Goal: Task Accomplishment & Management: Manage account settings

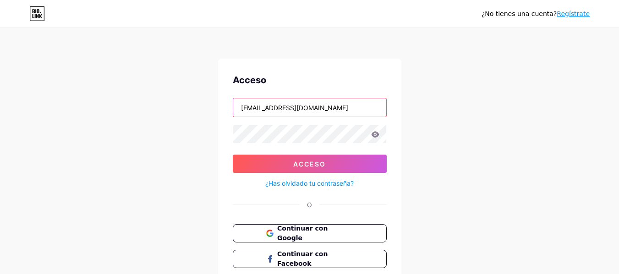
click at [345, 113] on input "[EMAIL_ADDRESS][DOMAIN_NAME]" at bounding box center [309, 108] width 153 height 18
click at [345, 113] on input "camilaavellatan@gmail.com" at bounding box center [309, 108] width 153 height 18
type input "c"
type input "camilaacjournalist@gmail.com"
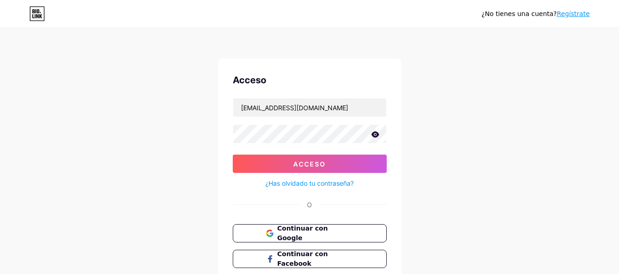
click at [374, 134] on icon at bounding box center [375, 134] width 8 height 6
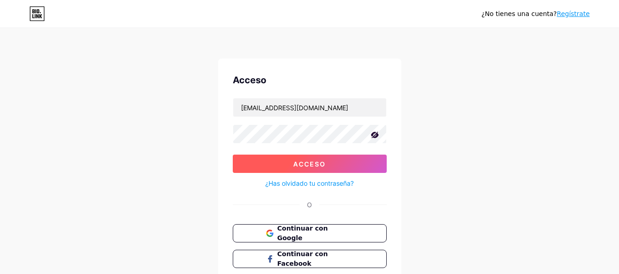
click at [335, 162] on button "Acceso" at bounding box center [310, 164] width 154 height 18
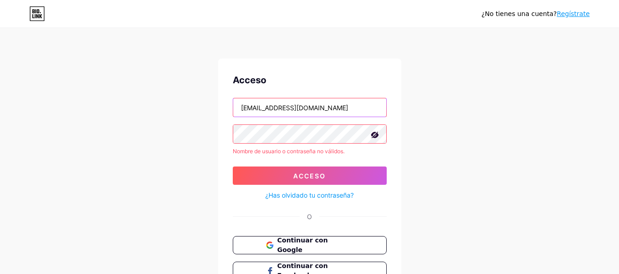
click at [343, 106] on input "camilaacjournalist@gmail.com" at bounding box center [309, 108] width 153 height 18
type input "camilaavellatan@gmail.com"
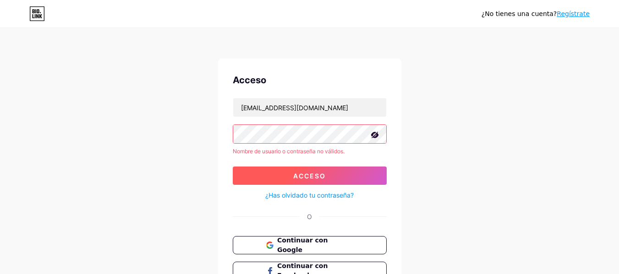
click at [334, 172] on button "Acceso" at bounding box center [310, 176] width 154 height 18
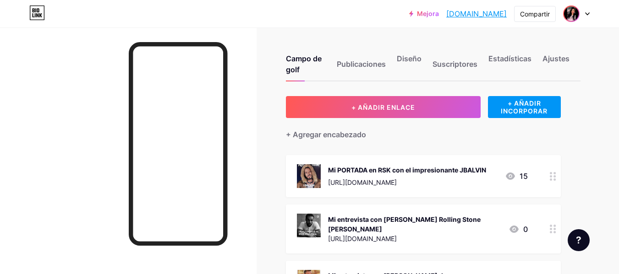
click at [572, 16] on img at bounding box center [571, 13] width 15 height 15
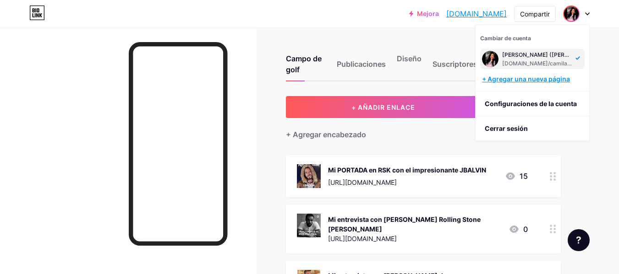
click at [553, 80] on font "+ Agregar una nueva página" at bounding box center [526, 79] width 88 height 8
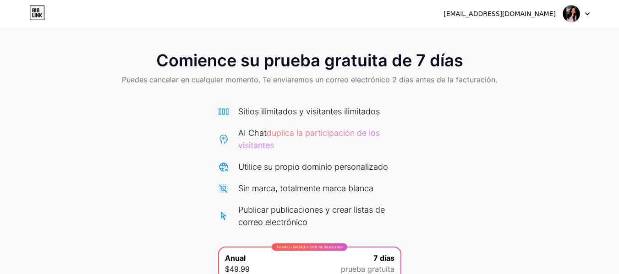
click at [576, 16] on img at bounding box center [571, 13] width 17 height 17
click at [573, 16] on img at bounding box center [571, 13] width 17 height 17
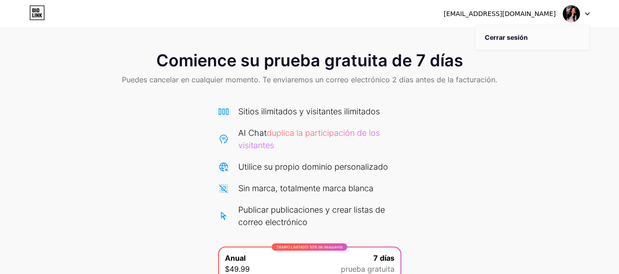
click at [512, 37] on font "Cerrar sesión" at bounding box center [506, 37] width 43 height 8
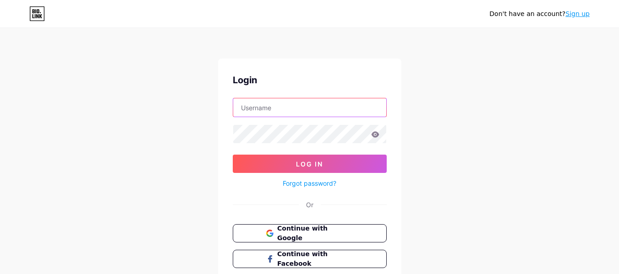
type input "camilaavellatan@gmail.com"
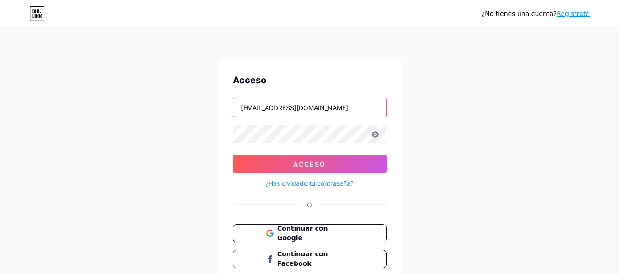
click at [369, 113] on input "camilaavellatan@gmail.com" at bounding box center [309, 108] width 153 height 18
click at [354, 237] on button "Continuar con Google" at bounding box center [309, 233] width 156 height 19
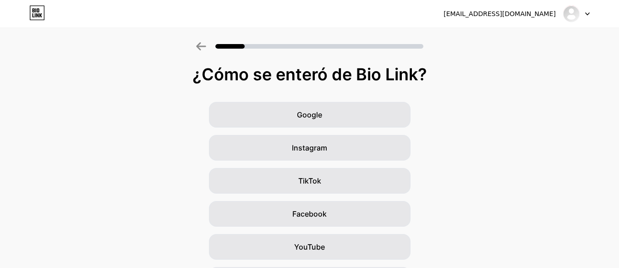
click at [585, 18] on div at bounding box center [576, 13] width 27 height 16
click at [515, 33] on font "Cerrar sesión" at bounding box center [506, 37] width 43 height 8
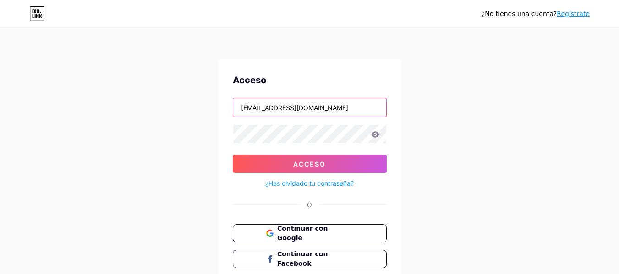
click at [347, 108] on input "camilaavellatan@gmail.com" at bounding box center [309, 108] width 153 height 18
click at [259, 109] on input "camilacjournalist@gmail.com" at bounding box center [309, 108] width 153 height 18
type input "camilaacjournalist@gmail.com"
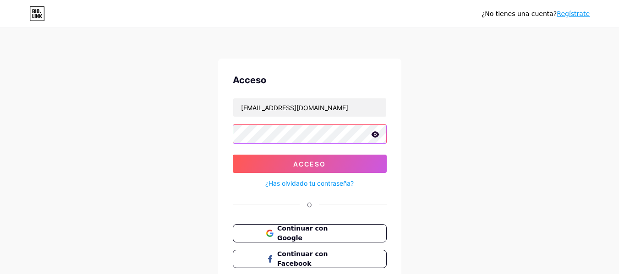
click at [233, 155] on button "Acceso" at bounding box center [310, 164] width 154 height 18
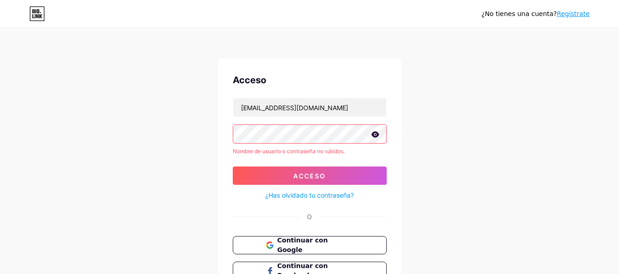
click at [274, 195] on font "¿Has olvidado tu contraseña?" at bounding box center [309, 196] width 88 height 8
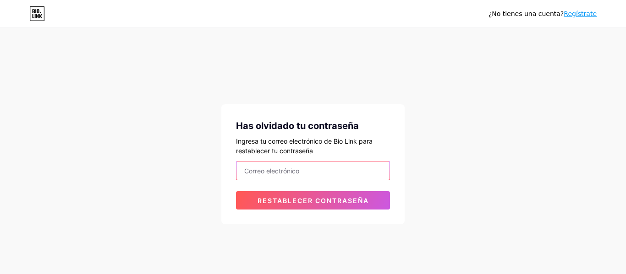
click at [302, 170] on input "email" at bounding box center [312, 171] width 153 height 18
type input "camilaacjournalist@gmail.com"
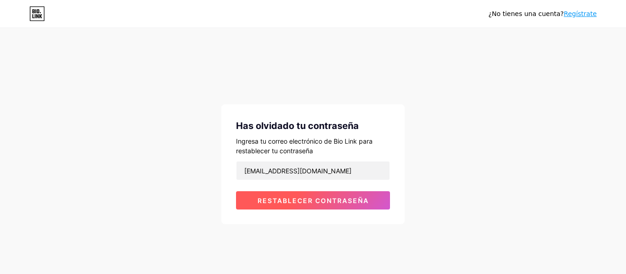
click at [353, 197] on font "Restablecer contraseña" at bounding box center [312, 201] width 111 height 8
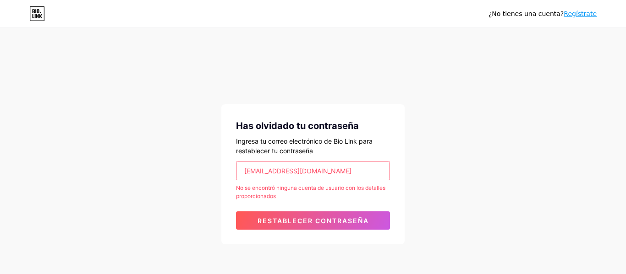
click at [40, 16] on icon at bounding box center [40, 16] width 3 height 4
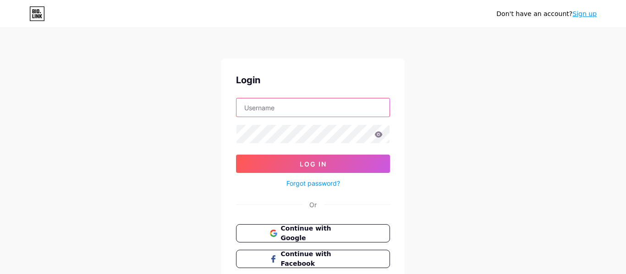
type input "camilaavellatan@gmail.com"
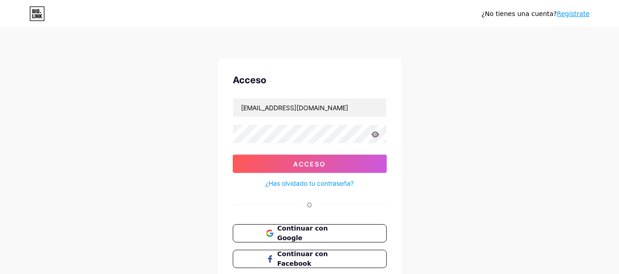
click at [346, 117] on form "camilaavellatan@gmail.com Acceso ¿Has olvidado tu contraseña?" at bounding box center [310, 143] width 154 height 91
click at [337, 109] on input "camilaavellatan@gmail.com" at bounding box center [309, 108] width 153 height 18
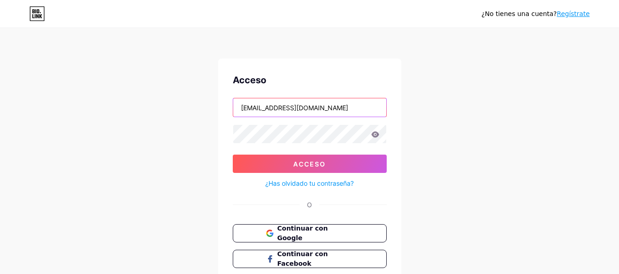
click at [337, 109] on input "camilaavellatan@gmail.com" at bounding box center [309, 108] width 153 height 18
type input "c"
click at [314, 108] on input "c" at bounding box center [309, 108] width 153 height 18
type input "c"
type input "avellacordobacamila@gmail.com"
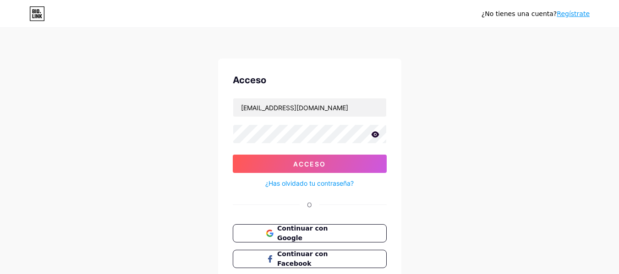
click at [375, 132] on icon at bounding box center [375, 134] width 8 height 6
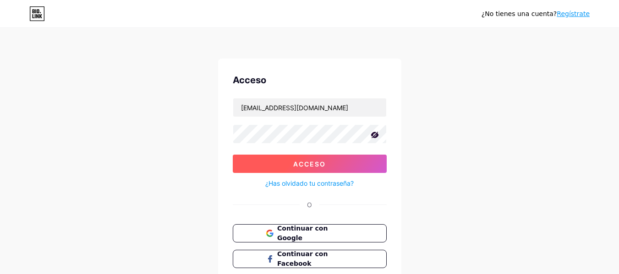
click at [319, 166] on font "Acceso" at bounding box center [309, 164] width 33 height 8
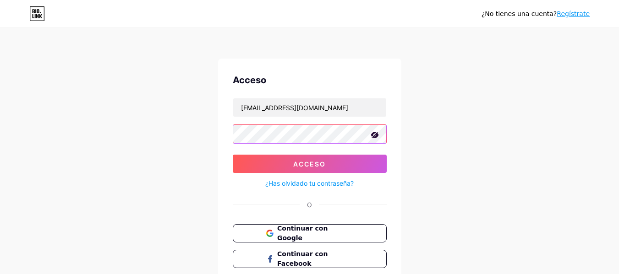
click at [233, 155] on button "Acceso" at bounding box center [310, 164] width 154 height 18
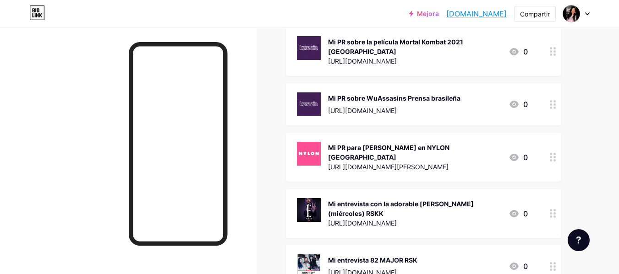
scroll to position [3438, 0]
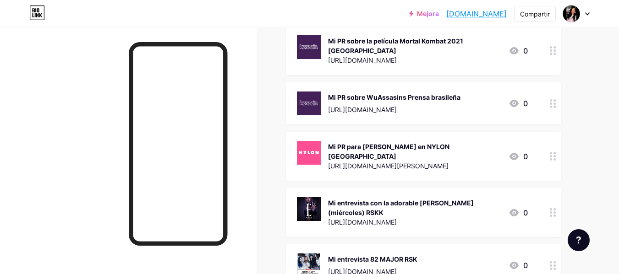
click at [366, 256] on font "Mi entrevista 82 MAJOR RSK" at bounding box center [372, 260] width 89 height 8
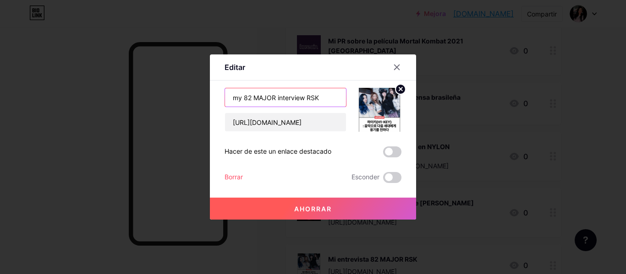
click at [301, 99] on input "my 82 MAJOR interview RSK" at bounding box center [285, 97] width 121 height 18
click at [398, 71] on icon at bounding box center [396, 67] width 7 height 7
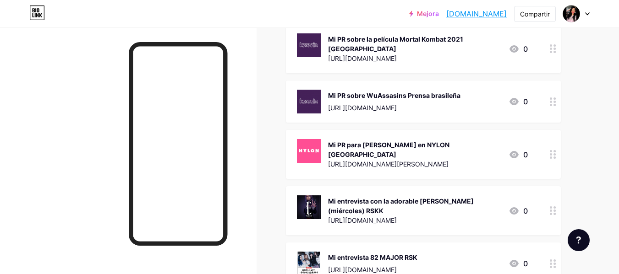
scroll to position [3438, 0]
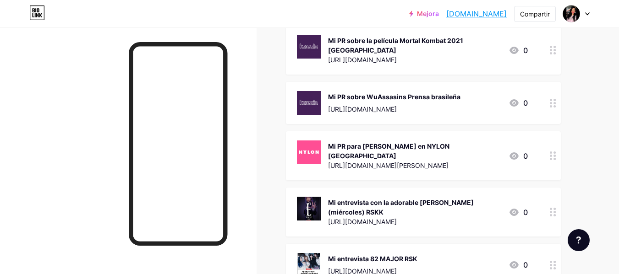
click at [372, 268] on font "[URL][DOMAIN_NAME]" at bounding box center [362, 272] width 69 height 8
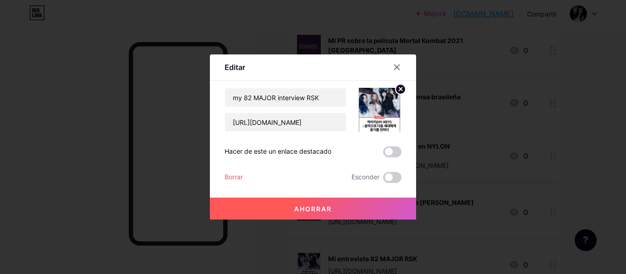
click at [400, 89] on circle at bounding box center [400, 89] width 10 height 10
click at [379, 105] on rect at bounding box center [377, 103] width 15 height 15
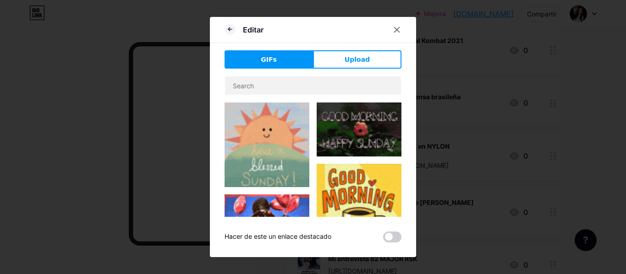
click at [381, 108] on img at bounding box center [359, 130] width 85 height 54
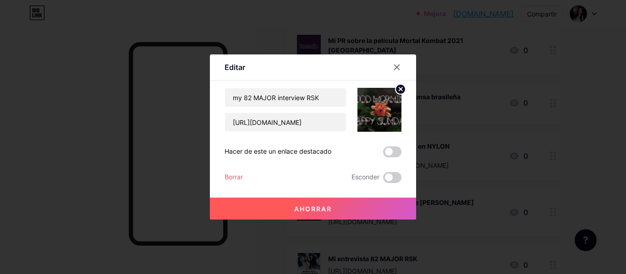
click at [400, 89] on circle at bounding box center [400, 89] width 10 height 10
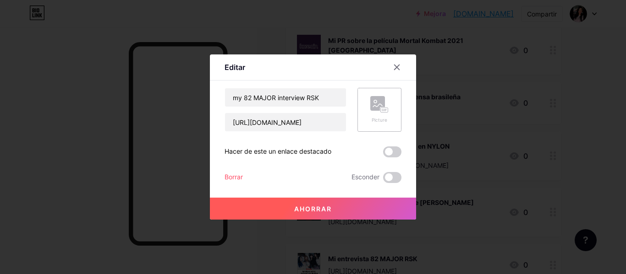
click at [376, 110] on rect at bounding box center [377, 103] width 15 height 15
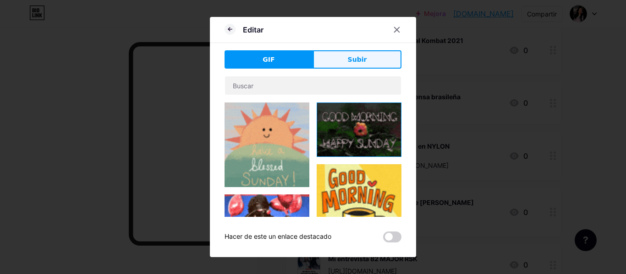
click at [360, 60] on font "Subir" at bounding box center [357, 59] width 19 height 7
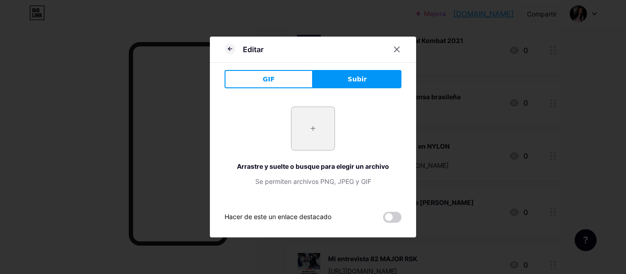
click at [312, 129] on input "file" at bounding box center [312, 128] width 43 height 43
type input "C:\fakepath\WhatsApp Image 2025-04-08 at 4.07.09 AM.jpeg"
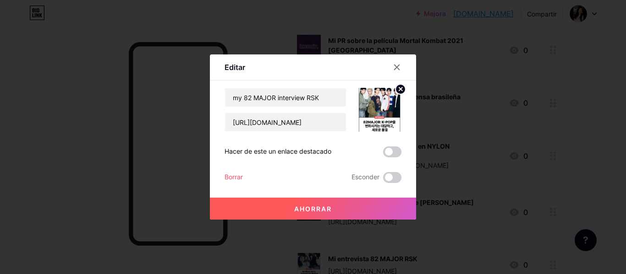
click at [299, 205] on font "Ahorrar" at bounding box center [313, 209] width 38 height 8
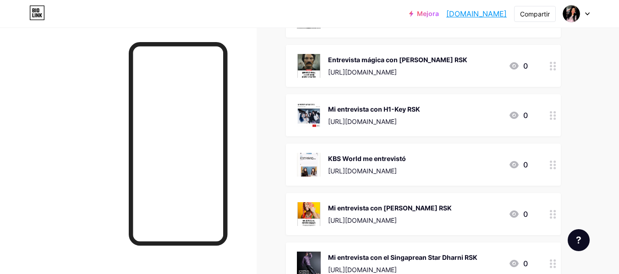
scroll to position [475, 0]
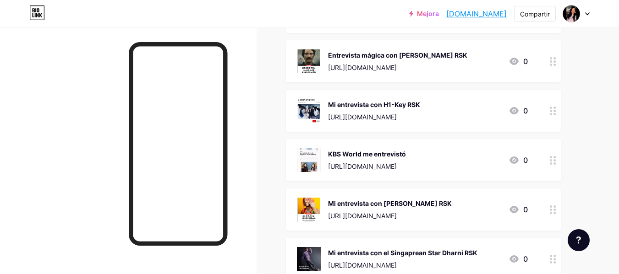
click at [384, 101] on font "Mi entrevista con H1-Key RSK" at bounding box center [374, 105] width 92 height 8
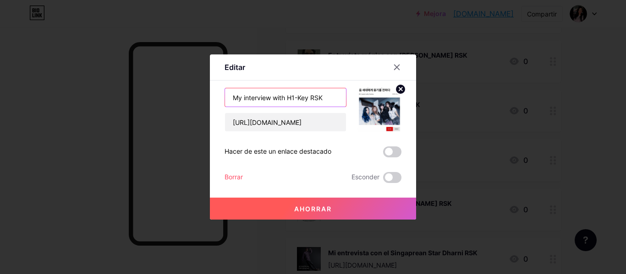
click at [313, 98] on input "My interview with H1-Key RSK" at bounding box center [285, 97] width 121 height 18
click at [244, 125] on input "[URL][DOMAIN_NAME]" at bounding box center [285, 122] width 121 height 18
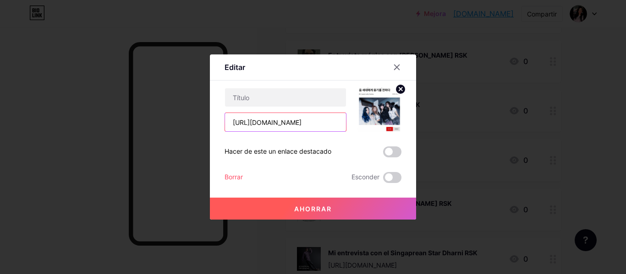
click at [244, 125] on input "[URL][DOMAIN_NAME]" at bounding box center [285, 122] width 121 height 18
click at [238, 175] on font "Borrar" at bounding box center [233, 177] width 18 height 8
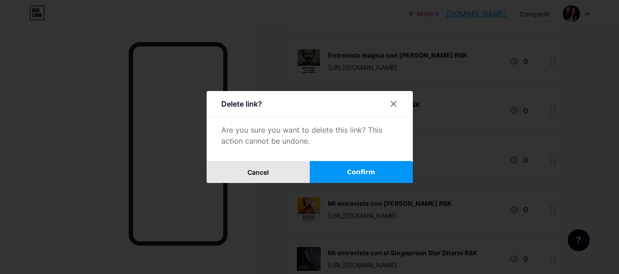
click at [237, 176] on button "Cancel" at bounding box center [258, 172] width 103 height 22
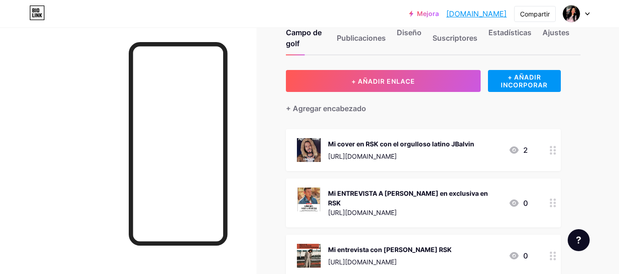
scroll to position [0, 0]
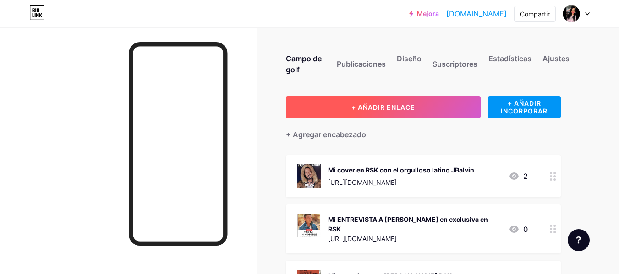
click at [371, 107] on font "+ AÑADIR ENLACE" at bounding box center [383, 108] width 64 height 8
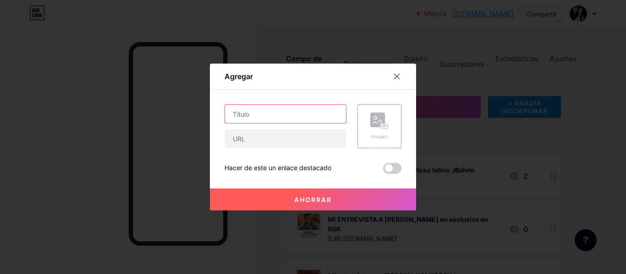
click at [266, 112] on input "text" at bounding box center [285, 114] width 121 height 18
paste input "My interview with H1-Key RSK"
type input "My interview with H1-Key RSK"
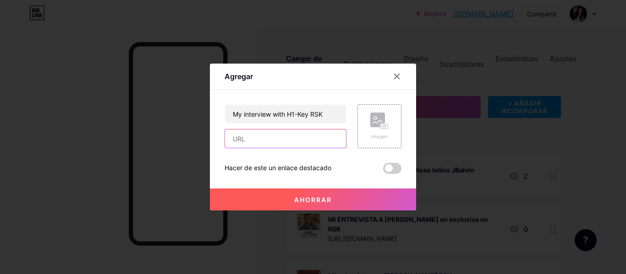
click at [247, 139] on input "text" at bounding box center [285, 139] width 121 height 18
paste input "[URL][DOMAIN_NAME]"
type input "[URL][DOMAIN_NAME]"
click at [388, 115] on icon at bounding box center [379, 121] width 18 height 17
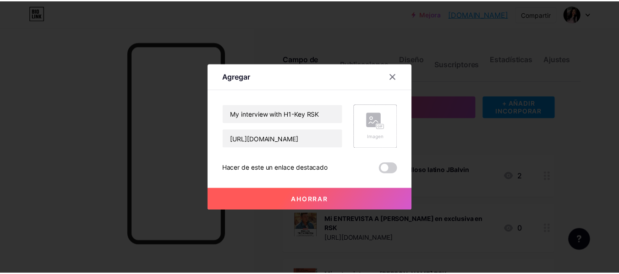
scroll to position [0, 0]
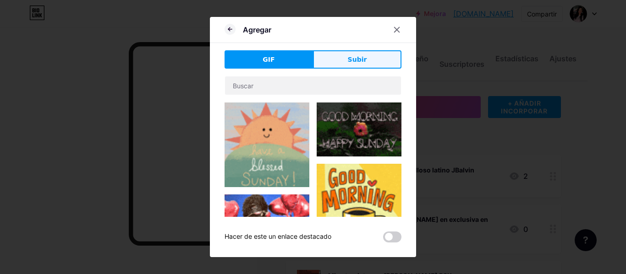
click at [372, 60] on button "Subir" at bounding box center [357, 59] width 88 height 18
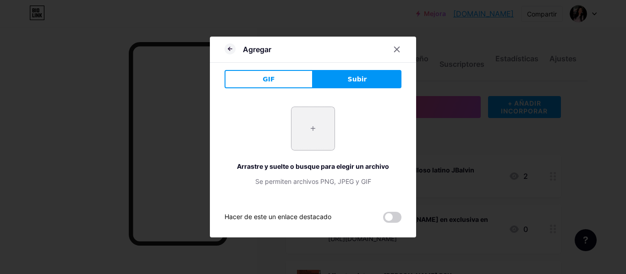
click at [309, 126] on input "file" at bounding box center [312, 128] width 43 height 43
type input "C:\fakepath\WhatsApp Image 2025-05-04 at 12.17.11 PM.jpeg"
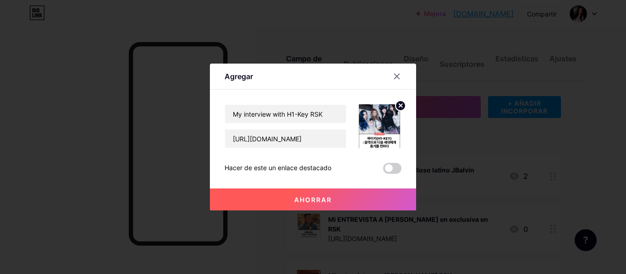
click at [321, 198] on font "Ahorrar" at bounding box center [313, 200] width 38 height 8
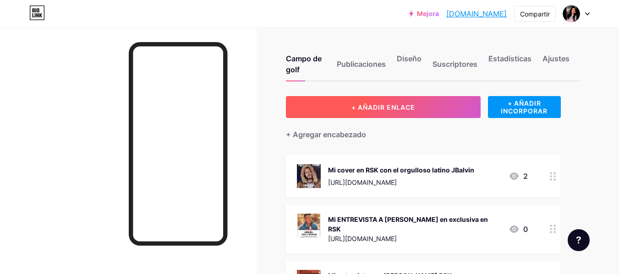
click at [344, 102] on button "+ AÑADIR ENLACE" at bounding box center [383, 107] width 195 height 22
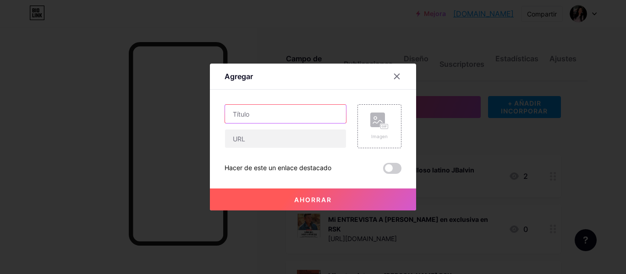
click at [294, 118] on input "text" at bounding box center [285, 114] width 121 height 18
paste input "My [PERSON_NAME] Interview RSK"
type input "My [PERSON_NAME] Interview RSK"
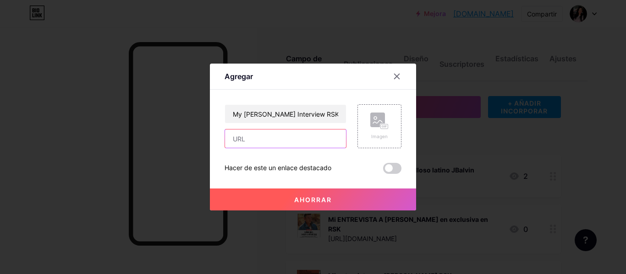
click at [301, 137] on input "text" at bounding box center [285, 139] width 121 height 18
paste input "[URL][DOMAIN_NAME]"
type input "[URL][DOMAIN_NAME]"
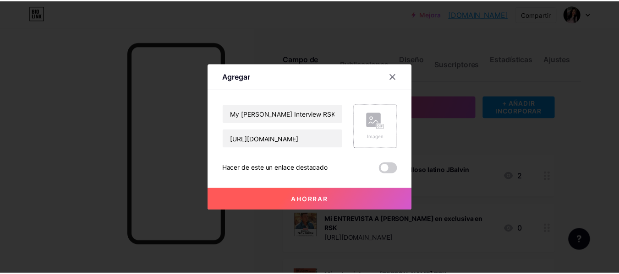
scroll to position [0, 0]
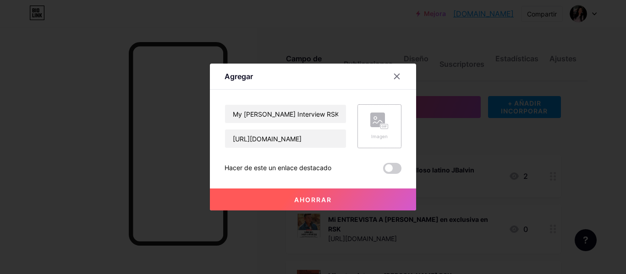
click at [376, 120] on rect at bounding box center [377, 120] width 15 height 15
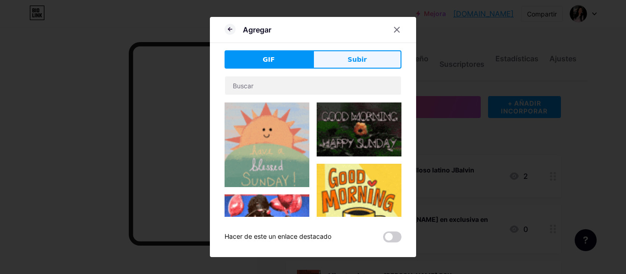
click at [383, 55] on button "Subir" at bounding box center [357, 59] width 88 height 18
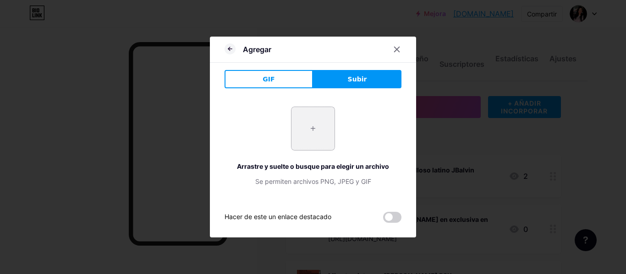
click at [310, 126] on input "file" at bounding box center [312, 128] width 43 height 43
type input "C:\fakepath\WhatsApp Image 2025-07-01 at 12.01.26 AM.jpeg"
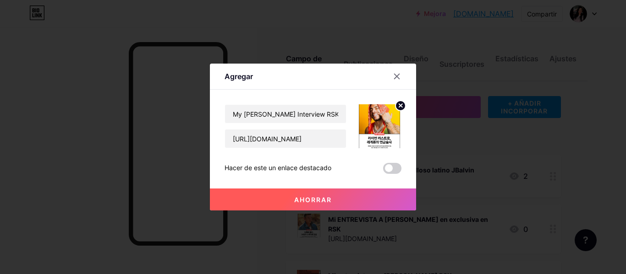
click at [315, 198] on font "Ahorrar" at bounding box center [313, 200] width 38 height 8
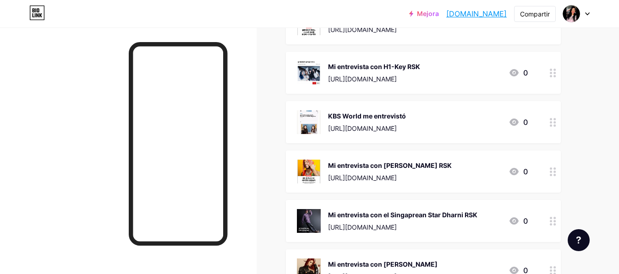
scroll to position [522, 0]
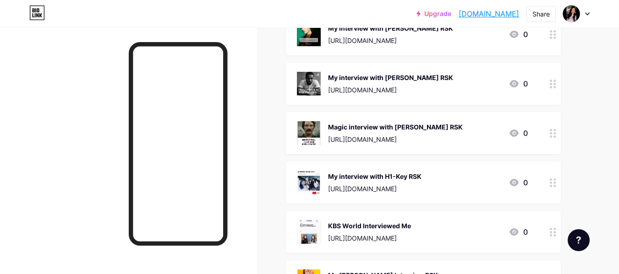
scroll to position [387, 0]
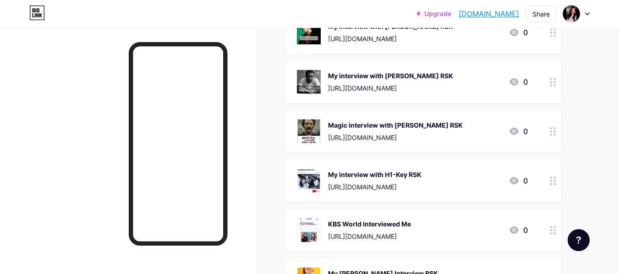
click at [553, 181] on icon at bounding box center [553, 181] width 6 height 9
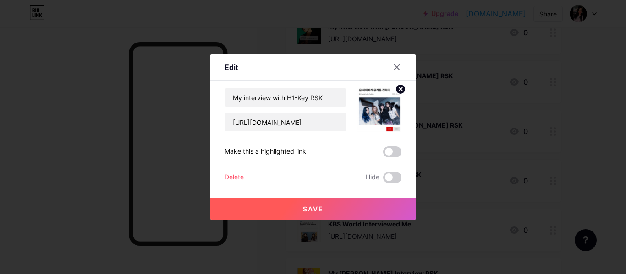
click at [232, 178] on div "Delete" at bounding box center [233, 177] width 19 height 11
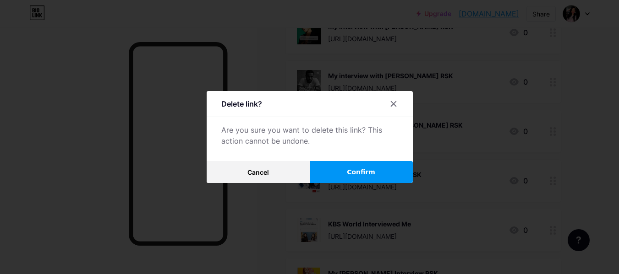
click at [364, 174] on span "Confirm" at bounding box center [361, 173] width 28 height 10
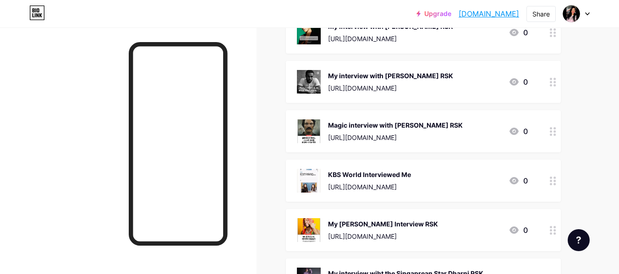
click at [378, 229] on div "My Ryan Castro Interview RSK https://rollingstone.co.kr/music/music-interview/2…" at bounding box center [383, 231] width 110 height 24
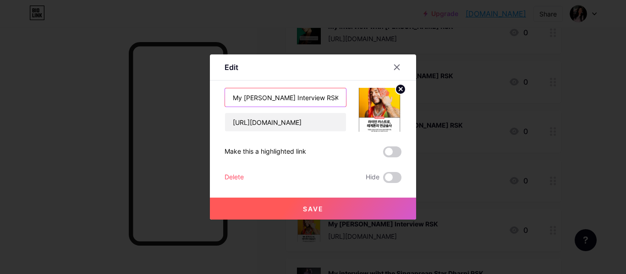
click at [283, 103] on input "My [PERSON_NAME] Interview RSK" at bounding box center [285, 97] width 121 height 18
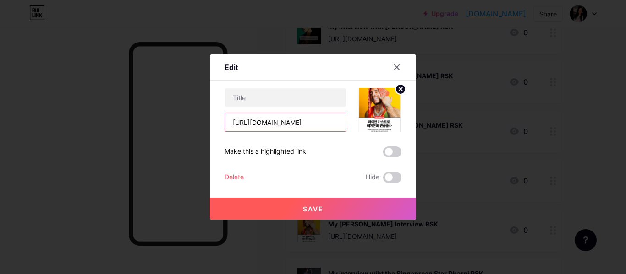
click at [269, 128] on input "[URL][DOMAIN_NAME]" at bounding box center [285, 122] width 121 height 18
click at [238, 176] on div "Delete" at bounding box center [233, 177] width 19 height 11
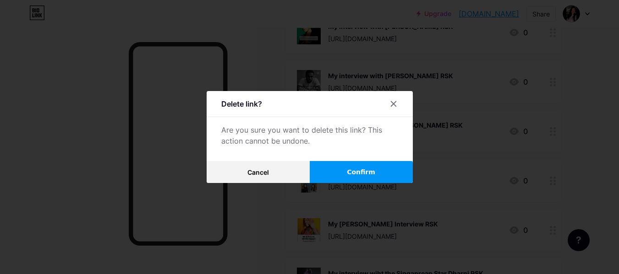
click at [355, 175] on span "Confirm" at bounding box center [361, 173] width 28 height 10
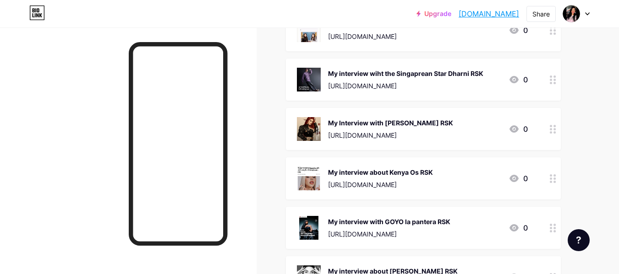
scroll to position [548, 0]
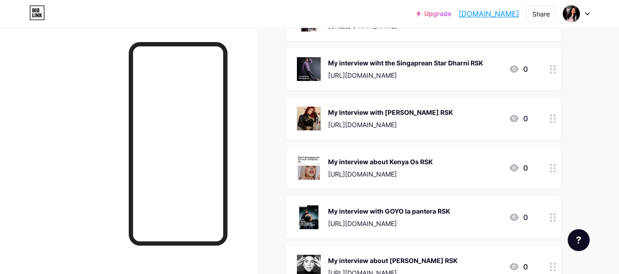
click at [379, 70] on div "My interview wiht the Singaprean Star Dharni RSK https://rollingstone.co.kr/mus…" at bounding box center [405, 69] width 155 height 24
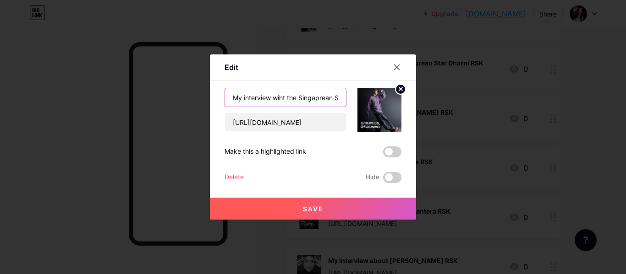
click at [291, 96] on input "My interview wiht the Singaprean Star Dharni RSK" at bounding box center [285, 97] width 121 height 18
click at [310, 129] on input "[URL][DOMAIN_NAME]" at bounding box center [285, 122] width 121 height 18
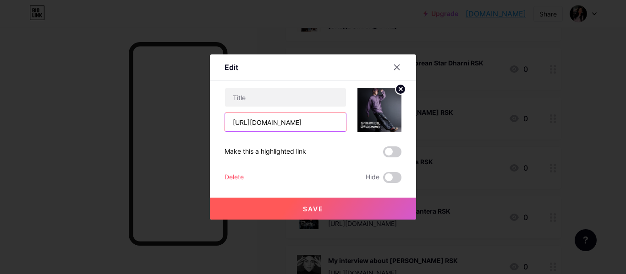
click at [310, 129] on input "[URL][DOMAIN_NAME]" at bounding box center [285, 122] width 121 height 18
click at [238, 177] on div "Delete" at bounding box center [233, 177] width 19 height 11
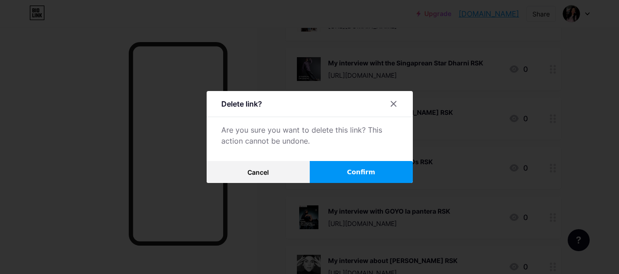
click at [342, 167] on button "Confirm" at bounding box center [361, 172] width 103 height 22
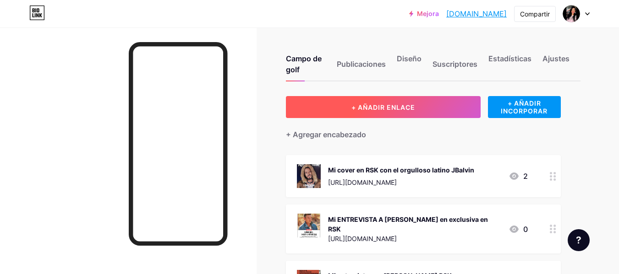
click at [361, 98] on button "+ AÑADIR ENLACE" at bounding box center [383, 107] width 195 height 22
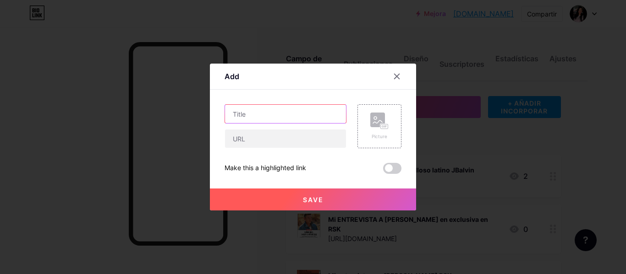
click at [272, 118] on input "text" at bounding box center [285, 114] width 121 height 18
type input "v"
paste input "My interview wiht the Singaprean Star Dharni RSK"
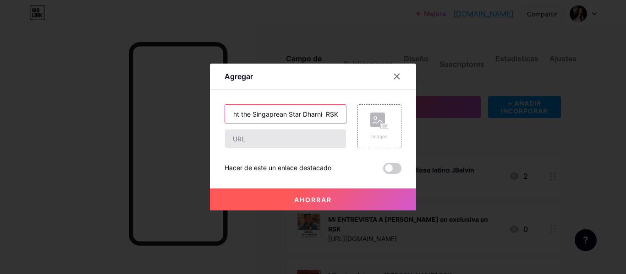
type input "My interview wiht the Singaprean Star Dharni RSK"
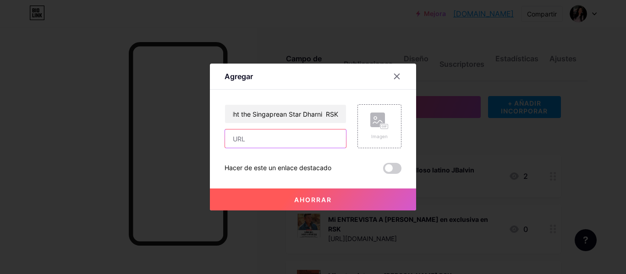
scroll to position [0, 0]
click at [271, 145] on input "text" at bounding box center [285, 139] width 121 height 18
click at [265, 142] on input "text" at bounding box center [285, 139] width 121 height 18
paste input "[URL][DOMAIN_NAME]"
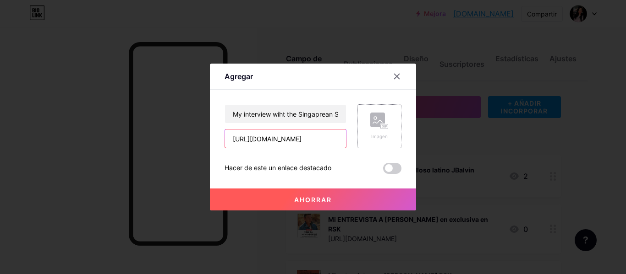
type input "[URL][DOMAIN_NAME]"
click at [369, 120] on div "Imagen" at bounding box center [379, 126] width 44 height 44
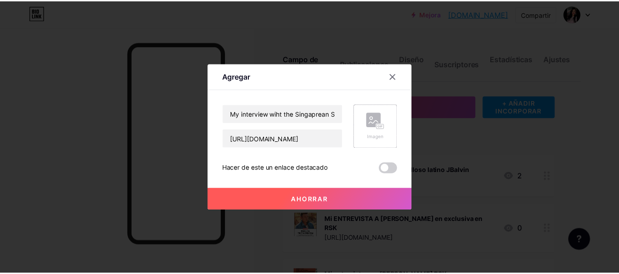
scroll to position [0, 0]
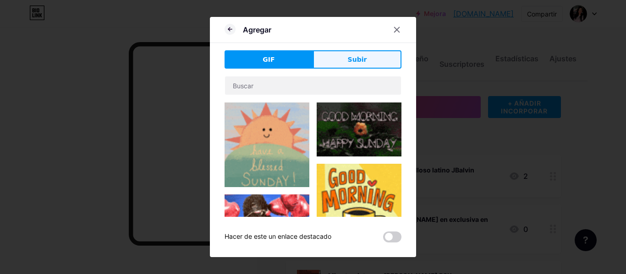
click at [369, 62] on button "Subir" at bounding box center [357, 59] width 88 height 18
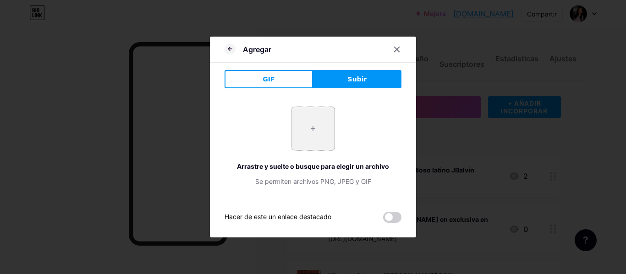
click at [324, 122] on input "file" at bounding box center [312, 128] width 43 height 43
type input "C:\fakepath\WhatsApp Image 2024-12-20 at 12.33.13 PM.jpeg"
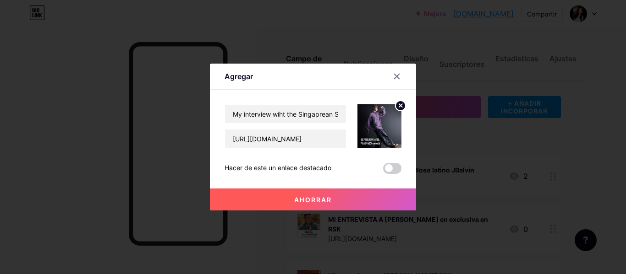
click at [329, 198] on font "Ahorrar" at bounding box center [313, 200] width 38 height 8
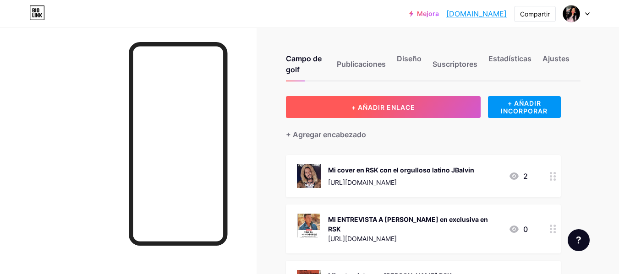
click at [347, 104] on button "+ AÑADIR ENLACE" at bounding box center [383, 107] width 195 height 22
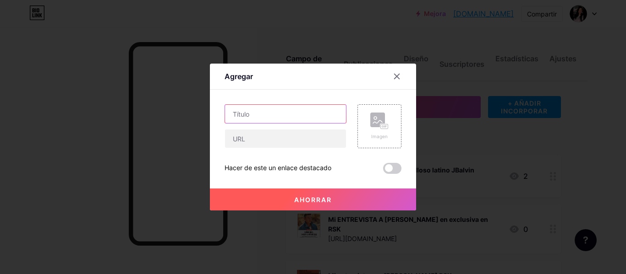
click at [262, 113] on input "text" at bounding box center [285, 114] width 121 height 18
paste input "My Interview with [PERSON_NAME] RSK"
type input "My Interview with [PERSON_NAME] RSK"
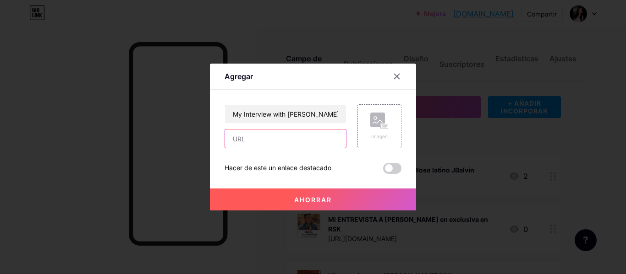
click at [259, 138] on input "text" at bounding box center [285, 139] width 121 height 18
paste input "[URL][DOMAIN_NAME]"
type input "[URL][DOMAIN_NAME]"
click at [376, 134] on font "Imagen" at bounding box center [379, 136] width 16 height 5
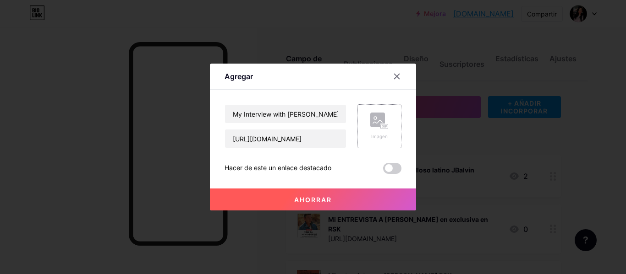
scroll to position [0, 0]
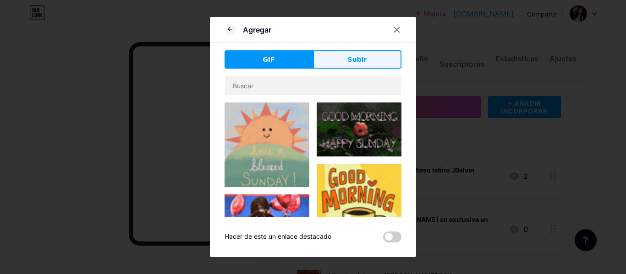
click at [369, 56] on button "Subir" at bounding box center [357, 59] width 88 height 18
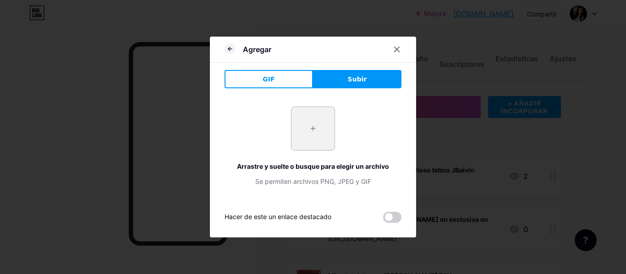
click at [314, 129] on input "file" at bounding box center [312, 128] width 43 height 43
type input "C:\fakepath\WhatsApp Image 2024-07-29 at 1.10.51 PM.jpeg"
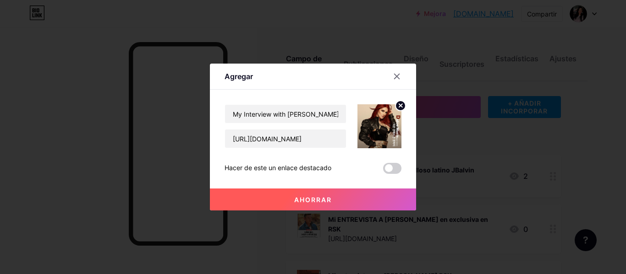
click at [340, 203] on button "Ahorrar" at bounding box center [313, 200] width 206 height 22
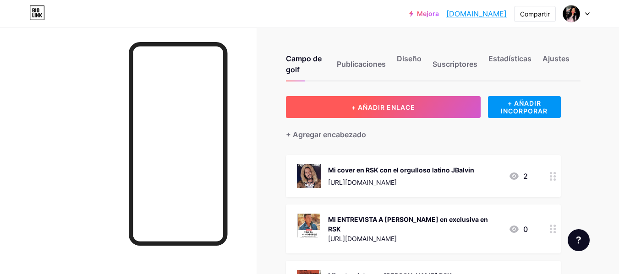
click at [386, 105] on font "+ AÑADIR ENLACE" at bounding box center [383, 108] width 64 height 8
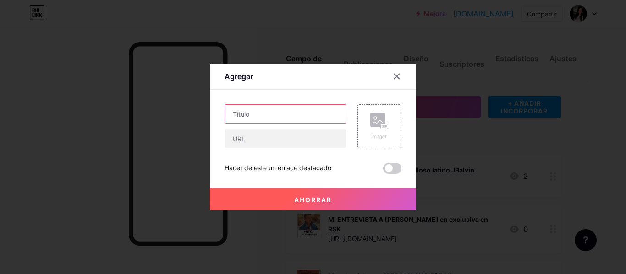
click at [290, 120] on input "text" at bounding box center [285, 114] width 121 height 18
paste input "My interview with GOYO la pantera RSK"
type input "My interview with GOYO la pantera RSK"
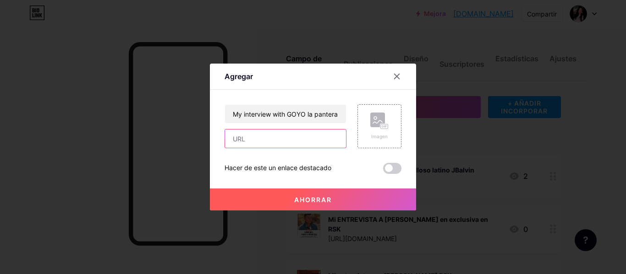
click at [274, 131] on input "text" at bounding box center [285, 139] width 121 height 18
paste input "[URL][DOMAIN_NAME]"
type input "[URL][DOMAIN_NAME]"
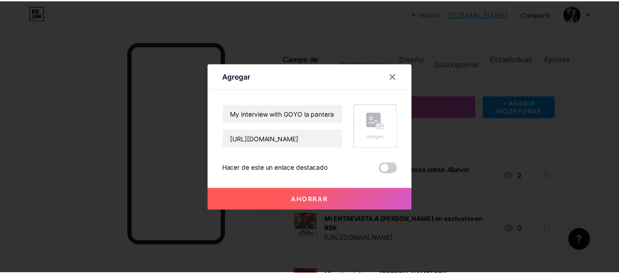
scroll to position [0, 0]
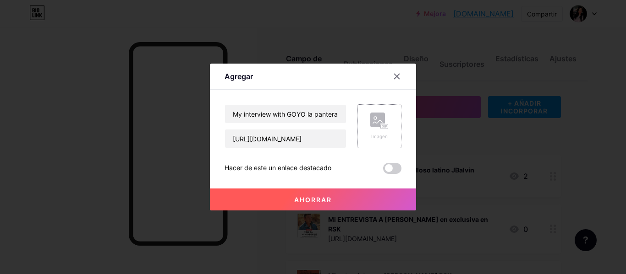
click at [390, 119] on div "Imagen" at bounding box center [379, 126] width 44 height 44
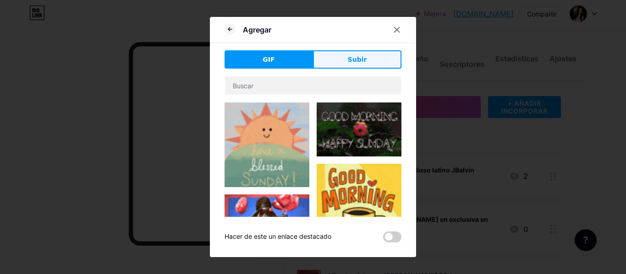
click at [363, 62] on font "Subir" at bounding box center [357, 59] width 19 height 7
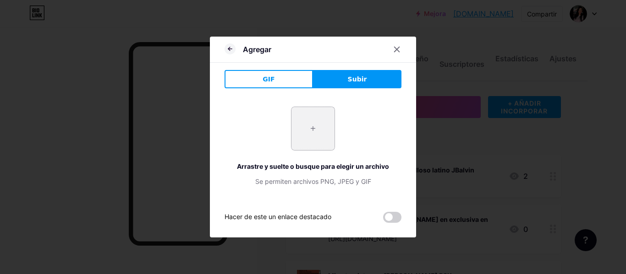
click at [309, 129] on input "file" at bounding box center [312, 128] width 43 height 43
type input "C:\fakepath\07aa1a8c-7d8a-4398-9777-fb1e62ecb4b3.jpg"
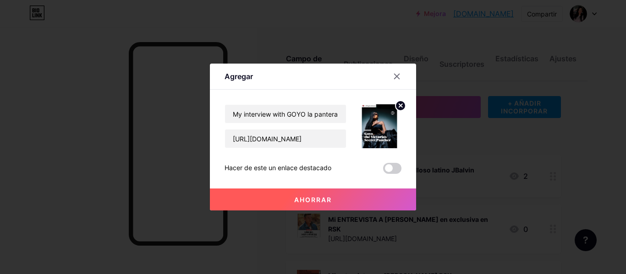
click at [307, 199] on font "Ahorrar" at bounding box center [313, 200] width 38 height 8
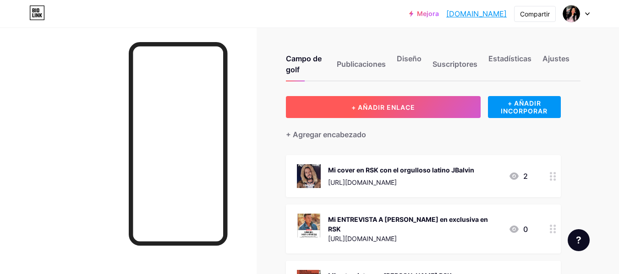
click at [393, 109] on font "+ AÑADIR ENLACE" at bounding box center [383, 108] width 64 height 8
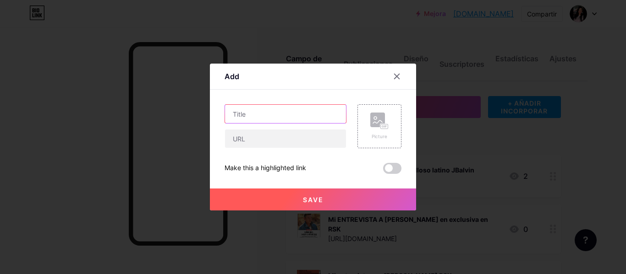
click at [288, 112] on input "text" at bounding box center [285, 114] width 121 height 18
paste input "My interview about Kenya Os RSK"
type input "My interview about Kenya Os RSK"
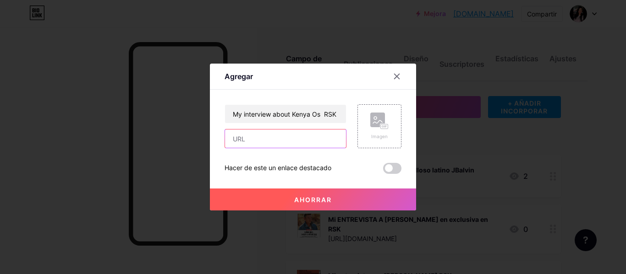
click at [306, 142] on input "text" at bounding box center [285, 139] width 121 height 18
paste input "[URL][DOMAIN_NAME]"
type input "[URL][DOMAIN_NAME]"
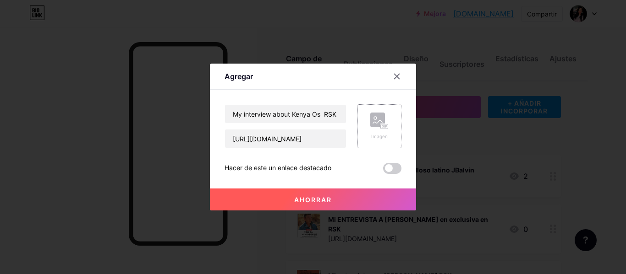
click at [367, 131] on div "Imagen" at bounding box center [379, 126] width 44 height 44
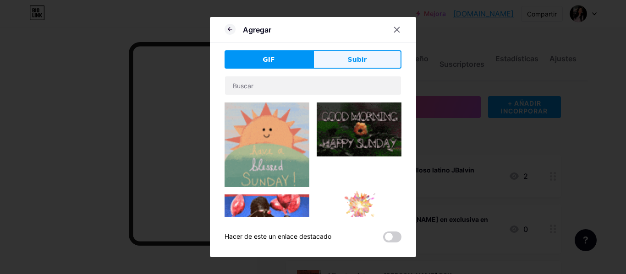
click at [361, 58] on font "Subir" at bounding box center [357, 59] width 19 height 7
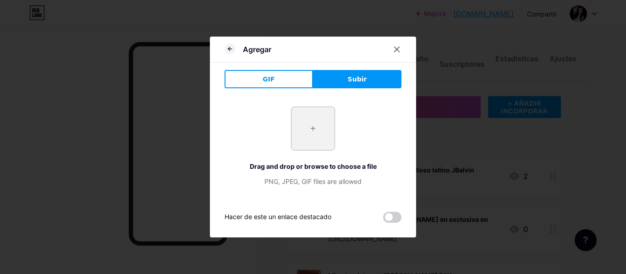
click at [318, 126] on input "file" at bounding box center [312, 128] width 43 height 43
type input "C:\fakepath\WhatsApp Image 2024-12-26 at 2.54.00 PM.jpeg"
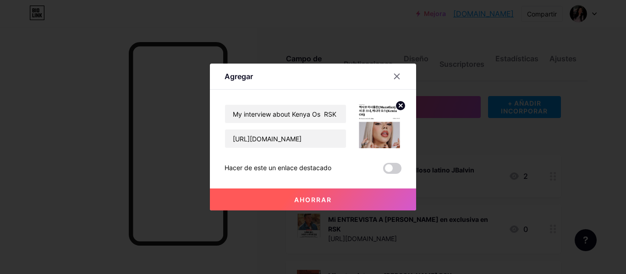
click at [322, 199] on font "Ahorrar" at bounding box center [313, 200] width 38 height 8
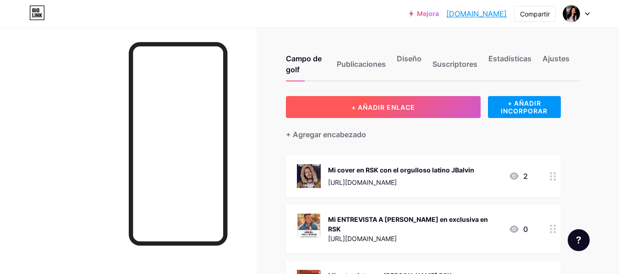
click at [406, 100] on button "+ AÑADIR ENLACE" at bounding box center [383, 107] width 195 height 22
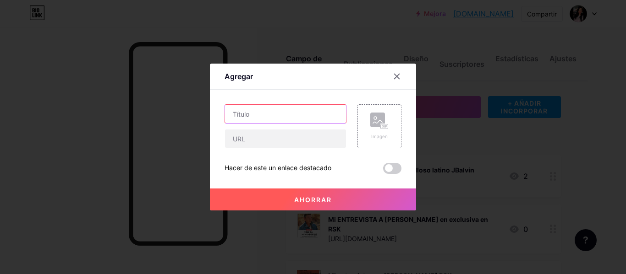
click at [247, 118] on input "text" at bounding box center [285, 114] width 121 height 18
paste input "My interview about [PERSON_NAME] RSK"
type input "My interview about [PERSON_NAME] RSK"
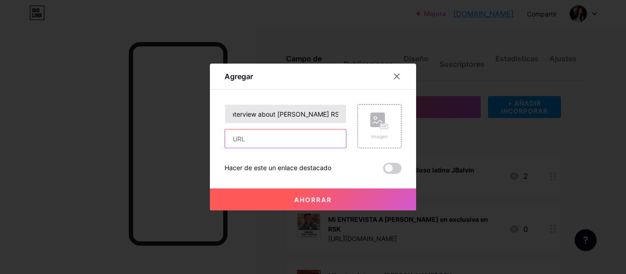
scroll to position [0, 0]
click at [257, 137] on input "text" at bounding box center [285, 139] width 121 height 18
paste input "[URL][DOMAIN_NAME]"
type input "[URL][DOMAIN_NAME]"
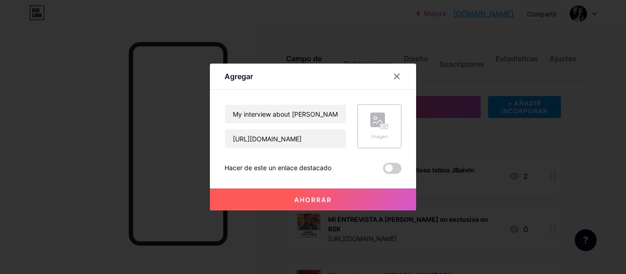
click at [378, 137] on font "Imagen" at bounding box center [379, 136] width 16 height 5
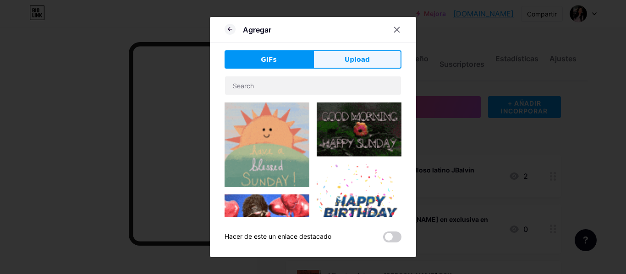
click at [354, 55] on span "Upload" at bounding box center [357, 60] width 25 height 10
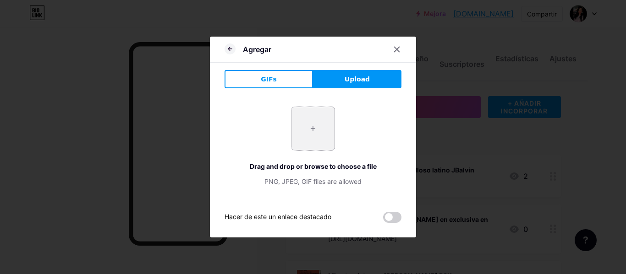
click at [310, 128] on input "file" at bounding box center [312, 128] width 43 height 43
type input "C:\fakepath\cd5cde46-dd74-4efd-b766-fc53cf7fcb9d.jpeg"
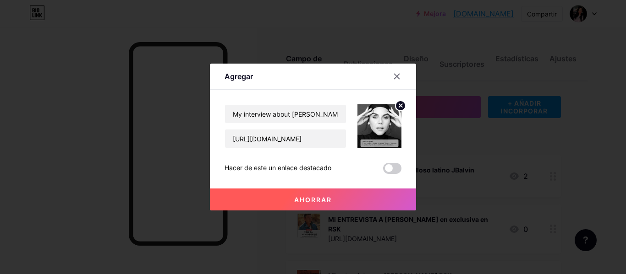
click at [326, 199] on font "Ahorrar" at bounding box center [313, 200] width 38 height 8
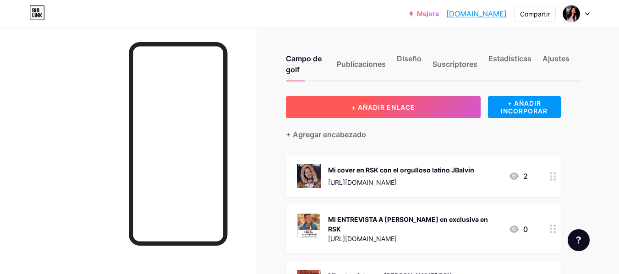
click at [377, 108] on font "+ AÑADIR ENLACE" at bounding box center [383, 108] width 64 height 8
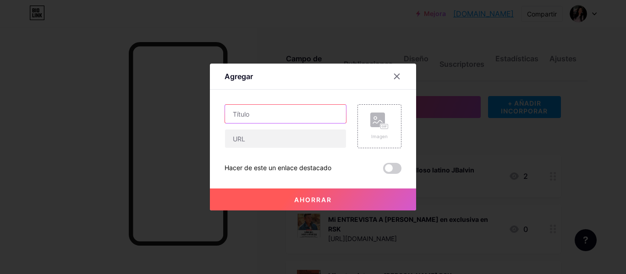
click at [296, 113] on input "text" at bounding box center [285, 114] width 121 height 18
paste input "My interview about [PERSON_NAME] RSK"
type input "My interview about [PERSON_NAME] RSK"
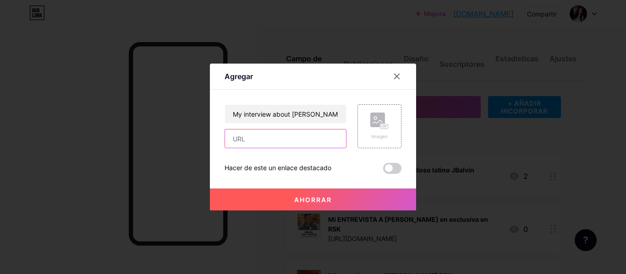
click at [273, 137] on input "text" at bounding box center [285, 139] width 121 height 18
paste input "[URL][DOMAIN_NAME]"
type input "[URL][DOMAIN_NAME]"
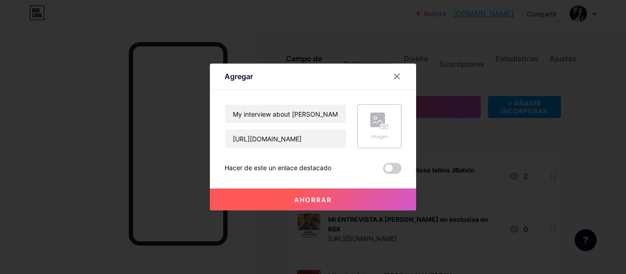
click at [394, 117] on div "Imagen" at bounding box center [379, 126] width 44 height 44
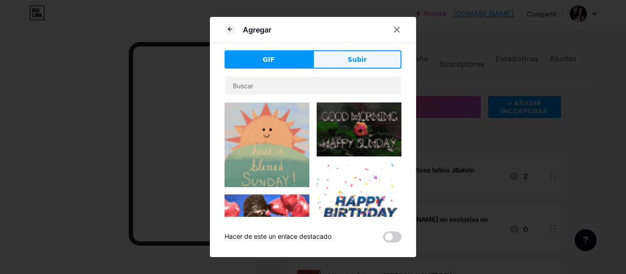
click at [355, 63] on font "Subir" at bounding box center [357, 59] width 19 height 7
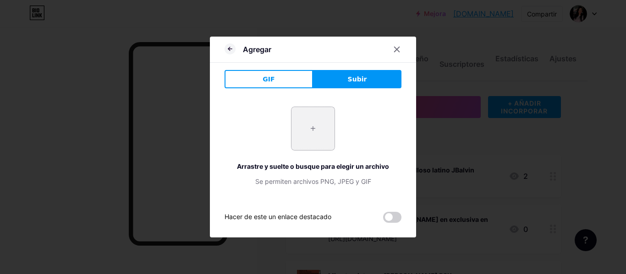
click at [317, 131] on input "file" at bounding box center [312, 128] width 43 height 43
type input "C:\fakepath\1RSK.jpg"
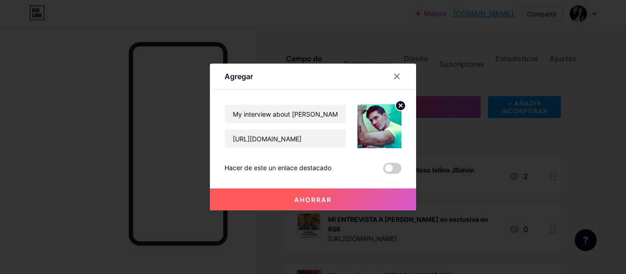
click at [310, 197] on font "Ahorrar" at bounding box center [313, 200] width 38 height 8
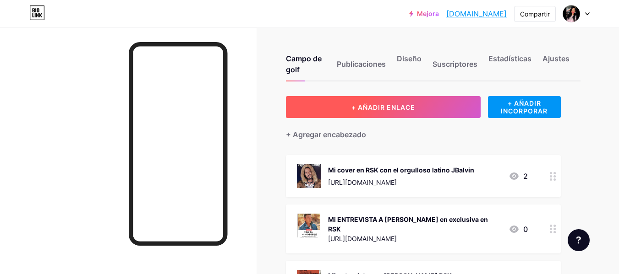
click at [375, 103] on button "+ AÑADIR ENLACE" at bounding box center [383, 107] width 195 height 22
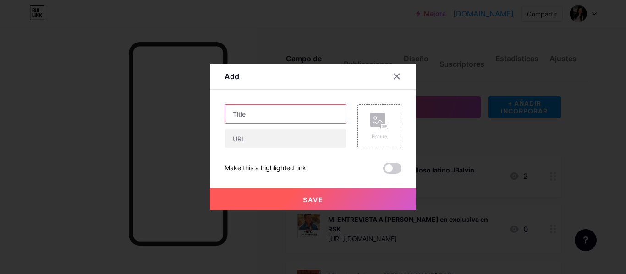
click at [294, 118] on input "text" at bounding box center [285, 114] width 121 height 18
paste input "My Koreain ([GEOGRAPHIC_DATA]) Interview about [PERSON_NAME]"
type input "My Koreain ([GEOGRAPHIC_DATA]) Interview about [PERSON_NAME]"
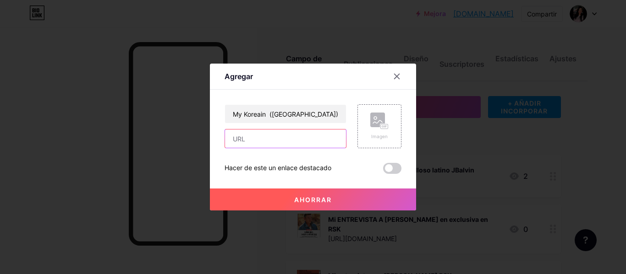
click at [262, 147] on input "text" at bounding box center [285, 139] width 121 height 18
paste input "[URL][DOMAIN_NAME]"
type input "[URL][DOMAIN_NAME]"
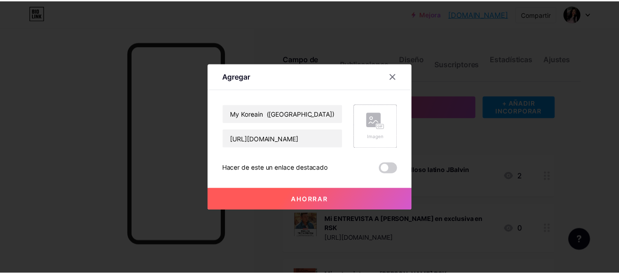
scroll to position [0, 0]
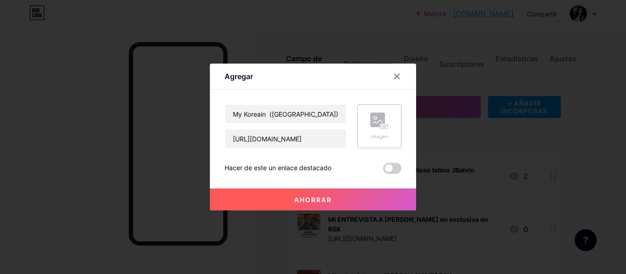
click at [387, 127] on rect at bounding box center [384, 127] width 7 height 5
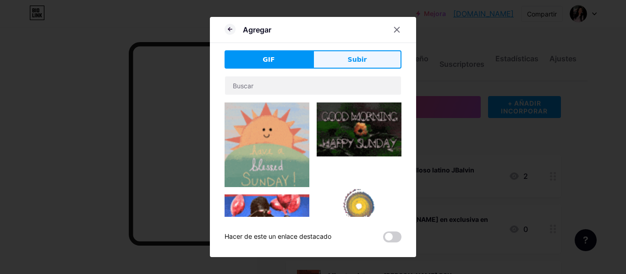
click at [360, 61] on font "Subir" at bounding box center [357, 59] width 19 height 7
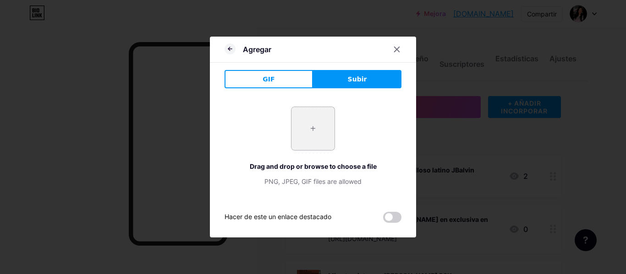
click at [325, 119] on input "file" at bounding box center [312, 128] width 43 height 43
type input "C:\fakepath\WhatsApp Image 2024-06-04 at 10.48.10 AM.jpeg"
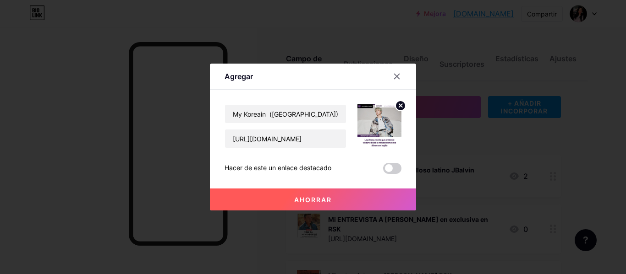
click at [316, 206] on button "Ahorrar" at bounding box center [313, 200] width 206 height 22
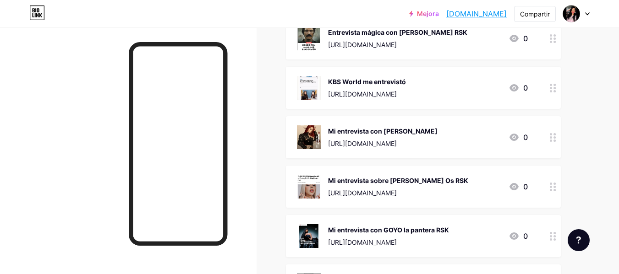
scroll to position [498, 0]
click at [367, 127] on font "Mi entrevista con [PERSON_NAME]" at bounding box center [382, 131] width 109 height 8
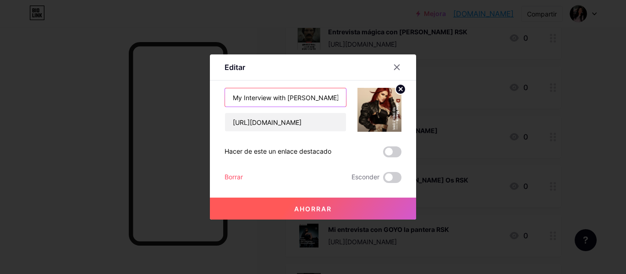
click at [272, 99] on input "My Interview with [PERSON_NAME] RSK" at bounding box center [285, 97] width 121 height 18
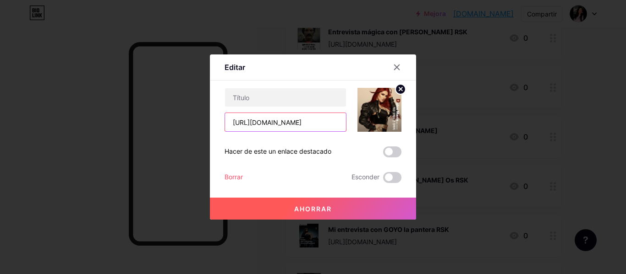
click at [265, 125] on input "[URL][DOMAIN_NAME]" at bounding box center [285, 122] width 121 height 18
click at [238, 176] on font "Borrar" at bounding box center [233, 177] width 18 height 8
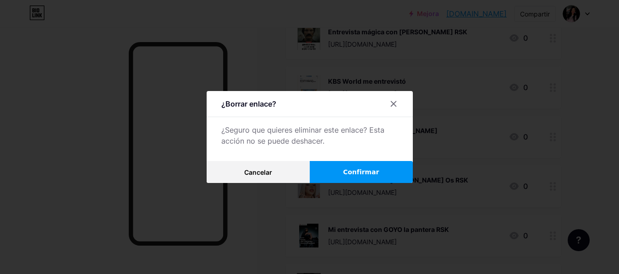
click at [339, 168] on button "Confirmar" at bounding box center [361, 172] width 103 height 22
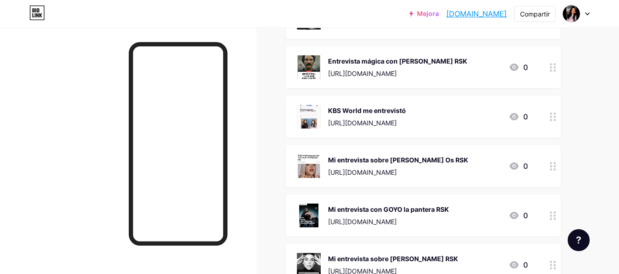
scroll to position [470, 0]
click at [373, 205] on font "Mi entrevista con GOYO la pantera RSK" at bounding box center [388, 209] width 121 height 8
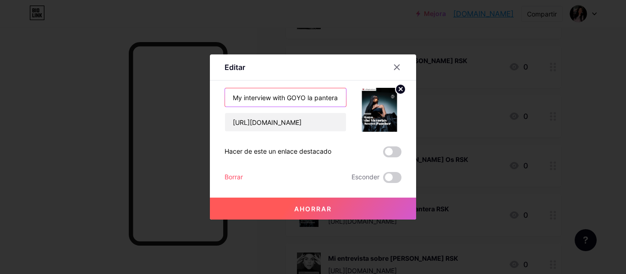
click at [283, 95] on input "My interview with GOYO la pantera RSK" at bounding box center [285, 97] width 121 height 18
click at [279, 127] on input "[URL][DOMAIN_NAME]" at bounding box center [285, 122] width 121 height 18
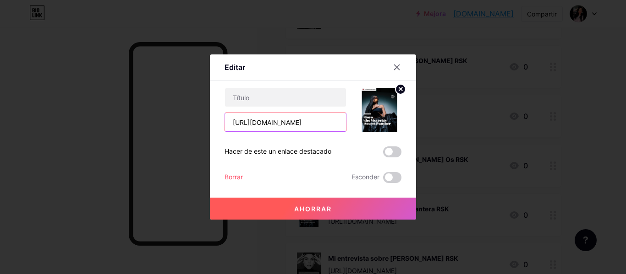
click at [279, 127] on input "[URL][DOMAIN_NAME]" at bounding box center [285, 122] width 121 height 18
click at [231, 177] on font "Borrar" at bounding box center [233, 177] width 18 height 8
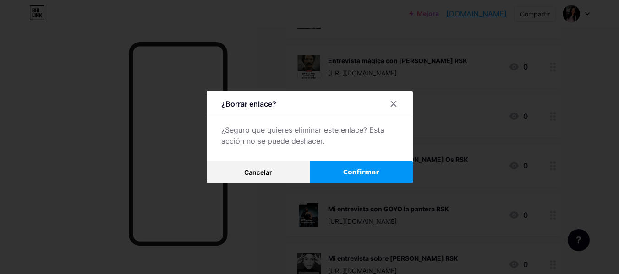
click at [361, 174] on font "Confirmar" at bounding box center [361, 172] width 36 height 7
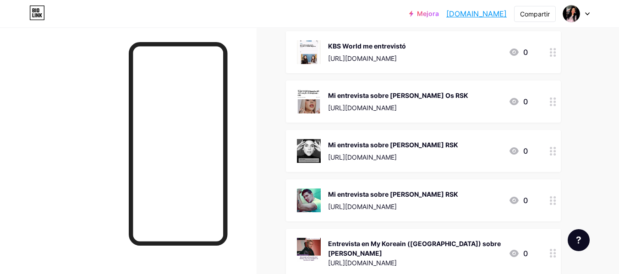
scroll to position [534, 0]
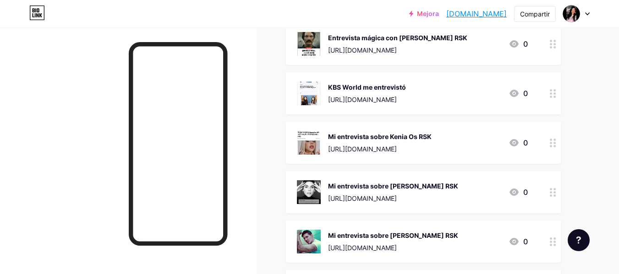
scroll to position [493, 0]
click at [382, 132] on font "Mi entrevista sobre Kenia Os RSK" at bounding box center [380, 136] width 104 height 8
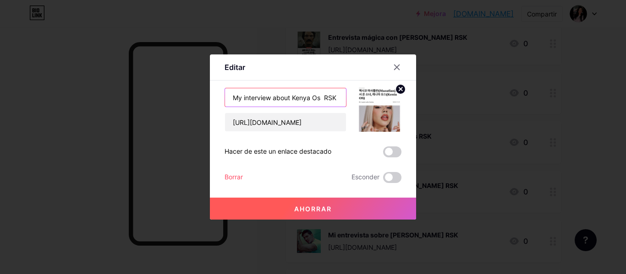
click at [299, 93] on input "My interview about Kenya Os RSK" at bounding box center [285, 97] width 121 height 18
click at [272, 125] on input "[URL][DOMAIN_NAME]" at bounding box center [285, 122] width 121 height 18
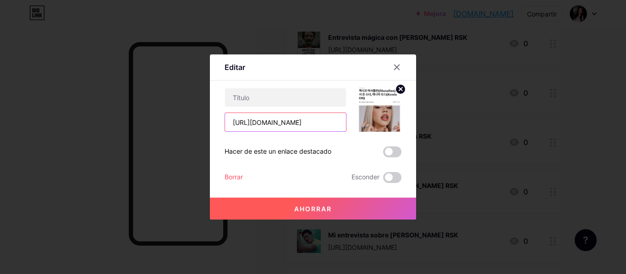
click at [272, 125] on input "[URL][DOMAIN_NAME]" at bounding box center [285, 122] width 121 height 18
click at [236, 176] on font "Borrar" at bounding box center [233, 177] width 18 height 8
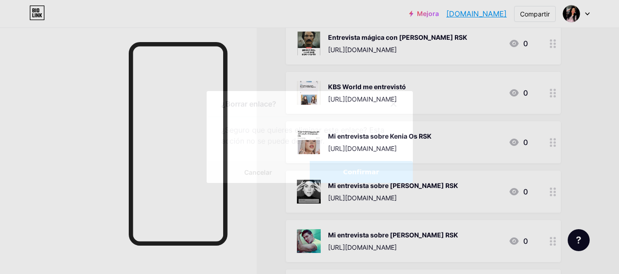
click at [353, 169] on font "Confirmar" at bounding box center [361, 172] width 36 height 7
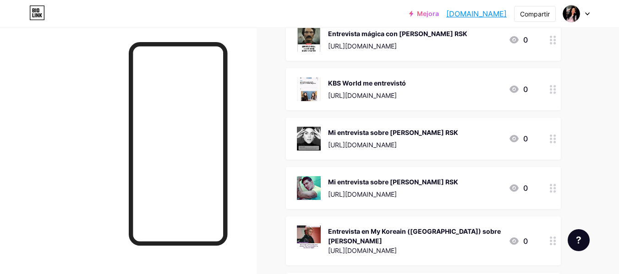
scroll to position [496, 0]
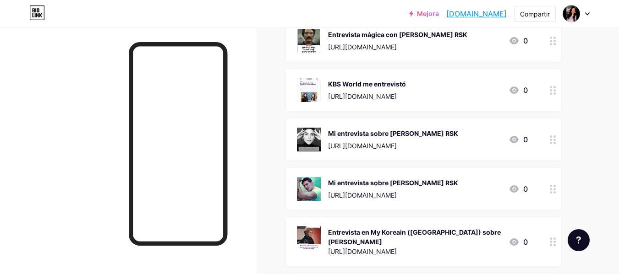
drag, startPoint x: 387, startPoint y: 135, endPoint x: 322, endPoint y: 140, distance: 65.3
click at [322, 140] on div "Mi entrevista sobre [PERSON_NAME] RSK [URL][DOMAIN_NAME]" at bounding box center [377, 140] width 161 height 24
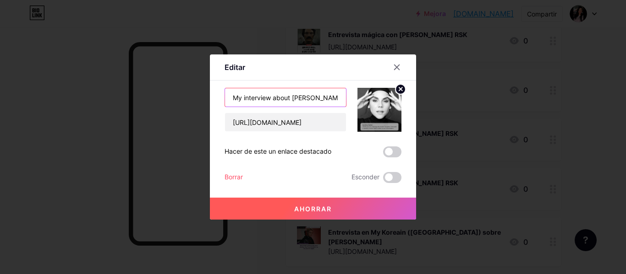
click at [275, 99] on input "My interview about [PERSON_NAME] RSK" at bounding box center [285, 97] width 121 height 18
click at [281, 121] on input "[URL][DOMAIN_NAME]" at bounding box center [285, 122] width 121 height 18
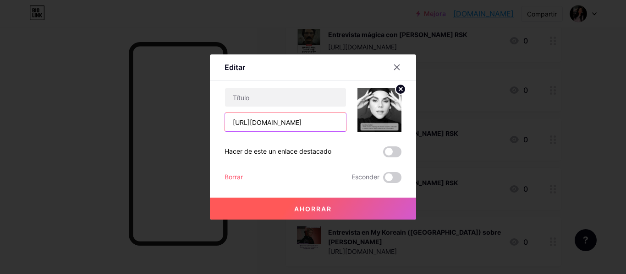
click at [281, 121] on input "[URL][DOMAIN_NAME]" at bounding box center [285, 122] width 121 height 18
click at [238, 177] on font "Borrar" at bounding box center [233, 177] width 18 height 8
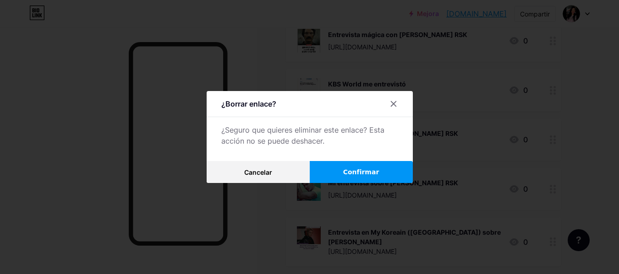
click at [356, 166] on button "Confirmar" at bounding box center [361, 172] width 103 height 22
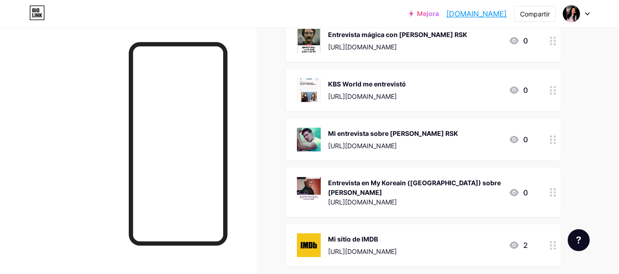
click at [394, 130] on font "Mi entrevista sobre [PERSON_NAME] RSK" at bounding box center [393, 134] width 130 height 8
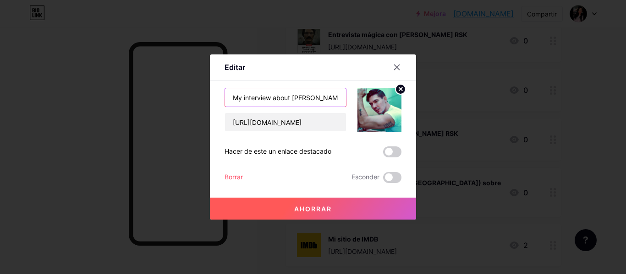
click at [286, 93] on input "My interview about [PERSON_NAME] RSK" at bounding box center [285, 97] width 121 height 18
click at [257, 125] on input "[URL][DOMAIN_NAME]" at bounding box center [285, 122] width 121 height 18
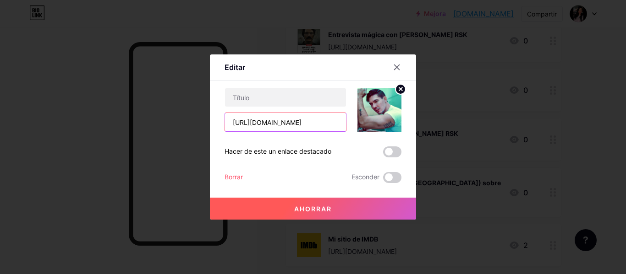
click at [257, 125] on input "[URL][DOMAIN_NAME]" at bounding box center [285, 122] width 121 height 18
click at [241, 177] on font "Borrar" at bounding box center [233, 177] width 18 height 8
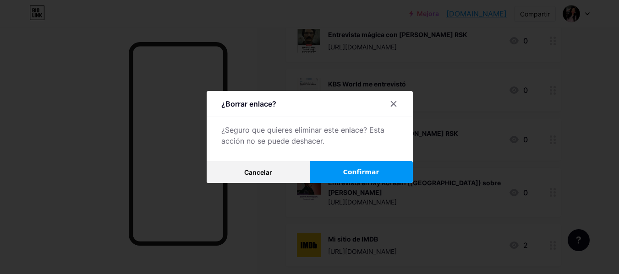
click at [338, 170] on button "Confirmar" at bounding box center [361, 172] width 103 height 22
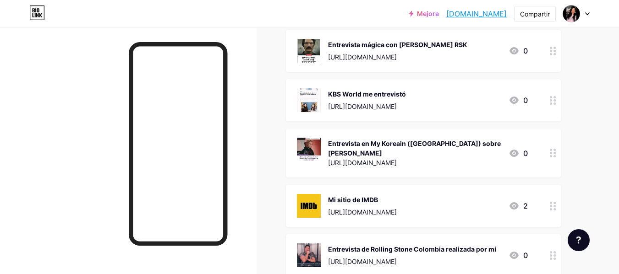
scroll to position [485, 0]
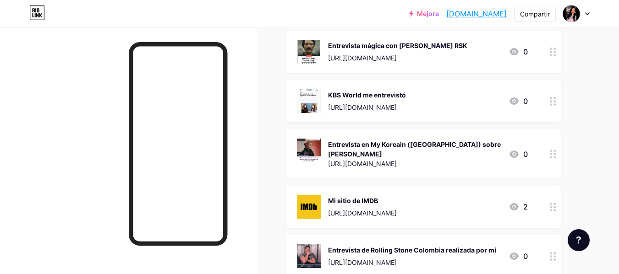
click at [377, 160] on font "[URL][DOMAIN_NAME]" at bounding box center [362, 164] width 69 height 8
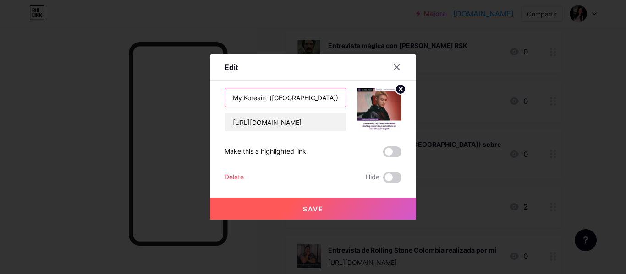
click at [285, 100] on input "My Koreain ([GEOGRAPHIC_DATA]) Interview about [PERSON_NAME]" at bounding box center [285, 97] width 121 height 18
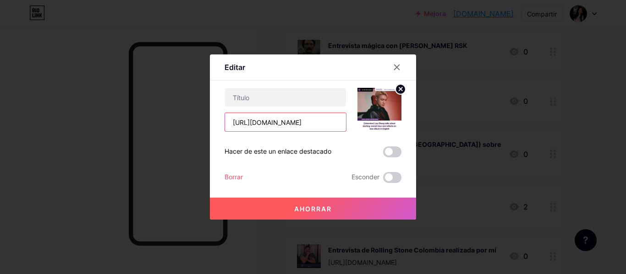
click at [285, 123] on input "[URL][DOMAIN_NAME]" at bounding box center [285, 122] width 121 height 18
click at [234, 181] on div "Borrar" at bounding box center [233, 177] width 18 height 11
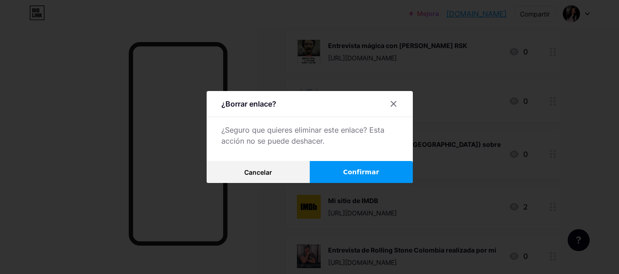
click at [359, 167] on button "Confirmar" at bounding box center [361, 172] width 103 height 22
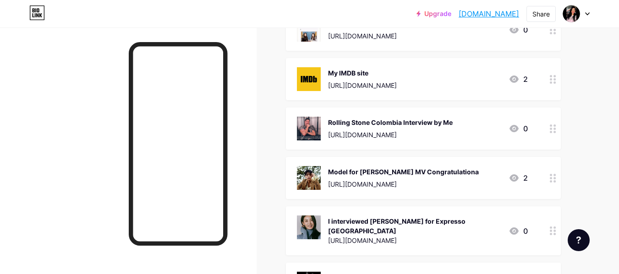
scroll to position [527, 0]
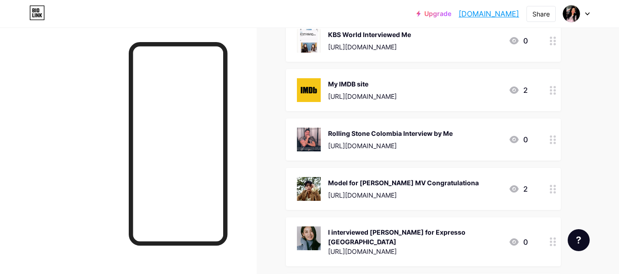
click at [361, 88] on div "My IMDB site https://www.imdb.com/es-es/name/nm15324070/" at bounding box center [362, 90] width 69 height 24
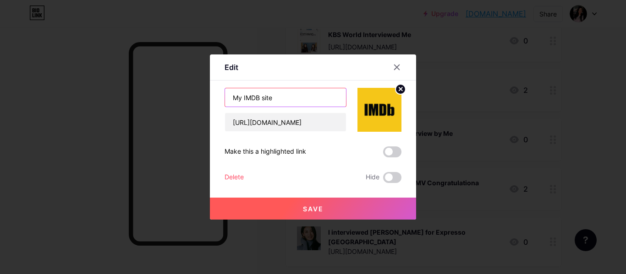
click at [282, 96] on input "My IMDB site" at bounding box center [285, 97] width 121 height 18
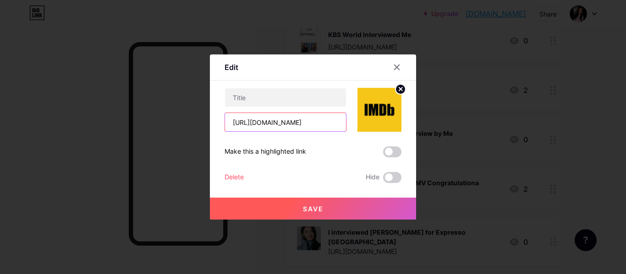
click at [268, 123] on input "[URL][DOMAIN_NAME]" at bounding box center [285, 122] width 121 height 18
click at [243, 176] on div "Delete" at bounding box center [233, 177] width 19 height 11
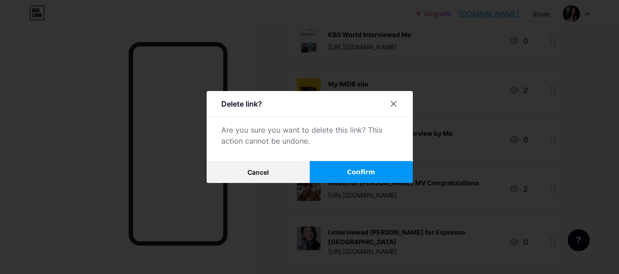
click at [350, 167] on button "Confirm" at bounding box center [361, 172] width 103 height 22
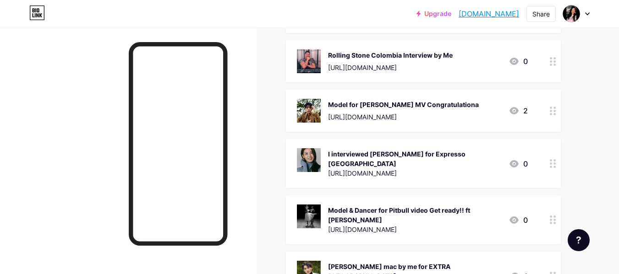
scroll to position [546, 0]
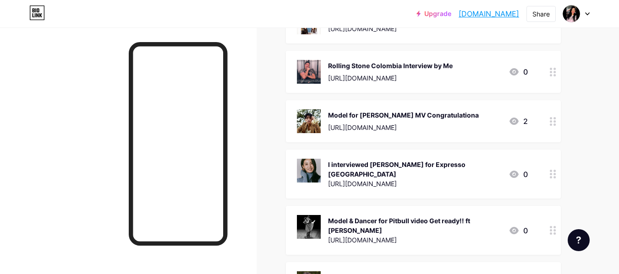
click at [310, 120] on img at bounding box center [309, 121] width 24 height 24
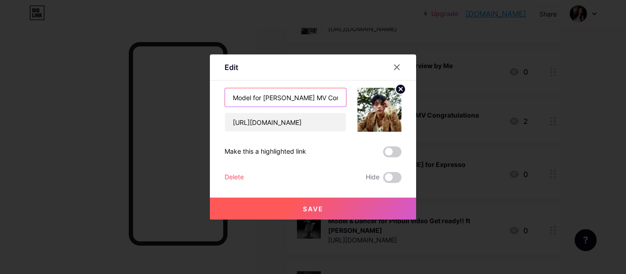
click at [307, 97] on input "Model for [PERSON_NAME] MV Congratulationa" at bounding box center [285, 97] width 121 height 18
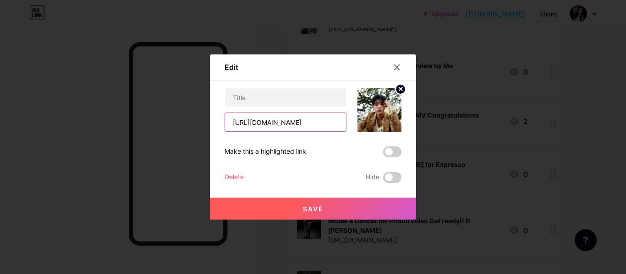
click at [301, 123] on input "[URL][DOMAIN_NAME]" at bounding box center [285, 122] width 121 height 18
click at [240, 176] on div "Delete" at bounding box center [233, 177] width 19 height 11
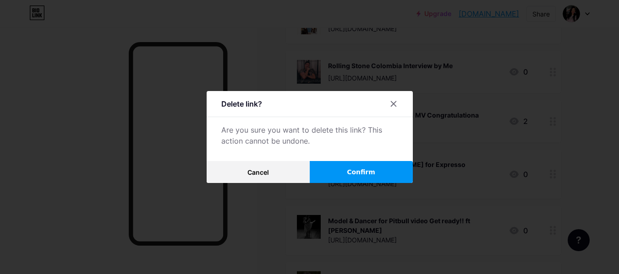
click at [344, 177] on button "Confirm" at bounding box center [361, 172] width 103 height 22
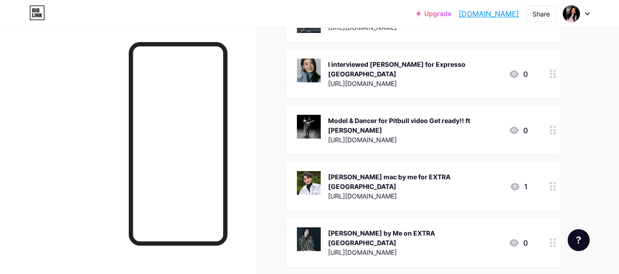
scroll to position [596, 0]
click at [360, 79] on div "[URL][DOMAIN_NAME][PERSON_NAME]" at bounding box center [414, 84] width 173 height 10
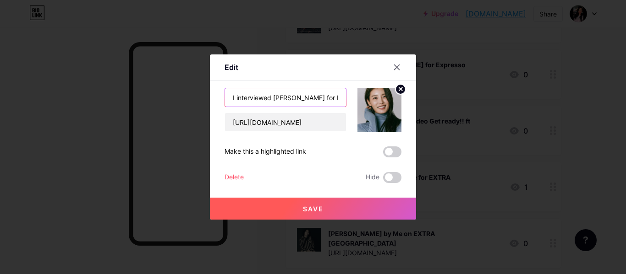
click at [292, 91] on input "I interviewed [PERSON_NAME] for Expresso [GEOGRAPHIC_DATA]" at bounding box center [285, 97] width 121 height 18
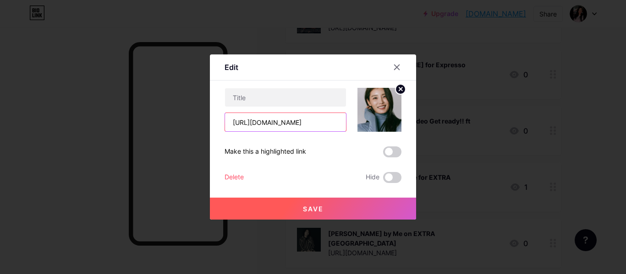
click at [281, 119] on input "[URL][DOMAIN_NAME][PERSON_NAME]" at bounding box center [285, 122] width 121 height 18
click at [232, 176] on div "Delete" at bounding box center [233, 177] width 19 height 11
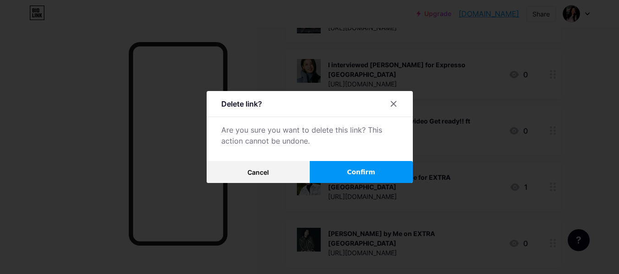
click at [362, 174] on span "Confirm" at bounding box center [361, 173] width 28 height 10
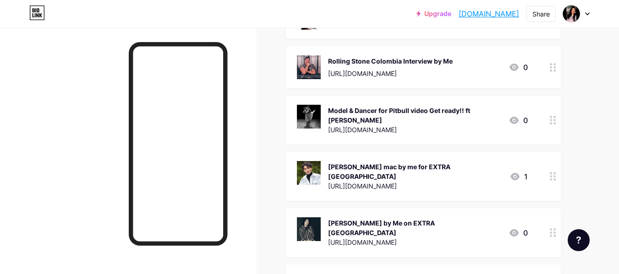
scroll to position [469, 0]
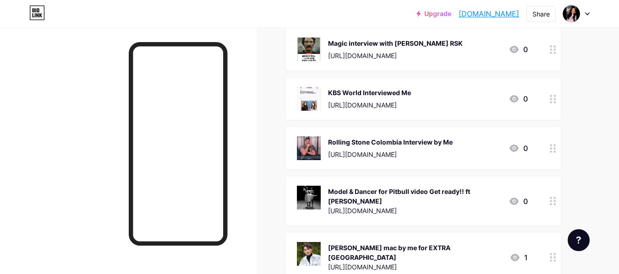
click at [372, 155] on div "[URL][DOMAIN_NAME]" at bounding box center [390, 155] width 125 height 10
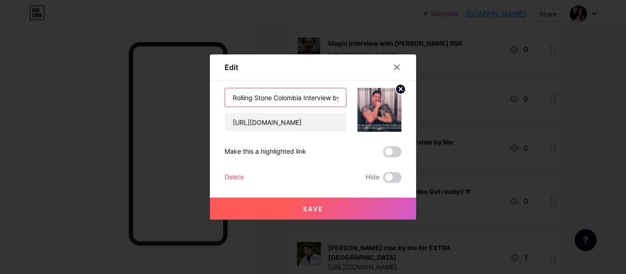
click at [289, 99] on input "Rolling Stone Colombia Interview by Me" at bounding box center [285, 97] width 121 height 18
click at [254, 120] on input "[URL][DOMAIN_NAME]" at bounding box center [285, 122] width 121 height 18
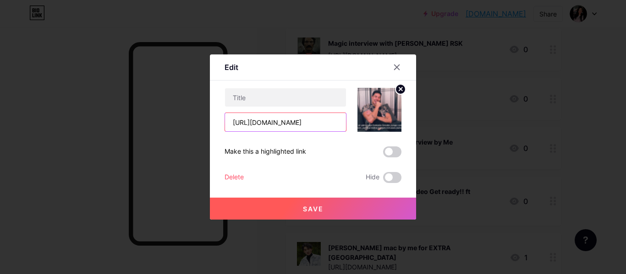
click at [254, 120] on input "[URL][DOMAIN_NAME]" at bounding box center [285, 122] width 121 height 18
click at [235, 178] on div "Delete" at bounding box center [233, 177] width 19 height 11
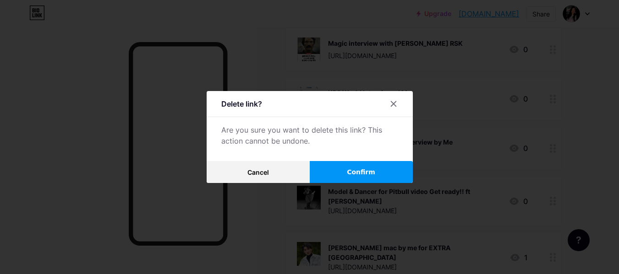
click at [345, 170] on button "Confirm" at bounding box center [361, 172] width 103 height 22
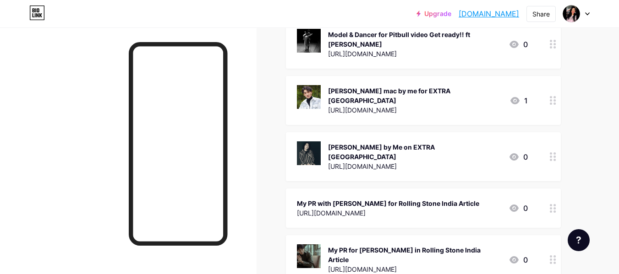
scroll to position [567, 0]
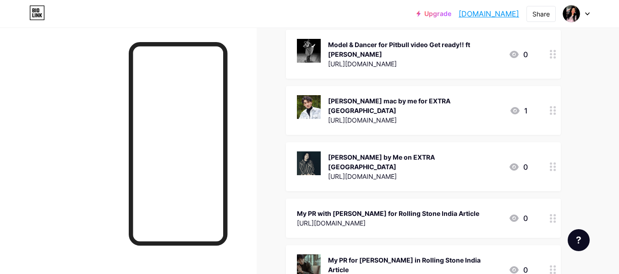
click at [366, 52] on div "Model & Dancer for Pitbull video Get ready!! ft [PERSON_NAME]" at bounding box center [414, 49] width 173 height 19
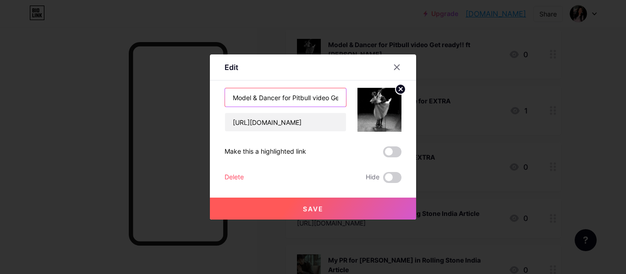
click at [318, 100] on input "Model & Dancer for Pitbull video Get ready!! ft [PERSON_NAME]" at bounding box center [285, 97] width 121 height 18
click at [244, 119] on input "[URL][DOMAIN_NAME]" at bounding box center [285, 122] width 121 height 18
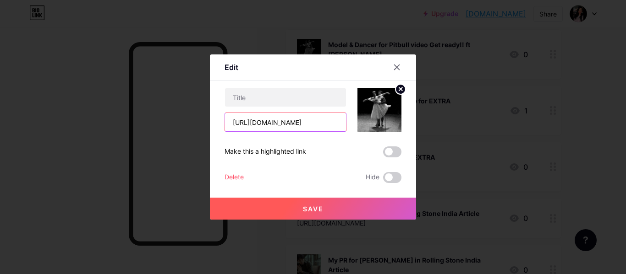
click at [244, 119] on input "[URL][DOMAIN_NAME]" at bounding box center [285, 122] width 121 height 18
click at [241, 176] on div "Delete" at bounding box center [233, 177] width 19 height 11
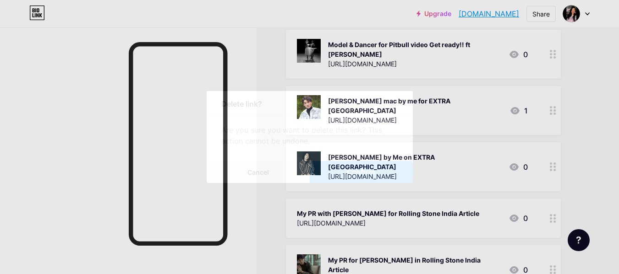
click at [323, 173] on button "Confirm" at bounding box center [361, 172] width 103 height 22
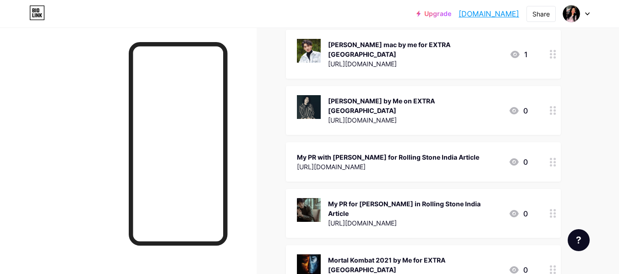
click at [405, 153] on div "My PR with [PERSON_NAME] for Rolling Stone India Article" at bounding box center [388, 158] width 182 height 10
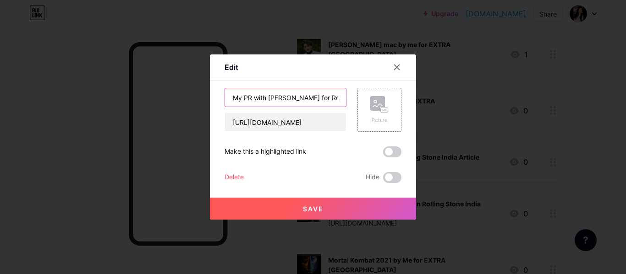
click at [282, 96] on input "My PR with [PERSON_NAME] for Rolling Stone India Article" at bounding box center [285, 97] width 121 height 18
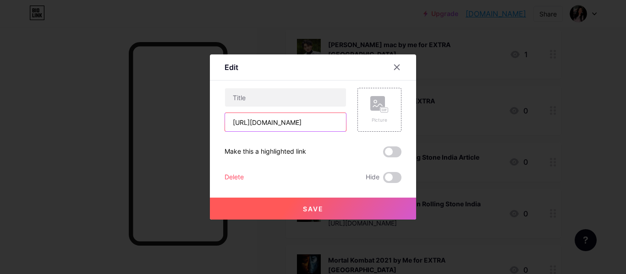
click at [265, 119] on input "[URL][DOMAIN_NAME]" at bounding box center [285, 122] width 121 height 18
click at [236, 180] on div "Delete" at bounding box center [233, 177] width 19 height 11
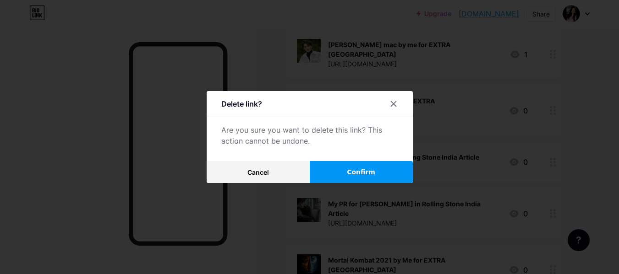
click at [379, 165] on button "Confirm" at bounding box center [361, 172] width 103 height 22
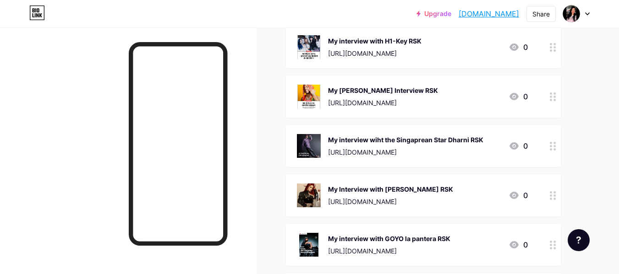
scroll to position [2919, 0]
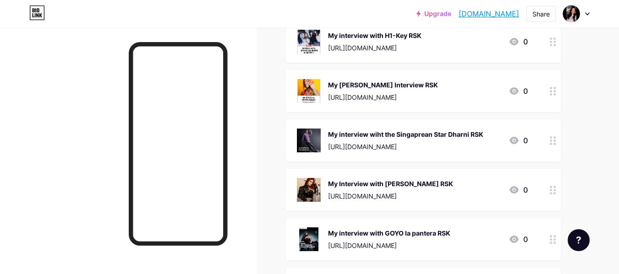
click at [379, 219] on div "My interview with GOYO la pantera RSK https://rollingstone.co.kr/music/music-in…" at bounding box center [423, 240] width 275 height 42
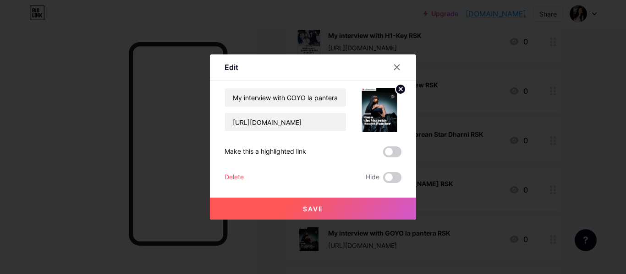
click at [538, 28] on div at bounding box center [313, 137] width 626 height 274
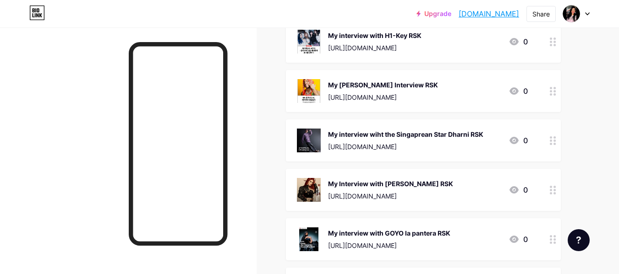
scroll to position [2969, 0]
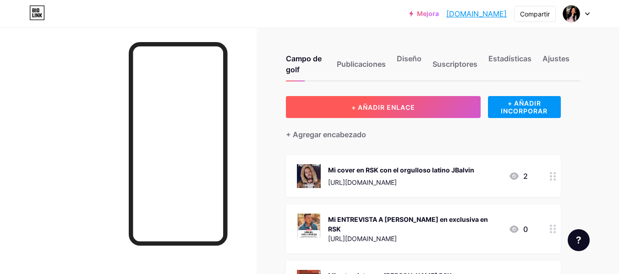
click at [390, 106] on font "+ AÑADIR ENLACE" at bounding box center [383, 108] width 64 height 8
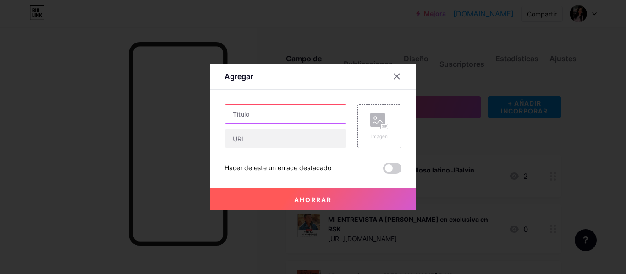
click at [303, 114] on input "text" at bounding box center [285, 114] width 121 height 18
paste input "My IMDB site"
type input "My IMDB site"
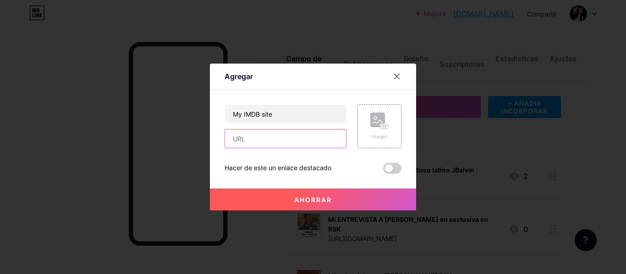
click at [269, 136] on input "text" at bounding box center [285, 139] width 121 height 18
paste input "[URL][DOMAIN_NAME]"
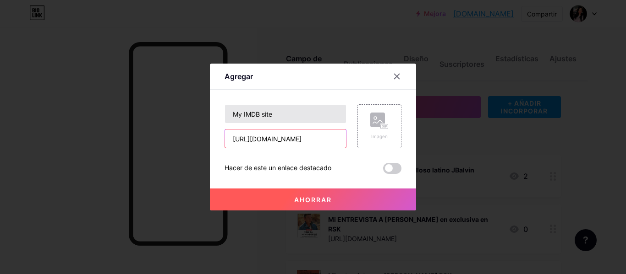
type input "[URL][DOMAIN_NAME]"
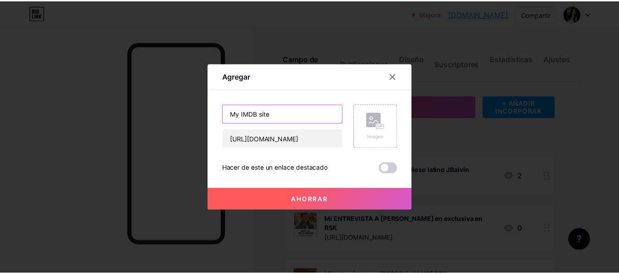
scroll to position [0, 0]
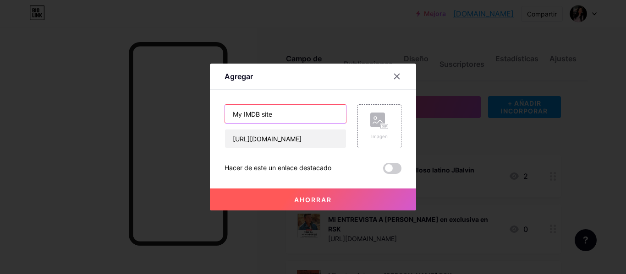
click at [259, 112] on input "My IMDB site" at bounding box center [285, 114] width 121 height 18
type input "My IMDb site"
click at [391, 119] on div "Imagen" at bounding box center [379, 126] width 44 height 44
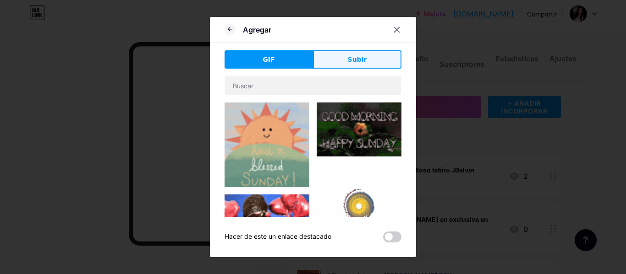
click at [363, 60] on font "Subir" at bounding box center [357, 59] width 19 height 7
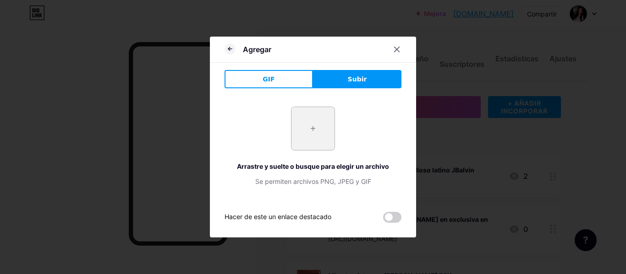
click at [320, 124] on input "file" at bounding box center [312, 128] width 43 height 43
type input "C:\fakepath\channels4_profile.jpg"
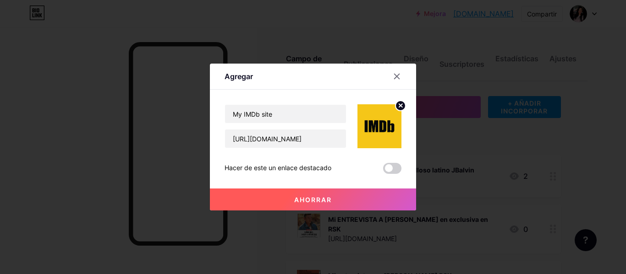
click at [296, 194] on button "Ahorrar" at bounding box center [313, 200] width 206 height 22
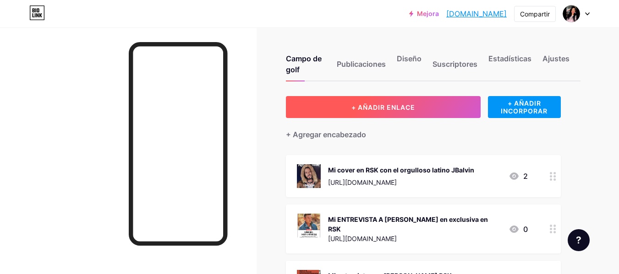
click at [385, 101] on button "+ AÑADIR ENLACE" at bounding box center [383, 107] width 195 height 22
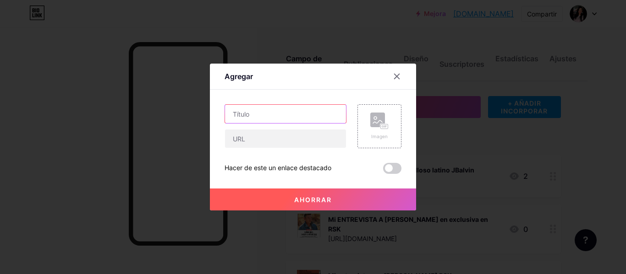
click at [300, 114] on input "text" at bounding box center [285, 114] width 121 height 18
paste input "Model for [PERSON_NAME] MV Congratulationa"
type input "Model for [PERSON_NAME] MV Congratulationa"
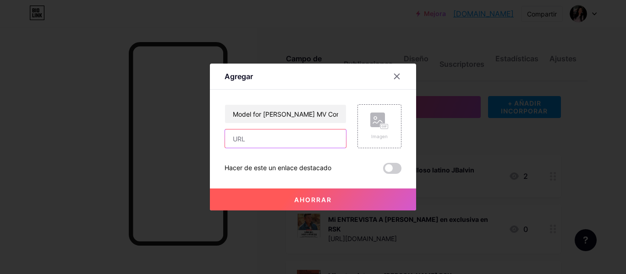
click at [288, 147] on input "text" at bounding box center [285, 139] width 121 height 18
paste input "[URL][DOMAIN_NAME]"
type input "[URL][DOMAIN_NAME]"
click at [387, 127] on rect at bounding box center [384, 127] width 7 height 5
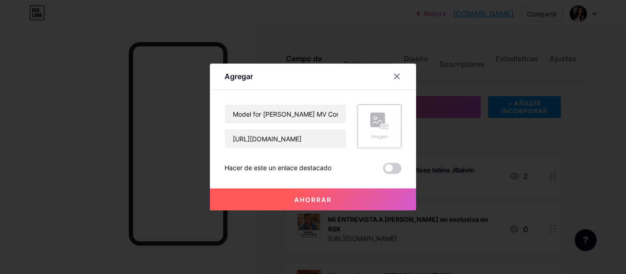
scroll to position [0, 0]
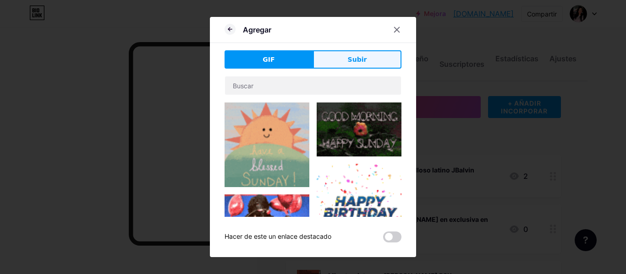
click at [367, 60] on button "Subir" at bounding box center [357, 59] width 88 height 18
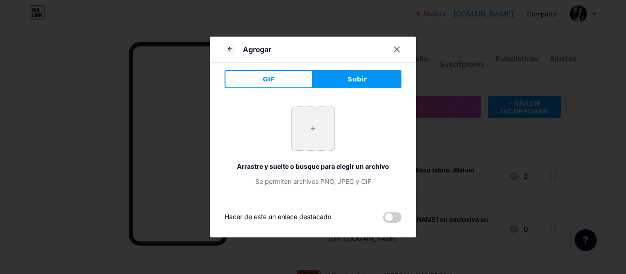
click at [312, 129] on input "file" at bounding box center [312, 128] width 43 height 43
type input "C:\fakepath\Eric_Nam_I_Don%27t_Know_You_Anymore_promo_photo.webp"
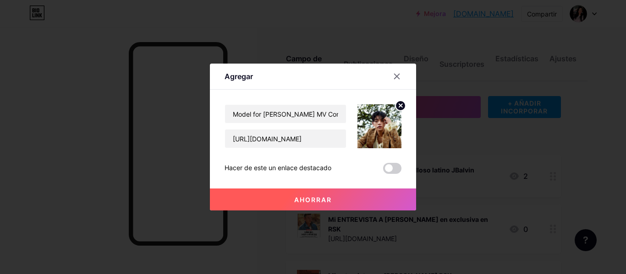
click at [331, 200] on font "Ahorrar" at bounding box center [313, 200] width 38 height 8
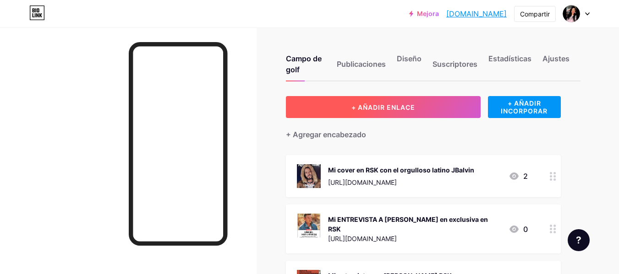
click at [345, 99] on button "+ AÑADIR ENLACE" at bounding box center [383, 107] width 195 height 22
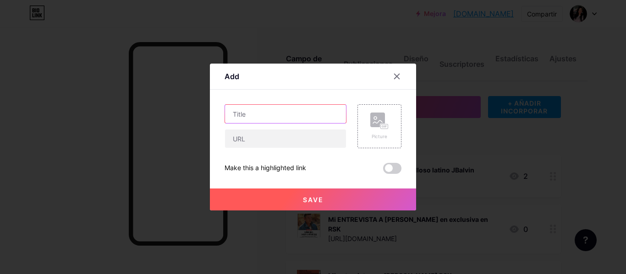
click at [276, 112] on input "text" at bounding box center [285, 114] width 121 height 18
paste input "I interviewed [PERSON_NAME] for Expresso [GEOGRAPHIC_DATA]"
type input "I interviewed [PERSON_NAME] for Expresso [GEOGRAPHIC_DATA]"
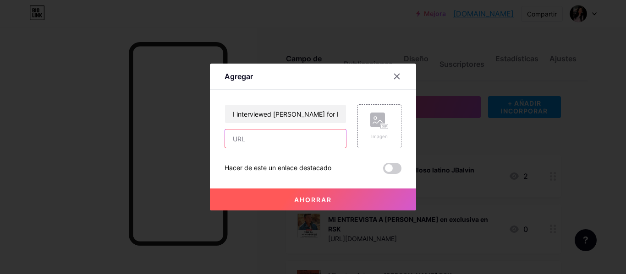
click at [282, 144] on input "text" at bounding box center [285, 139] width 121 height 18
paste input "[URL][DOMAIN_NAME][PERSON_NAME]"
type input "[URL][DOMAIN_NAME][PERSON_NAME]"
click at [388, 126] on rect at bounding box center [384, 127] width 7 height 5
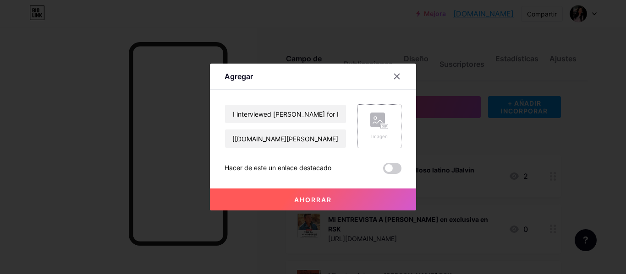
scroll to position [0, 0]
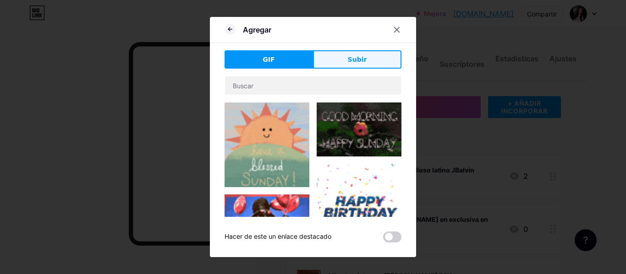
click at [344, 57] on button "Subir" at bounding box center [357, 59] width 88 height 18
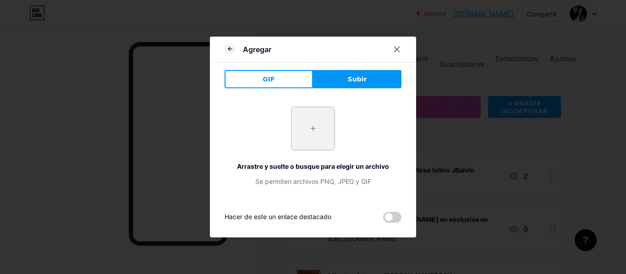
click at [312, 126] on input "file" at bounding box center [312, 128] width 43 height 43
type input "C:\fakepath\fuaHUqMwId52WjWgn0cy4pqj6rz.webp"
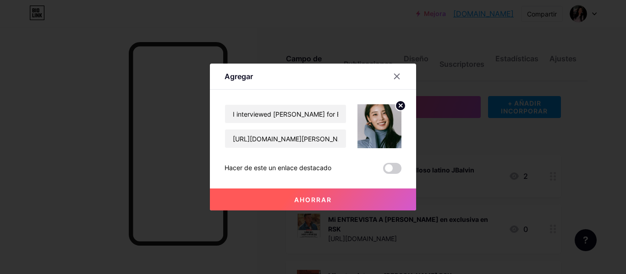
click at [309, 194] on button "Ahorrar" at bounding box center [313, 200] width 206 height 22
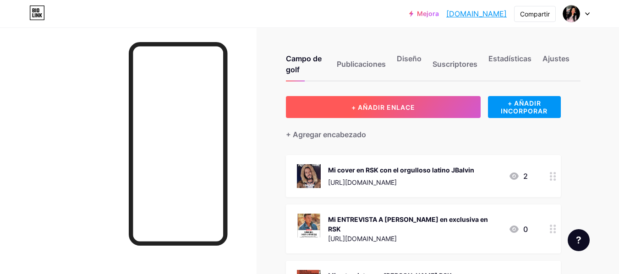
click at [351, 100] on button "+ AÑADIR ENLACE" at bounding box center [383, 107] width 195 height 22
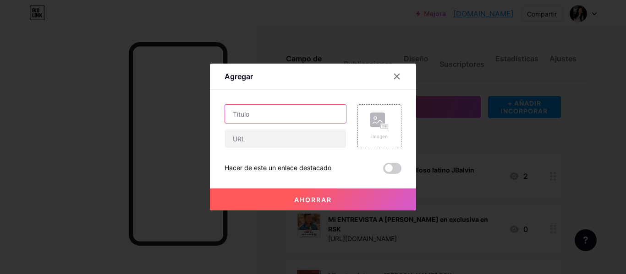
click at [287, 111] on input "text" at bounding box center [285, 114] width 121 height 18
paste input "Rolling Stone Colombia Interview by Me"
type input "Rolling Stone Colombia Interview by Me"
click at [380, 123] on rect at bounding box center [377, 120] width 15 height 15
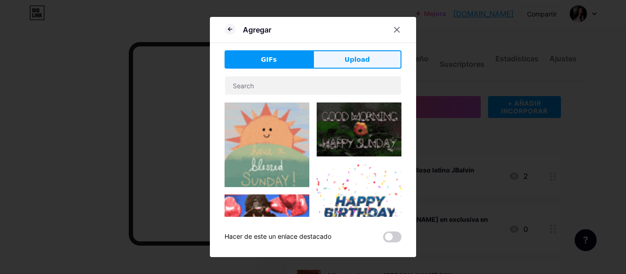
click at [356, 64] on span "Upload" at bounding box center [357, 60] width 25 height 10
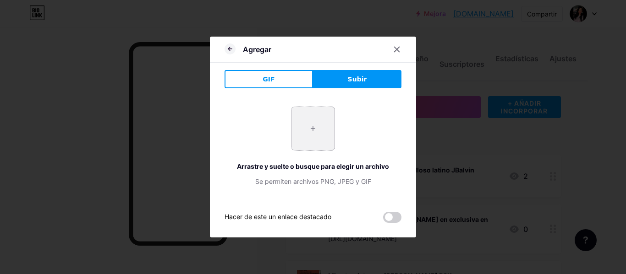
click at [316, 127] on input "file" at bounding box center [312, 128] width 43 height 43
type input "C:\fakepath\1RSC.jpg"
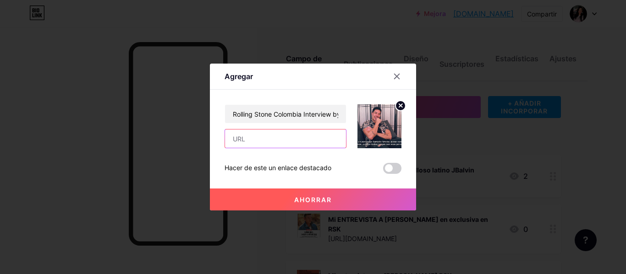
click at [299, 145] on input "text" at bounding box center [285, 139] width 121 height 18
paste input "[URL][DOMAIN_NAME]"
type input "[URL][DOMAIN_NAME]"
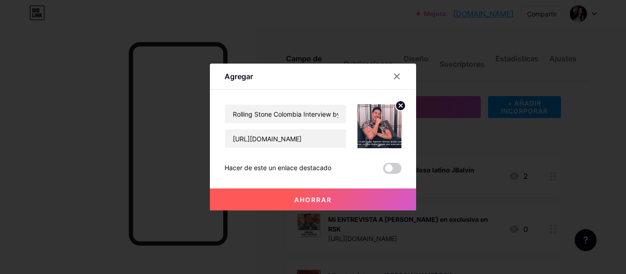
click at [306, 199] on font "Ahorrar" at bounding box center [313, 200] width 38 height 8
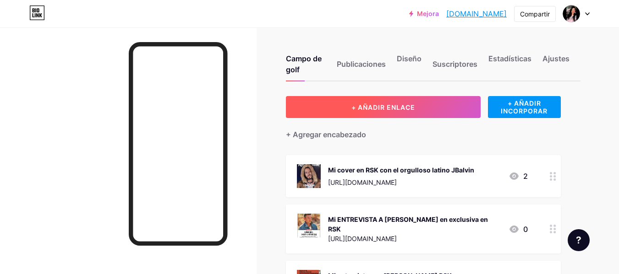
click at [337, 103] on button "+ AÑADIR ENLACE" at bounding box center [383, 107] width 195 height 22
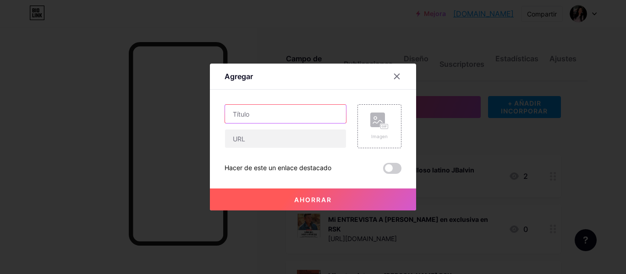
click at [275, 111] on input "text" at bounding box center [285, 114] width 121 height 18
paste input "Model & Dancer for Pitbull video Get ready!! ft [PERSON_NAME]"
type input "Model & Dancer for Pitbull video Get ready!! ft [PERSON_NAME]"
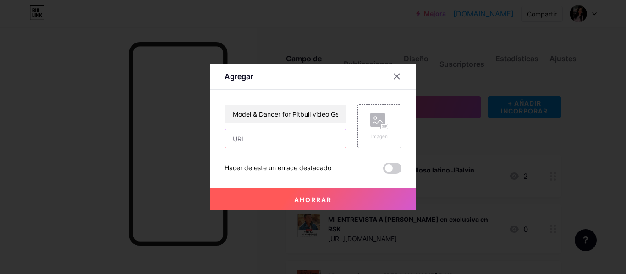
click at [291, 142] on input "text" at bounding box center [285, 139] width 121 height 18
paste input "[URL][DOMAIN_NAME]"
type input "[URL][DOMAIN_NAME]"
click at [376, 141] on div "Imagen" at bounding box center [379, 126] width 44 height 44
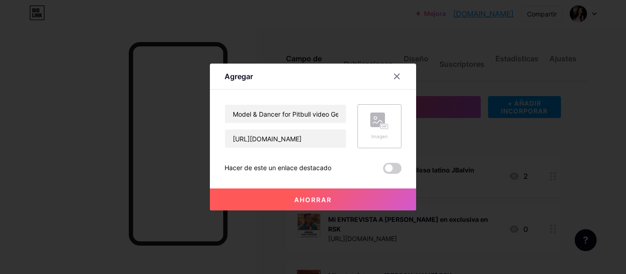
scroll to position [0, 0]
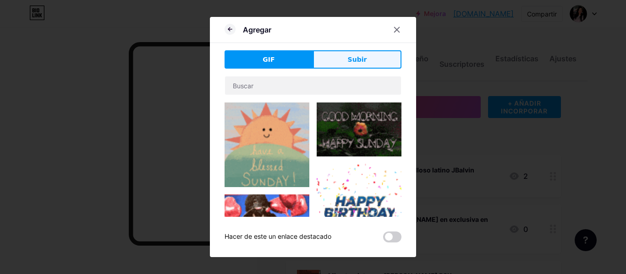
click at [370, 64] on button "Subir" at bounding box center [357, 59] width 88 height 18
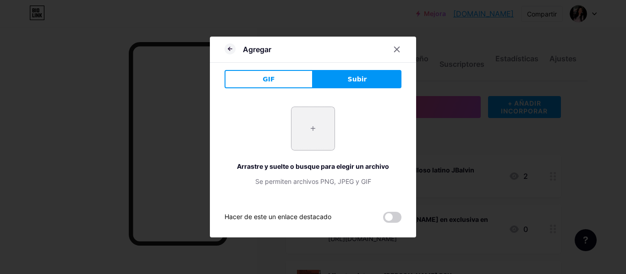
click at [314, 128] on input "file" at bounding box center [312, 128] width 43 height 43
type input "C:\fakepath\WhatsApp Image 2025-04-29 at 12.52.13 AM.jpeg"
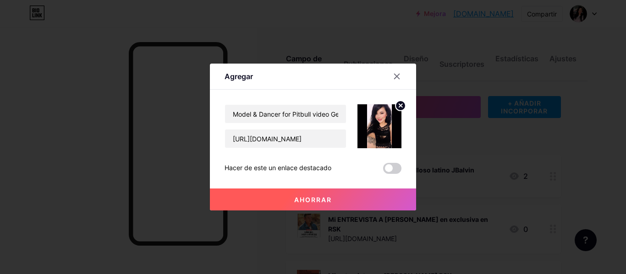
click at [333, 200] on button "Ahorrar" at bounding box center [313, 200] width 206 height 22
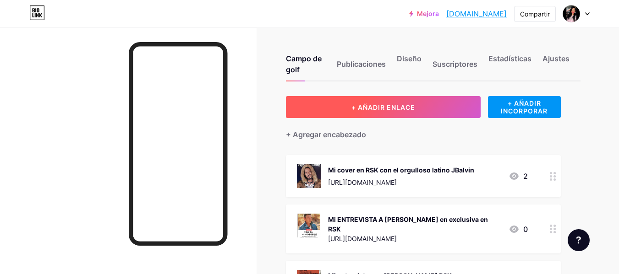
click at [350, 100] on button "+ AÑADIR ENLACE" at bounding box center [383, 107] width 195 height 22
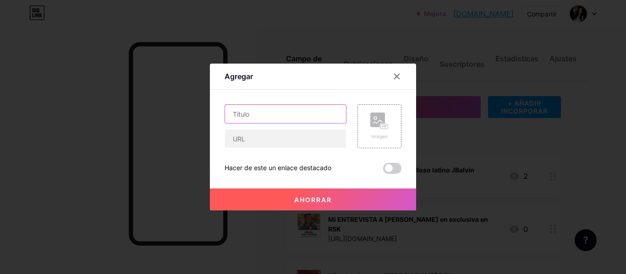
click at [285, 115] on input "text" at bounding box center [285, 114] width 121 height 18
paste input "My PR with [PERSON_NAME] for Rolling Stone India Article"
type input "My PR with [PERSON_NAME] for Rolling Stone India Article"
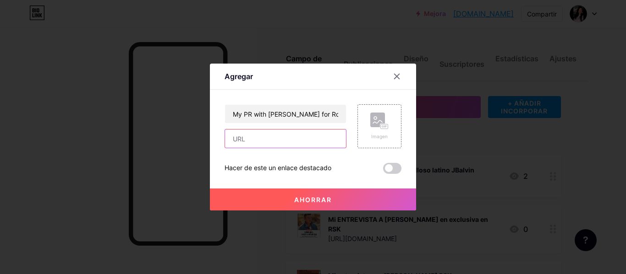
click at [296, 135] on input "text" at bounding box center [285, 139] width 121 height 18
paste input "[URL][DOMAIN_NAME]"
type input "[URL][DOMAIN_NAME]"
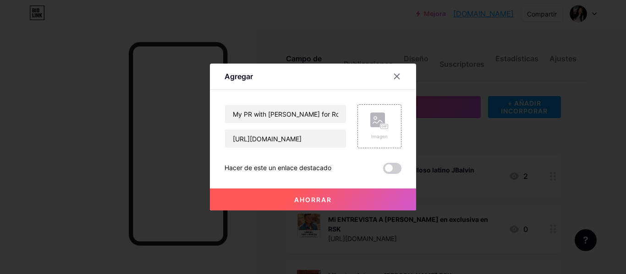
click at [285, 195] on button "Ahorrar" at bounding box center [313, 200] width 206 height 22
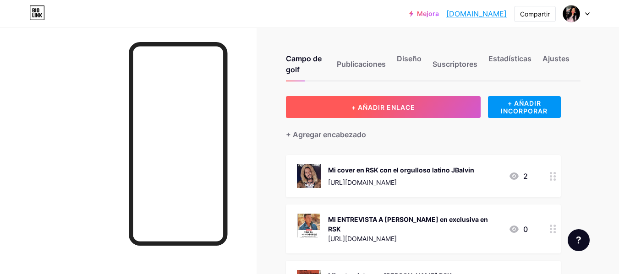
click at [321, 105] on button "+ AÑADIR ENLACE" at bounding box center [383, 107] width 195 height 22
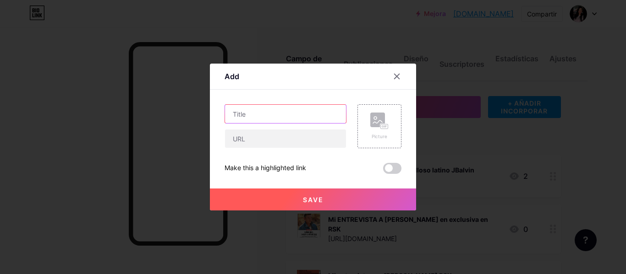
click at [249, 118] on input "text" at bounding box center [285, 114] width 121 height 18
paste input "[PERSON_NAME] mac by me for EXTRA [GEOGRAPHIC_DATA]"
type input "[PERSON_NAME] mac by me for EXTRA [GEOGRAPHIC_DATA]"
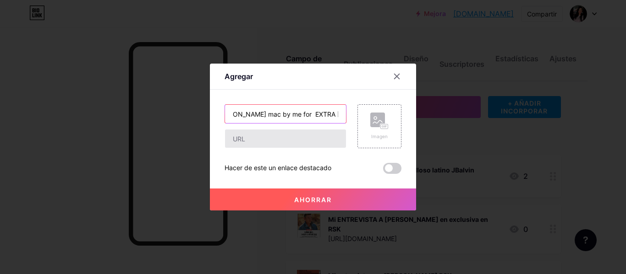
scroll to position [0, 0]
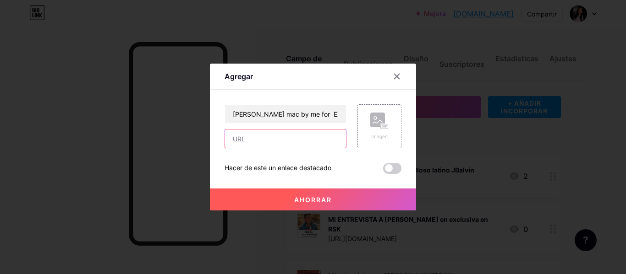
click at [273, 145] on input "text" at bounding box center [285, 139] width 121 height 18
paste input "[URL][DOMAIN_NAME][PERSON_NAME]"
type input "[URL][DOMAIN_NAME][PERSON_NAME]"
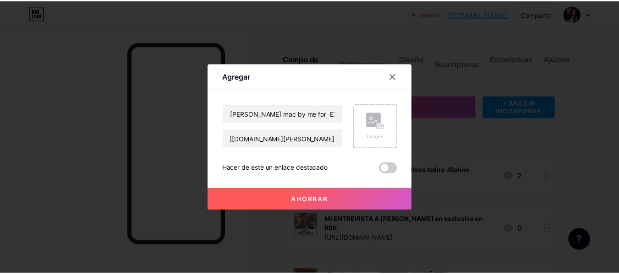
scroll to position [0, 0]
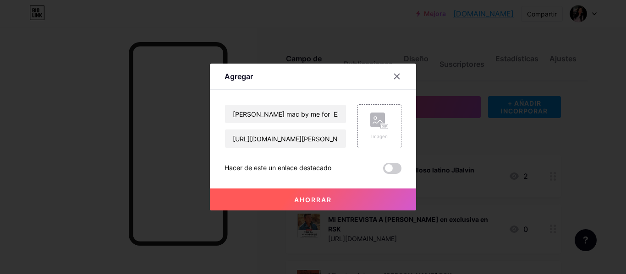
click at [404, 123] on div "Agregar Contenido YouTube Reproduce videos de YouTube sin salir de tu página. A…" at bounding box center [313, 137] width 206 height 147
click at [382, 123] on rect at bounding box center [377, 120] width 15 height 15
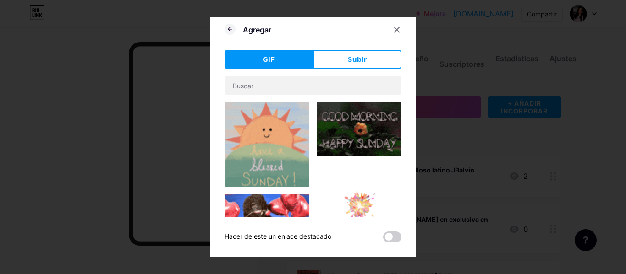
click at [366, 49] on div "Agregar GIF Subir Contenido YouTube Reproduce videos de YouTube sin salir de tu…" at bounding box center [313, 137] width 206 height 241
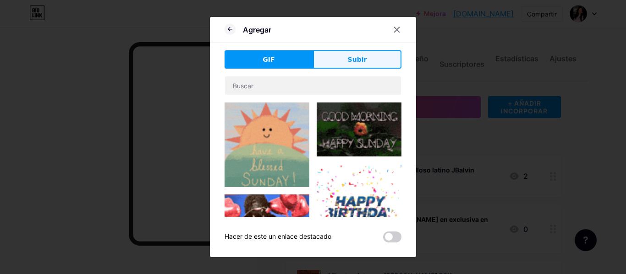
click at [362, 56] on font "Subir" at bounding box center [357, 59] width 19 height 7
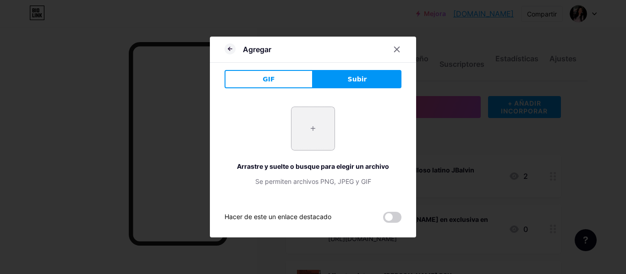
click at [313, 129] on input "file" at bounding box center [312, 128] width 43 height 43
type input "C:\fakepath\Henry-Prince-Mak.jpg"
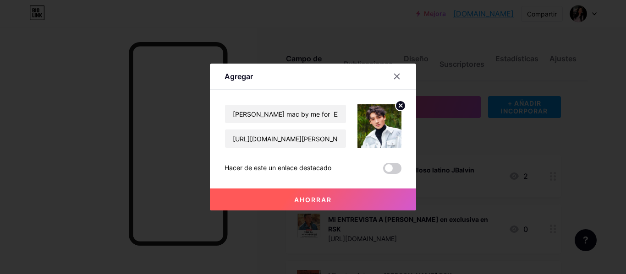
click at [315, 203] on font "Ahorrar" at bounding box center [313, 200] width 38 height 8
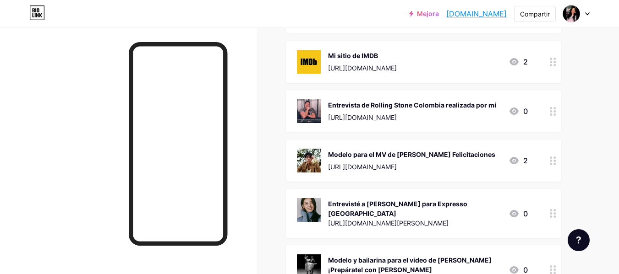
scroll to position [581, 0]
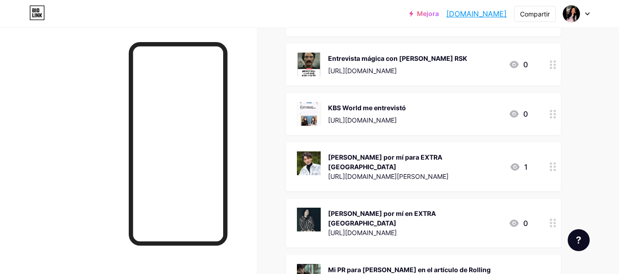
scroll to position [462, 0]
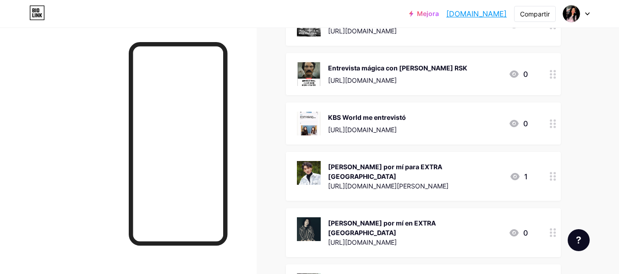
click at [372, 165] on div "[PERSON_NAME] por mí para EXTRA [GEOGRAPHIC_DATA] [URL][DOMAIN_NAME][PERSON_NAM…" at bounding box center [415, 176] width 174 height 31
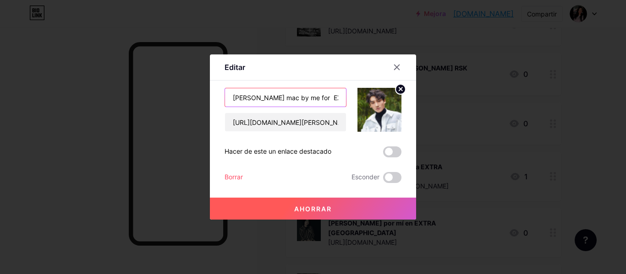
click at [269, 99] on input "[PERSON_NAME] mac by me for EXTRA [GEOGRAPHIC_DATA]" at bounding box center [285, 97] width 121 height 18
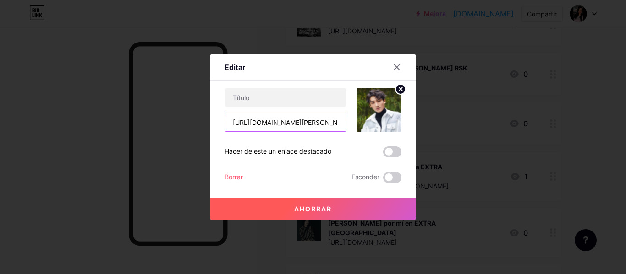
click at [241, 129] on input "[URL][DOMAIN_NAME][PERSON_NAME]" at bounding box center [285, 122] width 121 height 18
click at [233, 176] on font "Borrar" at bounding box center [233, 177] width 18 height 8
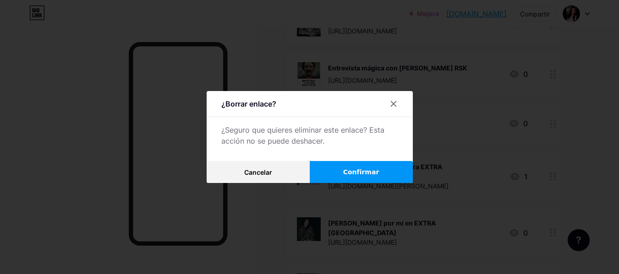
click at [333, 170] on button "Confirmar" at bounding box center [361, 172] width 103 height 22
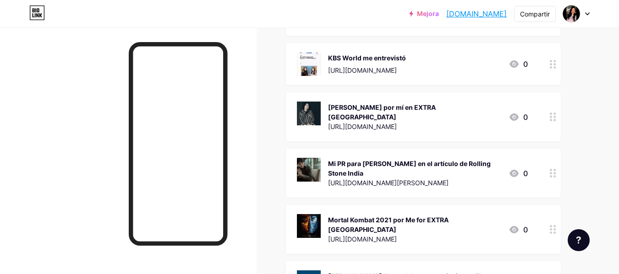
scroll to position [522, 0]
click at [389, 103] on font "[PERSON_NAME] por mí en EXTRA [GEOGRAPHIC_DATA]" at bounding box center [382, 111] width 108 height 17
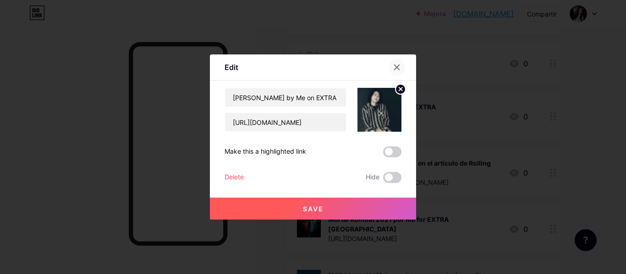
click at [397, 65] on icon at bounding box center [396, 67] width 7 height 7
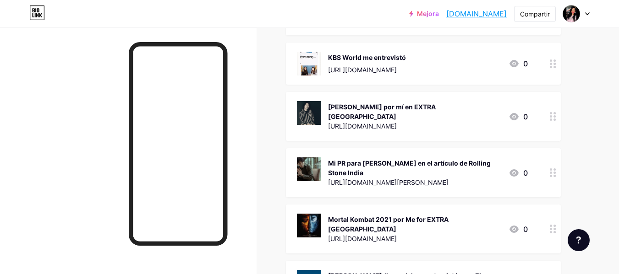
click at [371, 234] on div "[URL][DOMAIN_NAME]" at bounding box center [414, 239] width 173 height 10
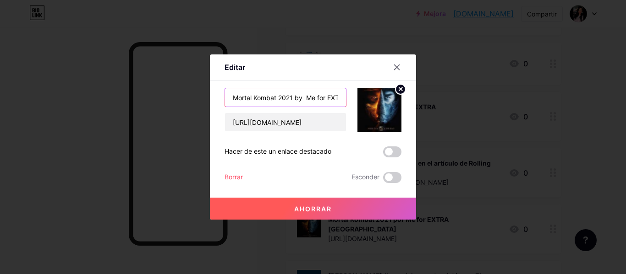
click at [272, 95] on input "Mortal Kombat 2021 by Me for EXTRA [GEOGRAPHIC_DATA]" at bounding box center [285, 97] width 121 height 18
click at [251, 124] on input "[URL][DOMAIN_NAME]" at bounding box center [285, 122] width 121 height 18
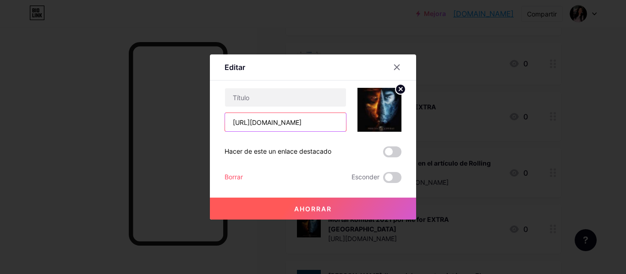
click at [251, 124] on input "[URL][DOMAIN_NAME]" at bounding box center [285, 122] width 121 height 18
click at [234, 175] on font "Borrar" at bounding box center [233, 177] width 18 height 8
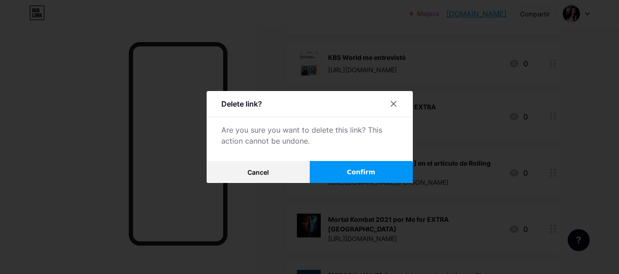
click at [344, 170] on button "Confirm" at bounding box center [361, 172] width 103 height 22
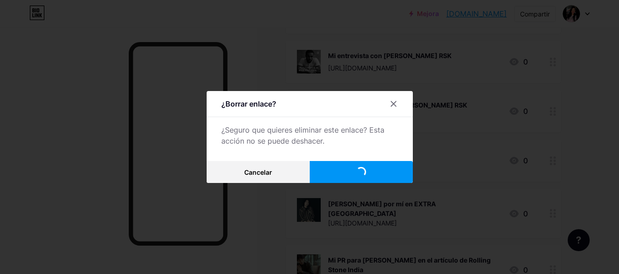
scroll to position [411, 0]
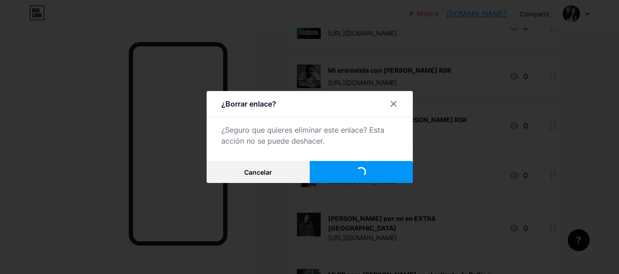
click at [360, 175] on font "Confirmar" at bounding box center [361, 172] width 36 height 7
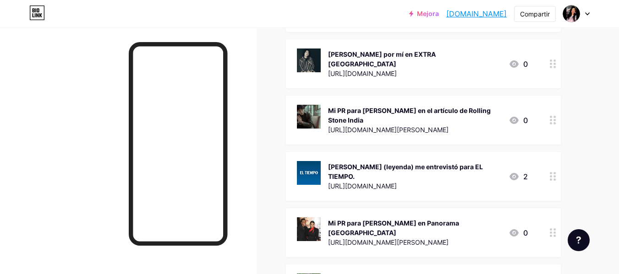
scroll to position [576, 0]
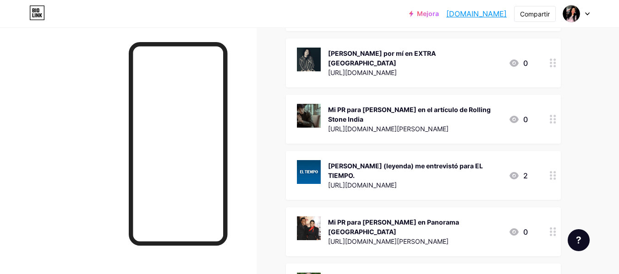
click at [374, 69] on font "[URL][DOMAIN_NAME]" at bounding box center [362, 73] width 69 height 8
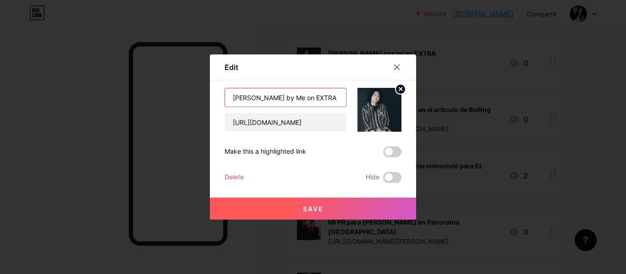
click at [290, 103] on input "[PERSON_NAME] by Me on EXTRA [GEOGRAPHIC_DATA]" at bounding box center [285, 97] width 121 height 18
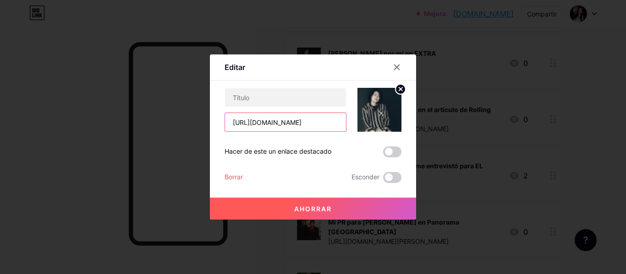
click at [257, 122] on input "[URL][DOMAIN_NAME]" at bounding box center [285, 122] width 121 height 18
click at [237, 177] on font "Borrar" at bounding box center [233, 177] width 18 height 8
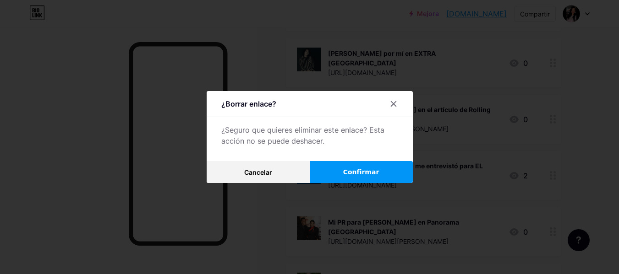
click at [367, 171] on font "Confirmar" at bounding box center [361, 172] width 36 height 7
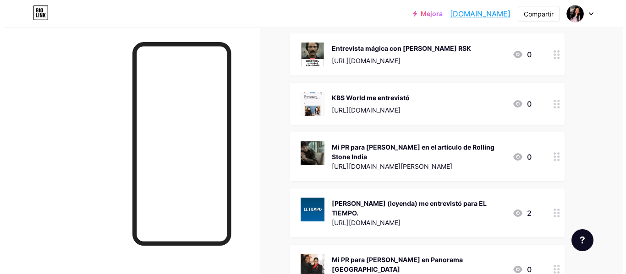
scroll to position [482, 0]
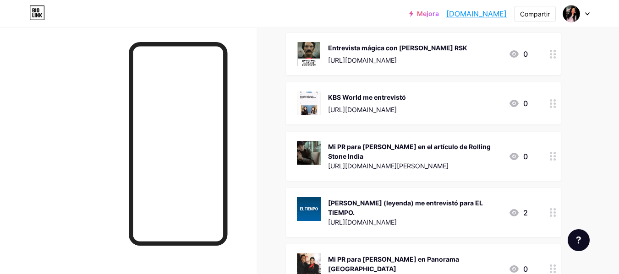
click at [343, 143] on font "Mi PR para [PERSON_NAME] en el artículo de Rolling Stone India" at bounding box center [409, 151] width 163 height 17
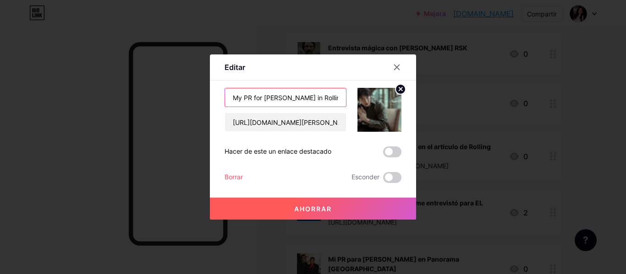
click at [277, 99] on input "My PR for [PERSON_NAME] in Rolling Stone India Article" at bounding box center [285, 97] width 121 height 18
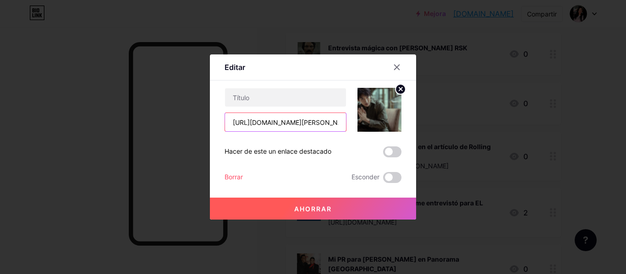
click at [252, 124] on input "[URL][DOMAIN_NAME][PERSON_NAME]" at bounding box center [285, 122] width 121 height 18
click at [229, 178] on font "Borrar" at bounding box center [233, 177] width 18 height 8
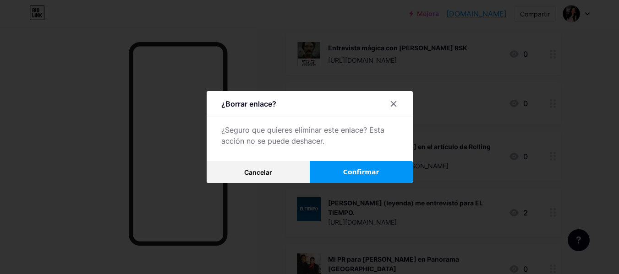
click at [390, 170] on button "Confirmar" at bounding box center [361, 172] width 103 height 22
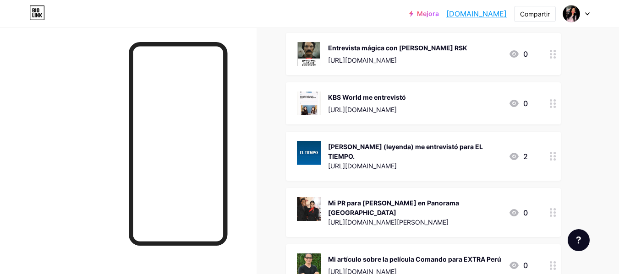
click at [344, 143] on font "[PERSON_NAME] (leyenda) me entrevistó para EL TIEMPO." at bounding box center [405, 151] width 155 height 17
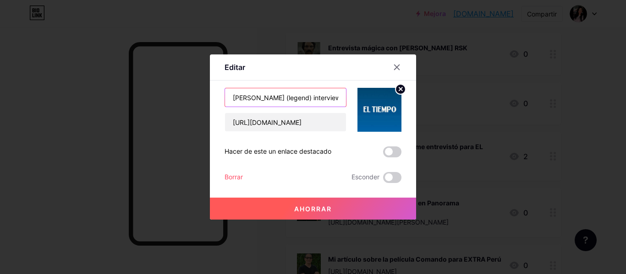
click at [277, 102] on input "[PERSON_NAME] (legend) interviewed me for EL TIEMPO." at bounding box center [285, 97] width 121 height 18
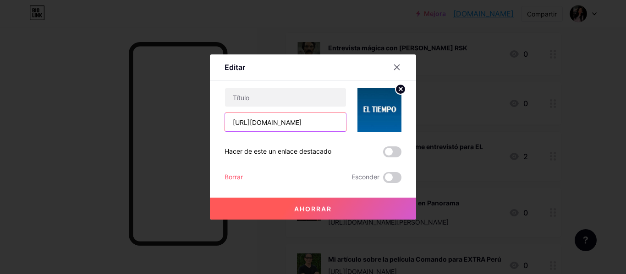
click at [284, 118] on input "[URL][DOMAIN_NAME]" at bounding box center [285, 122] width 121 height 18
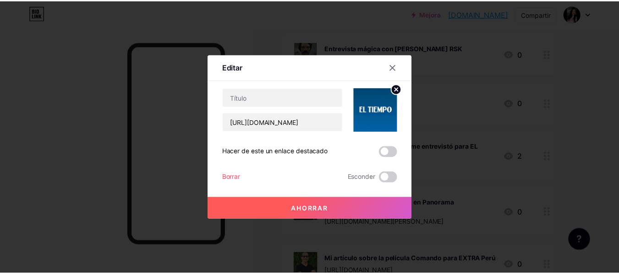
scroll to position [0, 0]
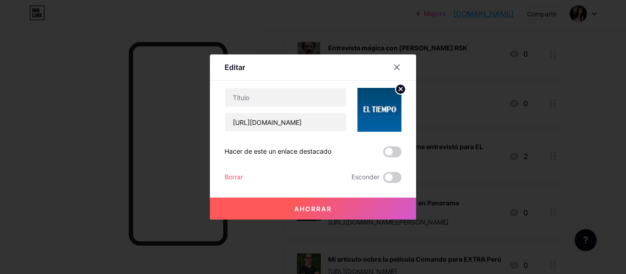
click at [468, 78] on div at bounding box center [313, 137] width 626 height 274
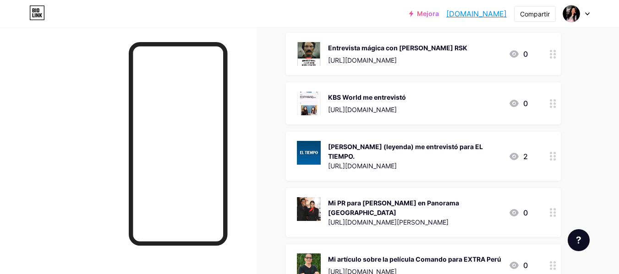
click at [363, 141] on div "[PERSON_NAME] (leyenda) me entrevistó para EL TIEMPO. [URL][DOMAIN_NAME]" at bounding box center [414, 156] width 173 height 31
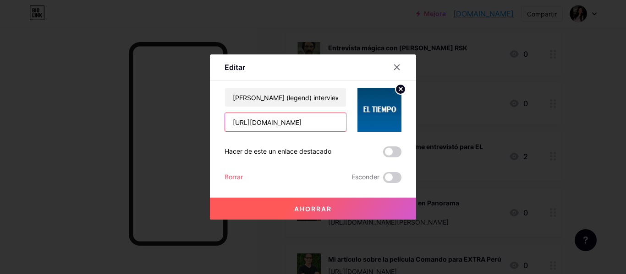
click at [257, 126] on input "[URL][DOMAIN_NAME]" at bounding box center [285, 122] width 121 height 18
click at [240, 176] on font "Borrar" at bounding box center [233, 177] width 18 height 8
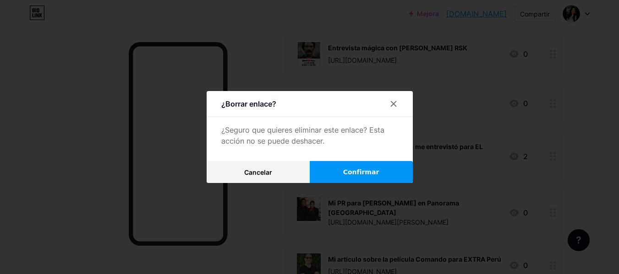
click at [332, 174] on button "Confirmar" at bounding box center [361, 172] width 103 height 22
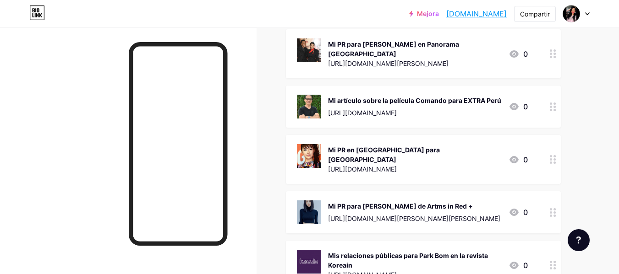
scroll to position [586, 0]
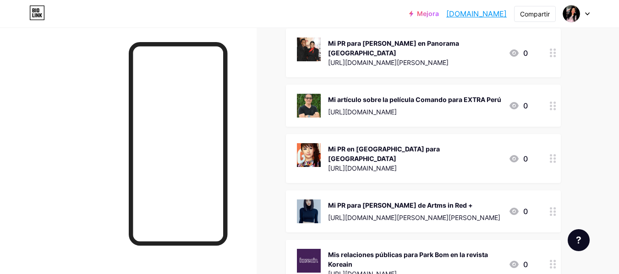
click at [369, 108] on font "[URL][DOMAIN_NAME]" at bounding box center [362, 112] width 69 height 8
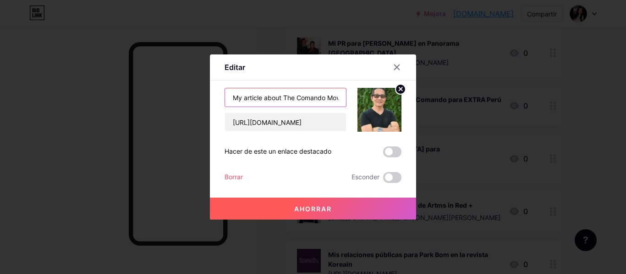
click at [298, 97] on input "My article about The Comando Movie for EXTRA [GEOGRAPHIC_DATA]" at bounding box center [285, 97] width 121 height 18
click at [265, 119] on input "[URL][DOMAIN_NAME]" at bounding box center [285, 122] width 121 height 18
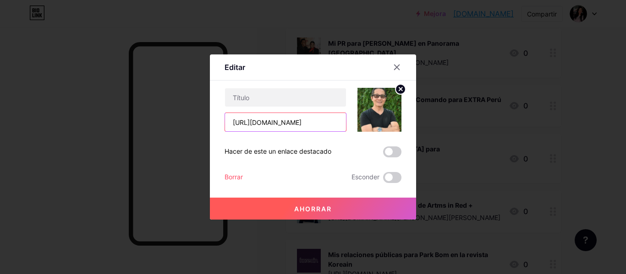
click at [265, 119] on input "[URL][DOMAIN_NAME]" at bounding box center [285, 122] width 121 height 18
click at [235, 178] on font "Borrar" at bounding box center [233, 177] width 18 height 8
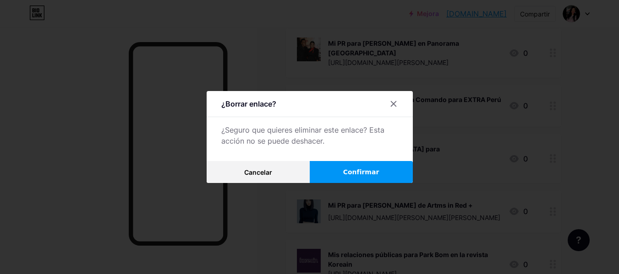
click at [356, 168] on span "Confirmar" at bounding box center [361, 173] width 36 height 10
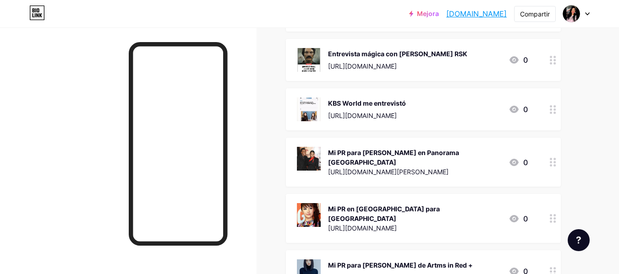
scroll to position [482, 0]
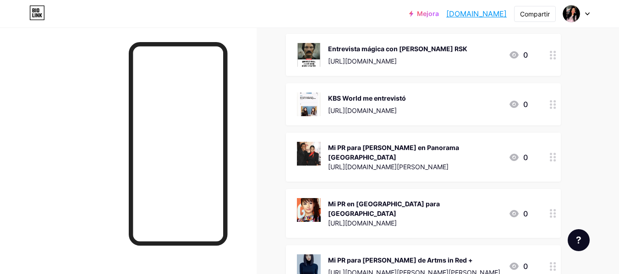
click at [377, 147] on div "Mi PR para Austin Braown en Panorama Italia https://www.panorama.it/estilo-de-v…" at bounding box center [414, 157] width 173 height 31
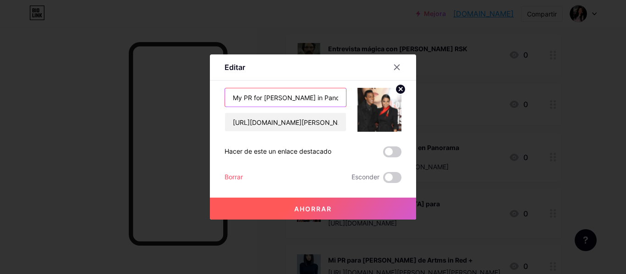
click at [273, 104] on input "My PR for [PERSON_NAME] in Panorama [GEOGRAPHIC_DATA]" at bounding box center [285, 97] width 121 height 18
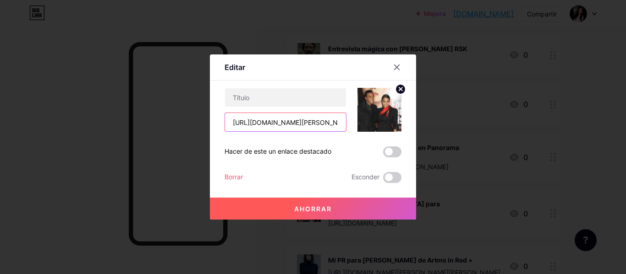
click at [266, 122] on input "[URL][DOMAIN_NAME][PERSON_NAME]" at bounding box center [285, 122] width 121 height 18
click at [235, 175] on font "Borrar" at bounding box center [233, 177] width 18 height 8
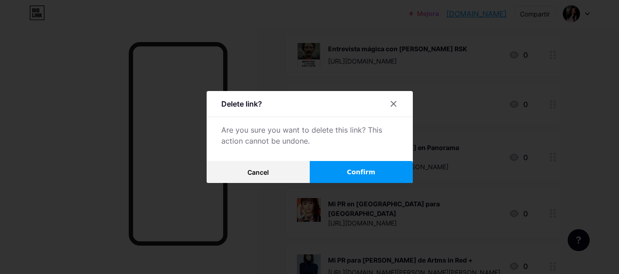
click at [344, 167] on button "Confirm" at bounding box center [361, 172] width 103 height 22
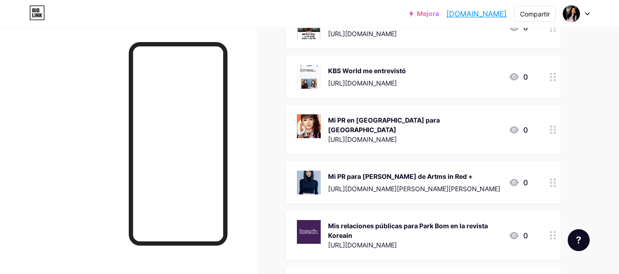
scroll to position [508, 0]
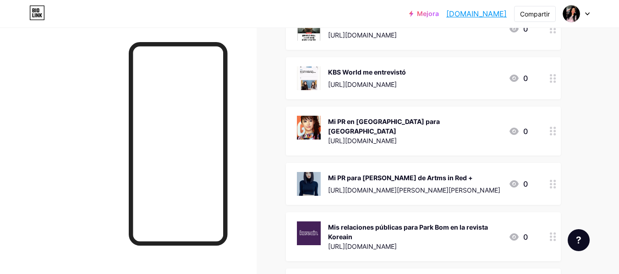
click at [375, 108] on div "Mi PR en Brasil para Park Bom de 2NE1 https://www.instagram.com/reel/COLxEybjxA…" at bounding box center [423, 131] width 275 height 49
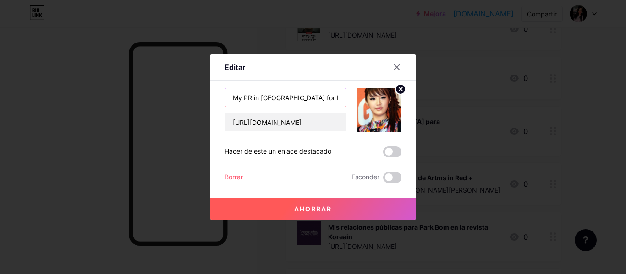
click at [260, 106] on input "My PR in [GEOGRAPHIC_DATA] for Park Bom from 2NE1" at bounding box center [285, 97] width 121 height 18
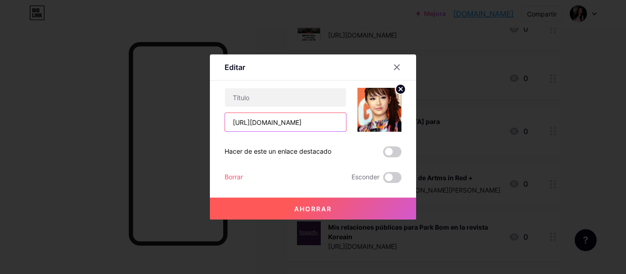
click at [260, 123] on input "[URL][DOMAIN_NAME]" at bounding box center [285, 122] width 121 height 18
click at [234, 176] on font "Borrar" at bounding box center [233, 177] width 18 height 8
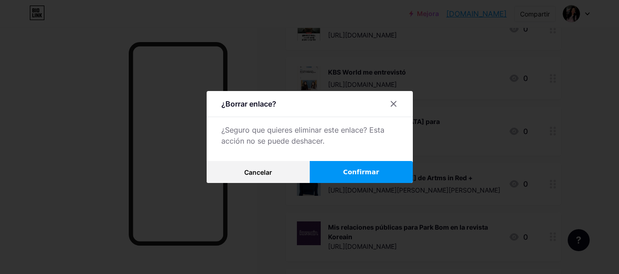
click at [349, 166] on button "Confirmar" at bounding box center [361, 172] width 103 height 22
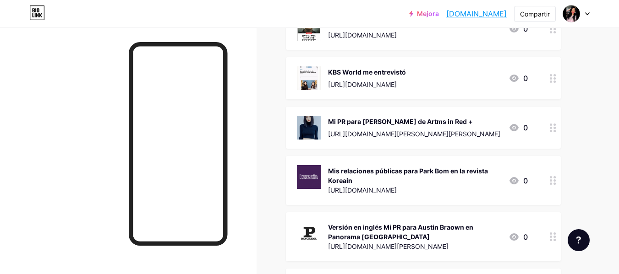
click at [368, 118] on font "Mi PR para Hee Jin de Artms in Red +" at bounding box center [400, 122] width 145 height 8
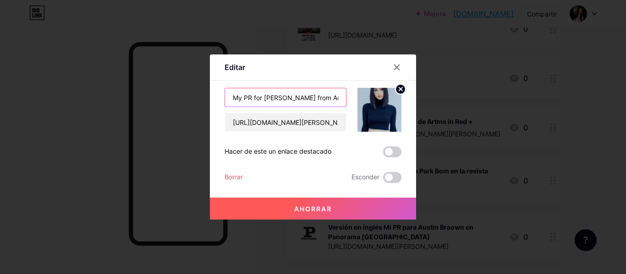
click at [298, 95] on input "My PR for [PERSON_NAME] from Artms in Red +" at bounding box center [285, 97] width 121 height 18
click at [267, 132] on div "https://redmas.com.co/15minutos/HeeJin-estrella-del-Kpop-baila-champeta-de-Bazu…" at bounding box center [312, 135] width 177 height 95
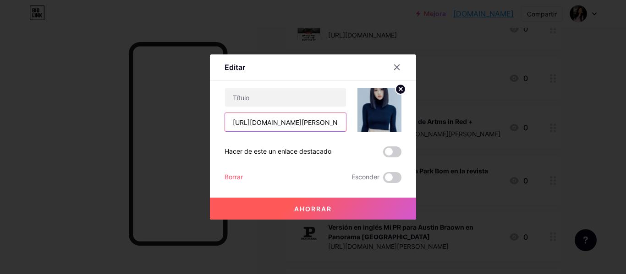
click at [258, 123] on input "[URL][DOMAIN_NAME][PERSON_NAME][PERSON_NAME]" at bounding box center [285, 122] width 121 height 18
click at [235, 174] on font "Borrar" at bounding box center [233, 177] width 18 height 8
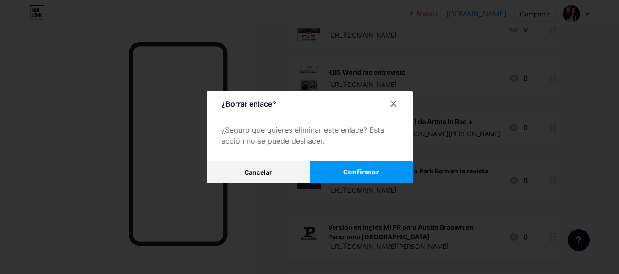
click at [340, 170] on button "Confirmar" at bounding box center [361, 172] width 103 height 22
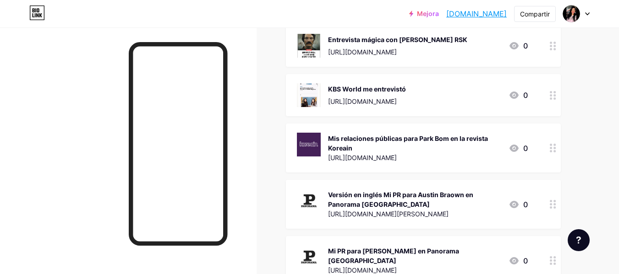
scroll to position [500, 0]
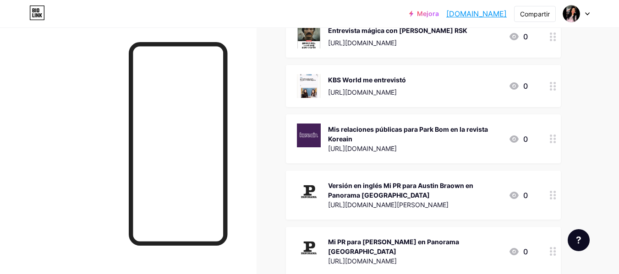
click at [375, 126] on font "Mis relaciones públicas para Park Bom en la revista Koreain" at bounding box center [408, 134] width 160 height 17
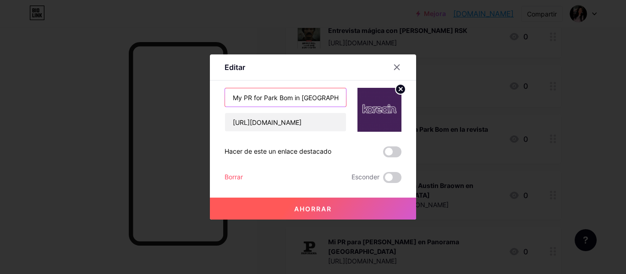
click at [300, 101] on input "My PR for Park Bom in [GEOGRAPHIC_DATA] Magazine" at bounding box center [285, 97] width 121 height 18
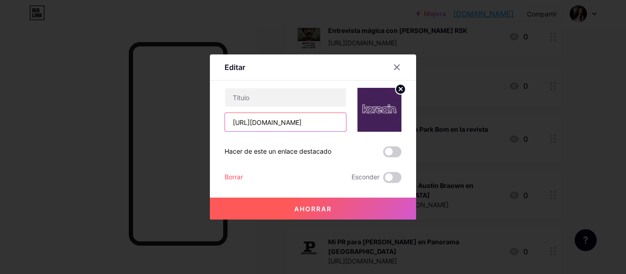
click at [250, 123] on input "[URL][DOMAIN_NAME]" at bounding box center [285, 122] width 121 height 18
click at [235, 178] on font "Borrar" at bounding box center [233, 177] width 18 height 8
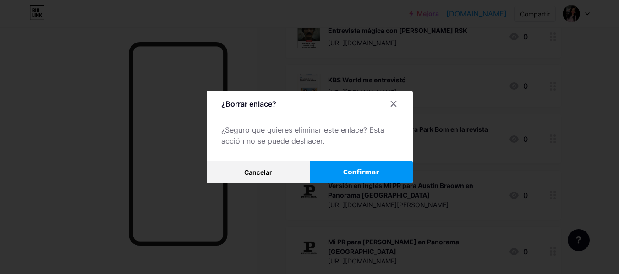
click at [375, 165] on button "Confirmar" at bounding box center [361, 172] width 103 height 22
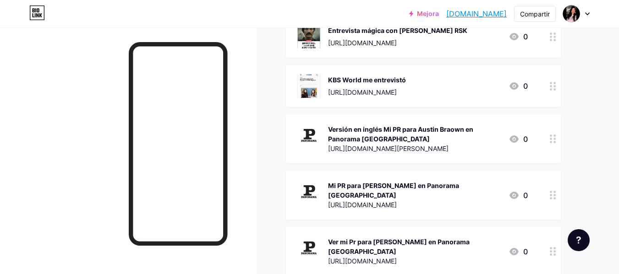
scroll to position [486, 0]
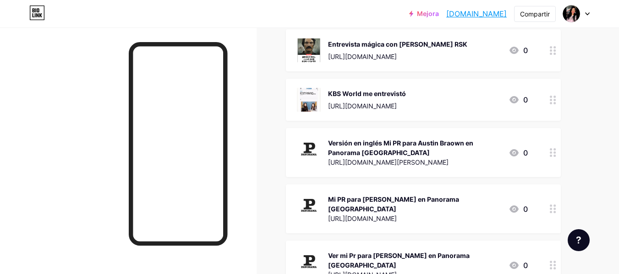
click at [387, 141] on div "Versión en inglés Mi PR para Austin Braown en Panorama Italia" at bounding box center [414, 147] width 173 height 19
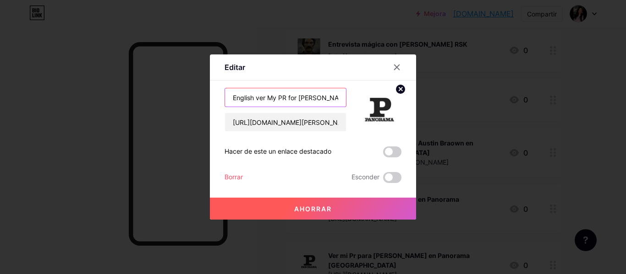
click at [279, 99] on input "English ver My PR for [PERSON_NAME] in Panorama [GEOGRAPHIC_DATA]" at bounding box center [285, 97] width 121 height 18
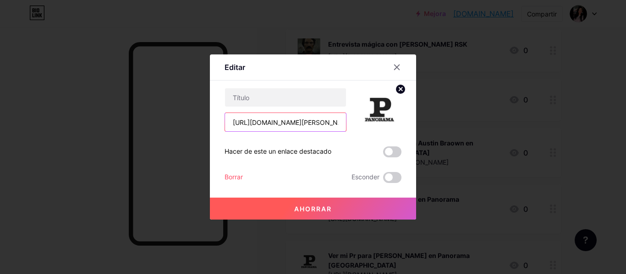
click at [249, 127] on input "[URL][DOMAIN_NAME][PERSON_NAME]" at bounding box center [285, 122] width 121 height 18
click at [235, 174] on font "Borrar" at bounding box center [233, 177] width 18 height 8
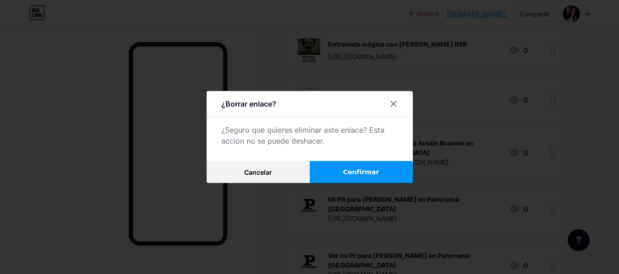
click at [359, 169] on font "Confirmar" at bounding box center [361, 172] width 36 height 7
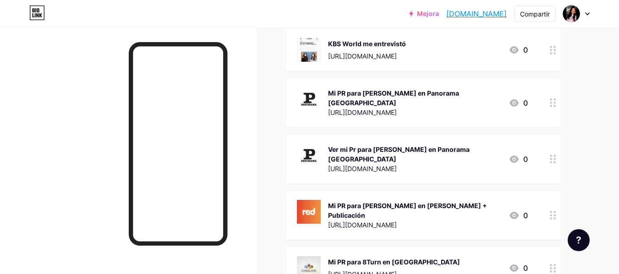
scroll to position [533, 0]
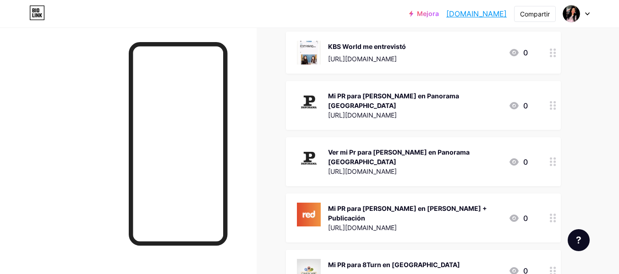
click at [359, 93] on div "Mi PR para Phil Tan en Panorama Italia https://www.panorama.it/lifestyle/entrev…" at bounding box center [414, 105] width 173 height 31
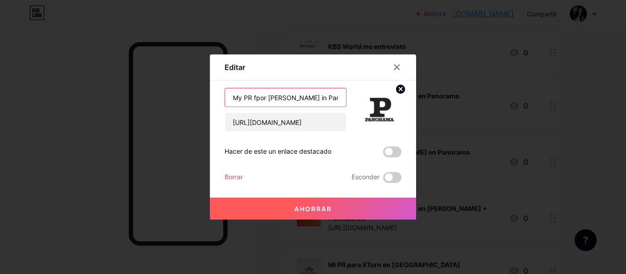
click at [304, 90] on input "My PR fpor [PERSON_NAME] in Panorama [GEOGRAPHIC_DATA]" at bounding box center [285, 97] width 121 height 18
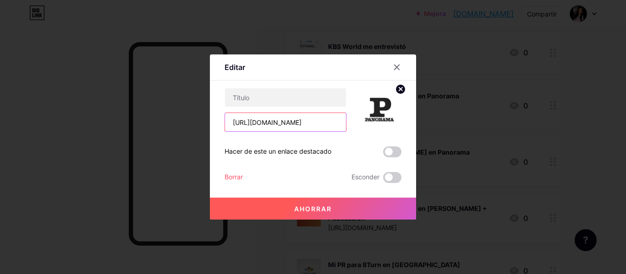
click at [247, 121] on input "[URL][DOMAIN_NAME]" at bounding box center [285, 122] width 121 height 18
click at [237, 175] on font "Borrar" at bounding box center [233, 177] width 18 height 8
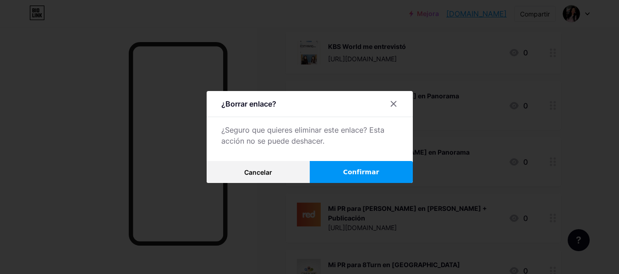
click at [351, 169] on font "Confirmar" at bounding box center [361, 172] width 36 height 7
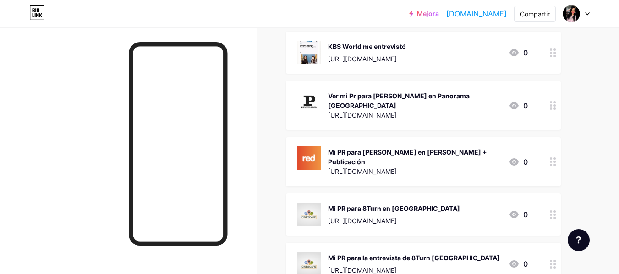
click at [427, 92] on font "Ver mi Pr para Phil Tan en Panorama Italia" at bounding box center [399, 100] width 142 height 17
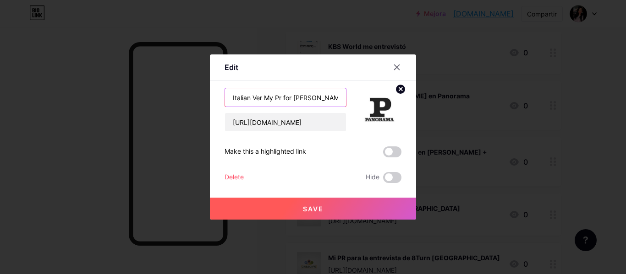
click at [302, 91] on input "Italian Ver My Pr for [PERSON_NAME] in Panorama [GEOGRAPHIC_DATA]" at bounding box center [285, 97] width 121 height 18
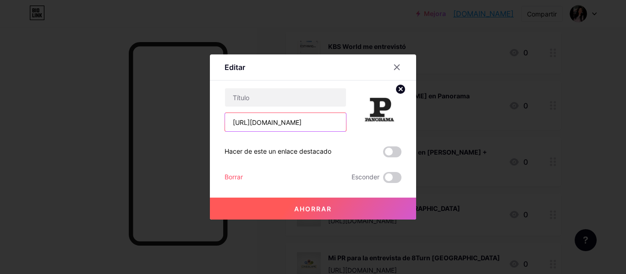
click at [256, 123] on input "[URL][DOMAIN_NAME]" at bounding box center [285, 122] width 121 height 18
click at [237, 177] on font "Borrar" at bounding box center [233, 177] width 18 height 8
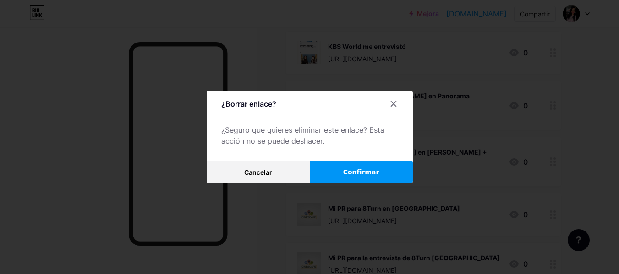
click at [335, 166] on button "Confirmar" at bounding box center [361, 172] width 103 height 22
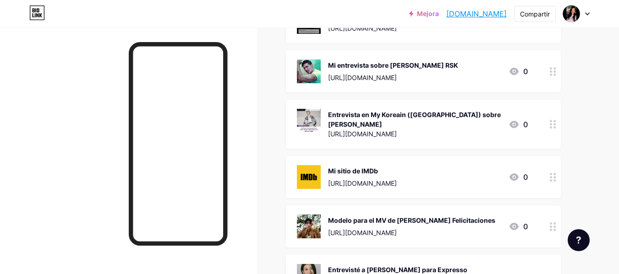
scroll to position [2850, 0]
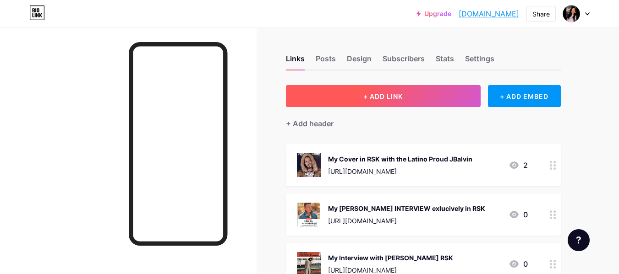
click at [381, 93] on span "+ ADD LINK" at bounding box center [382, 97] width 39 height 8
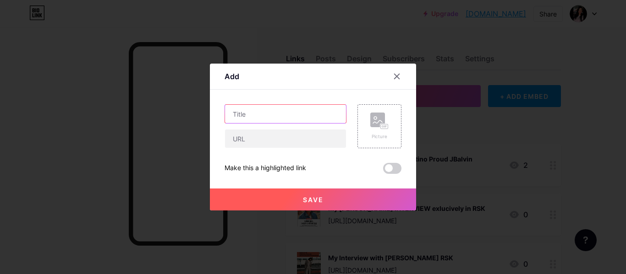
click at [287, 111] on input "text" at bounding box center [285, 114] width 121 height 18
paste input "Mortal Kombat 2021 by Me for EXTRA [GEOGRAPHIC_DATA]"
type input "Mortal Kombat 2021 by Me for EXTRA [GEOGRAPHIC_DATA]"
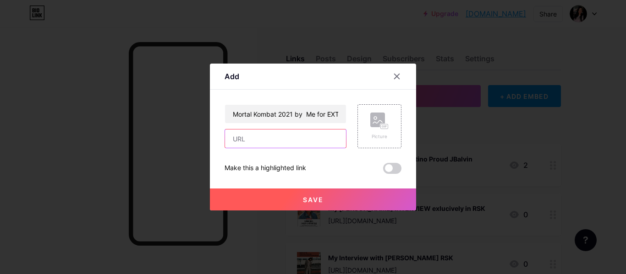
click at [267, 136] on input "text" at bounding box center [285, 139] width 121 height 18
paste input "[URL][DOMAIN_NAME]"
type input "[URL][DOMAIN_NAME]"
click at [381, 115] on rect at bounding box center [377, 120] width 15 height 15
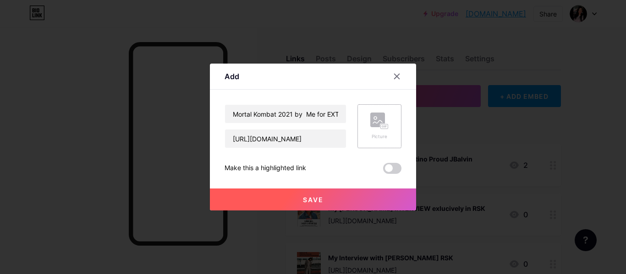
scroll to position [0, 0]
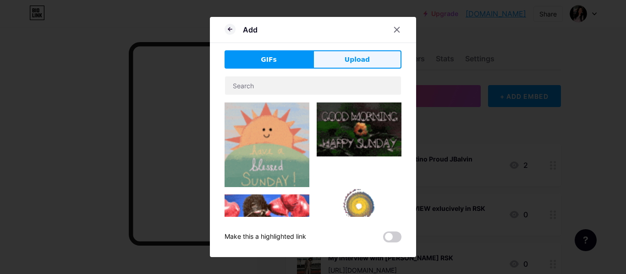
click at [347, 57] on span "Upload" at bounding box center [357, 60] width 25 height 10
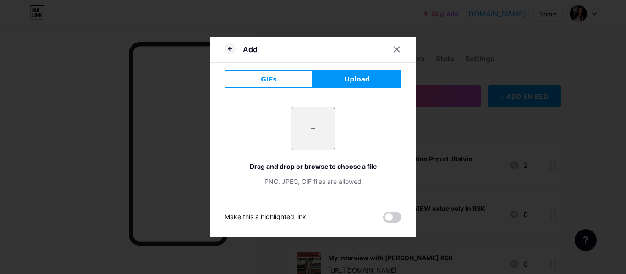
click at [308, 128] on input "file" at bounding box center [312, 128] width 43 height 43
type input "C:\fakepath\1COLEYOUNG.jpeg"
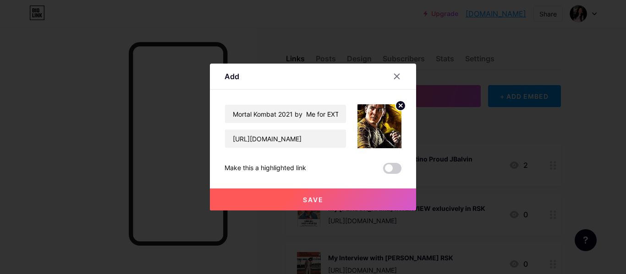
click at [315, 202] on span "Save" at bounding box center [313, 200] width 21 height 8
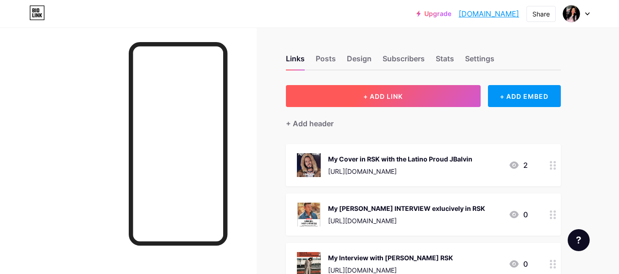
click at [383, 93] on span "+ ADD LINK" at bounding box center [382, 97] width 39 height 8
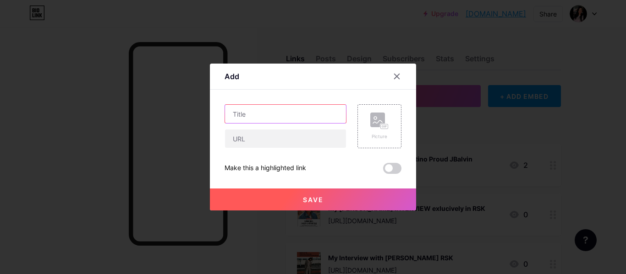
click at [298, 108] on input "text" at bounding box center [285, 114] width 121 height 18
paste input "[PERSON_NAME] by Me on EXTRA [GEOGRAPHIC_DATA]"
type input "[PERSON_NAME] by Me on EXTRA [GEOGRAPHIC_DATA]"
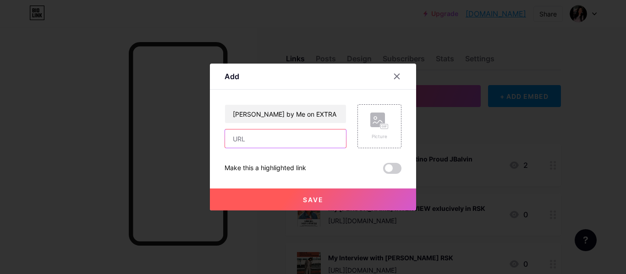
click at [302, 134] on input "text" at bounding box center [285, 139] width 121 height 18
paste input "[URL][DOMAIN_NAME]"
type input "[URL][DOMAIN_NAME]"
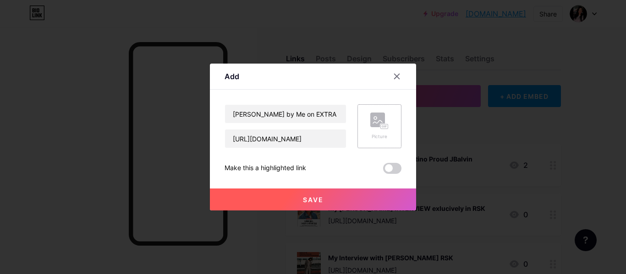
click at [381, 124] on rect at bounding box center [384, 126] width 8 height 5
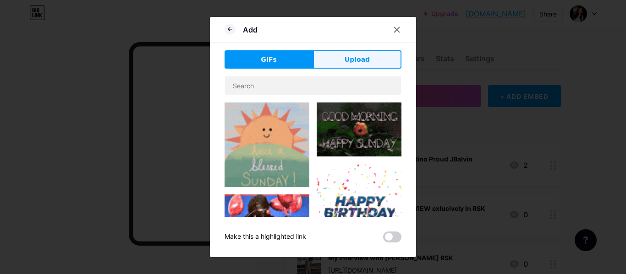
click at [357, 64] on span "Upload" at bounding box center [357, 60] width 25 height 10
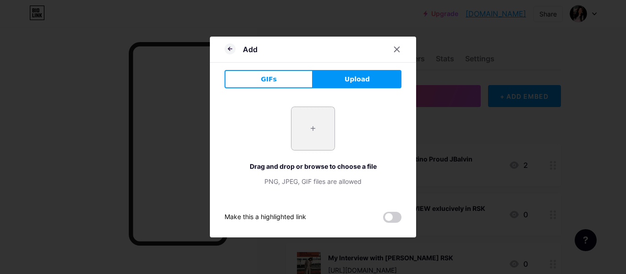
click at [308, 133] on input "file" at bounding box center [312, 128] width 43 height 43
type input "C:\fakepath\[PERSON_NAME].jpg"
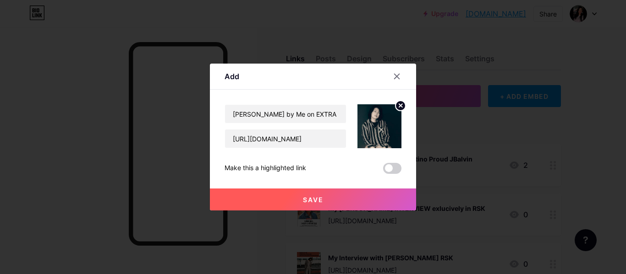
click at [312, 199] on span "Save" at bounding box center [313, 200] width 21 height 8
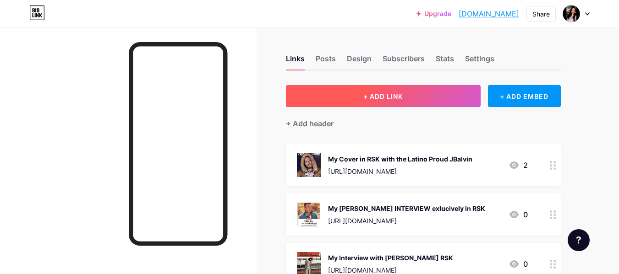
click at [348, 89] on button "+ ADD LINK" at bounding box center [383, 96] width 195 height 22
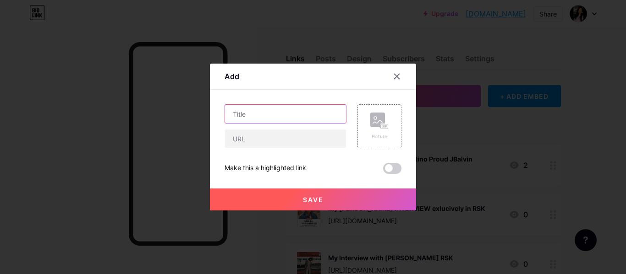
click at [299, 111] on input "text" at bounding box center [285, 114] width 121 height 18
paste input "My PR for [PERSON_NAME] in Rolling Stone India Article"
type input "My PR for [PERSON_NAME] in Rolling Stone India Article"
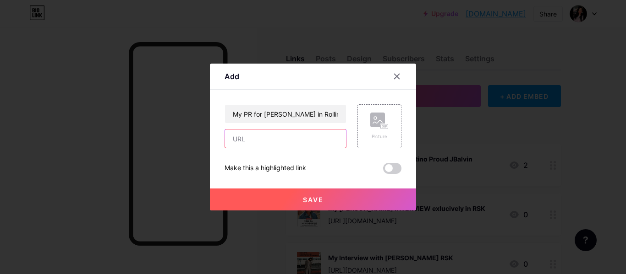
click at [245, 144] on input "text" at bounding box center [285, 139] width 121 height 18
paste input "[URL][DOMAIN_NAME][PERSON_NAME]"
type input "[URL][DOMAIN_NAME][PERSON_NAME]"
click at [312, 195] on button "Save" at bounding box center [313, 200] width 206 height 22
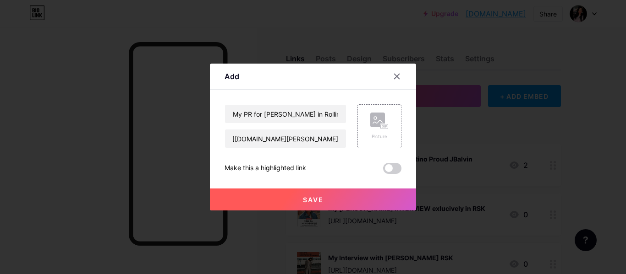
scroll to position [0, 0]
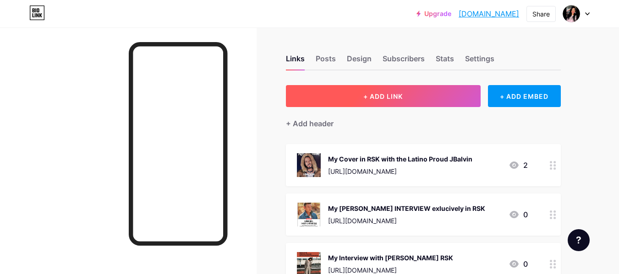
click at [318, 85] on button "+ ADD LINK" at bounding box center [383, 96] width 195 height 22
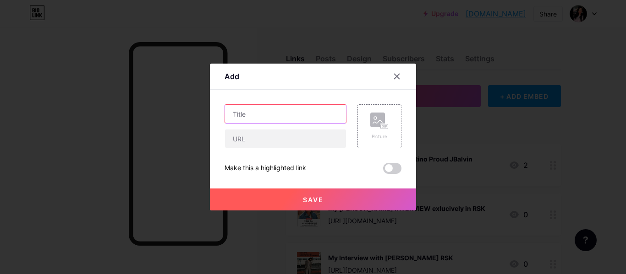
click at [288, 111] on input "text" at bounding box center [285, 114] width 121 height 18
paste input "[PERSON_NAME] (legend) interviewed me for EL TIEMPO."
type input "[PERSON_NAME] (legend) interviewed me for EL TIEMPO."
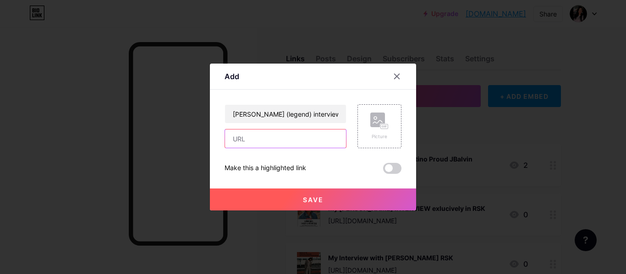
click at [282, 139] on input "text" at bounding box center [285, 139] width 121 height 18
paste input "[URL][DOMAIN_NAME]"
type input "[URL][DOMAIN_NAME]"
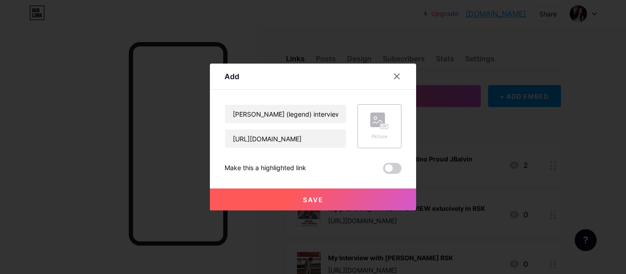
click at [385, 128] on rect at bounding box center [384, 127] width 7 height 5
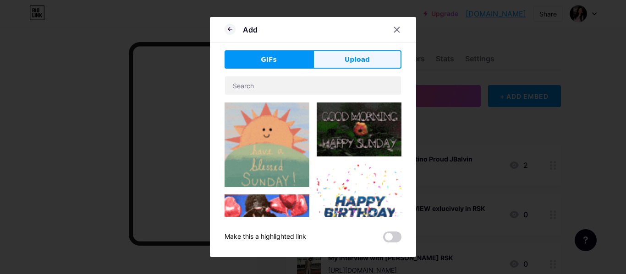
click at [370, 51] on button "Upload" at bounding box center [357, 59] width 88 height 18
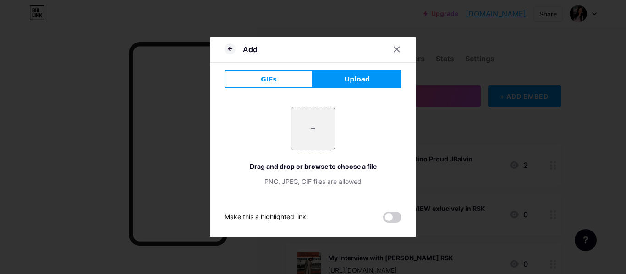
click at [308, 127] on input "file" at bounding box center [312, 128] width 43 height 43
type input "C:\fakepath\channels4_profile (1).jpg"
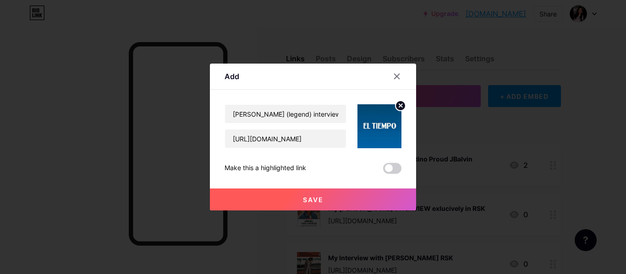
click at [307, 197] on span "Save" at bounding box center [313, 200] width 21 height 8
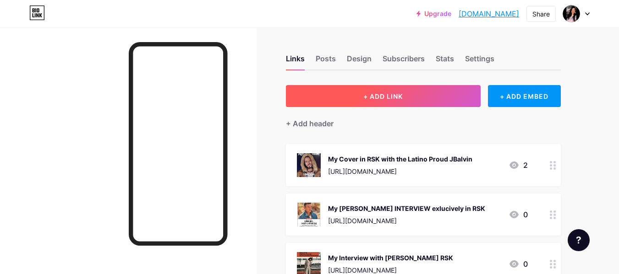
click at [366, 93] on span "+ ADD LINK" at bounding box center [382, 97] width 39 height 8
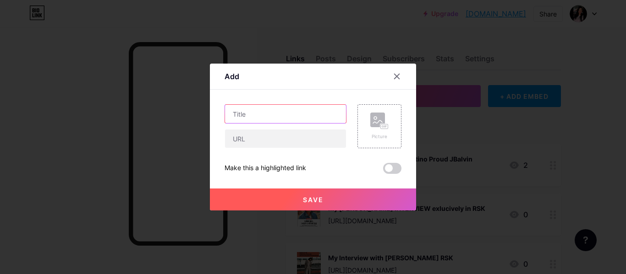
click at [291, 111] on input "text" at bounding box center [285, 114] width 121 height 18
paste input "My article about The Comando Movie for EXTRA [GEOGRAPHIC_DATA]"
type input "My article about The Comando Movie for EXTRA [GEOGRAPHIC_DATA]"
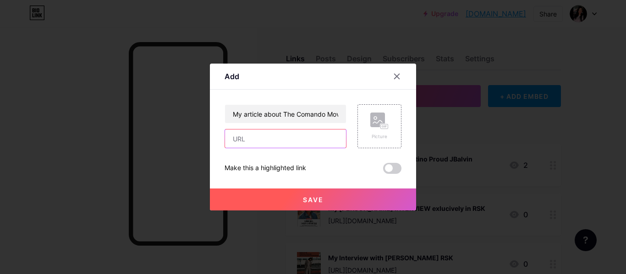
click at [297, 132] on input "text" at bounding box center [285, 139] width 121 height 18
paste input "[URL][DOMAIN_NAME]"
type input "[URL][DOMAIN_NAME]"
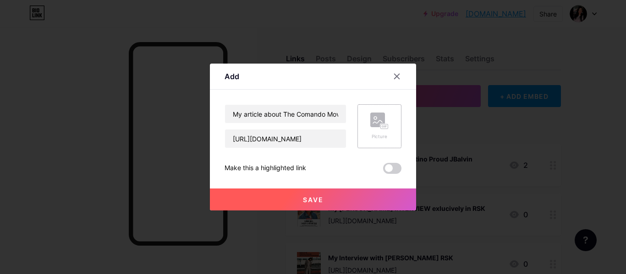
click at [377, 119] on circle at bounding box center [375, 118] width 3 height 3
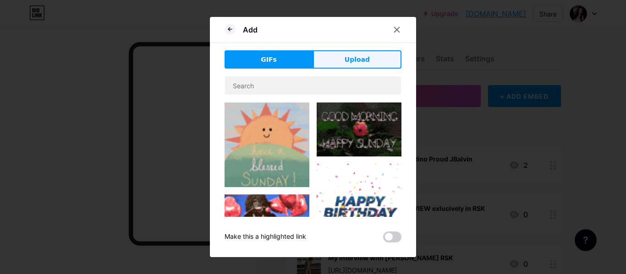
click at [335, 51] on button "Upload" at bounding box center [357, 59] width 88 height 18
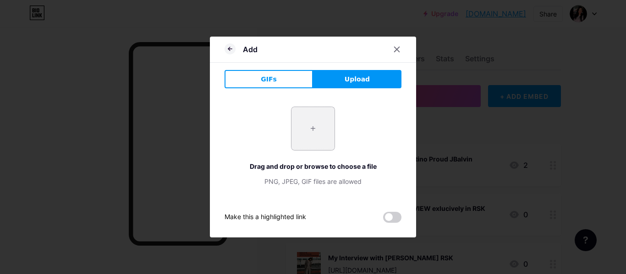
click at [314, 129] on input "file" at bounding box center [312, 128] width 43 height 43
type input "C:\fakepath\1MRPHIL.jpg"
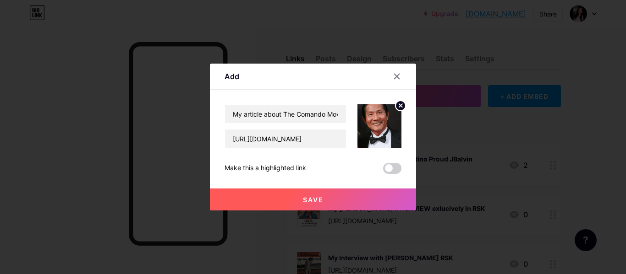
click at [327, 201] on button "Save" at bounding box center [313, 200] width 206 height 22
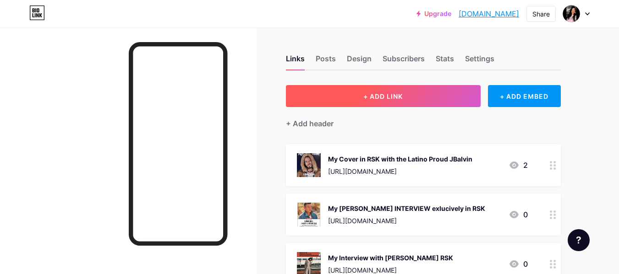
click at [373, 94] on span "+ ADD LINK" at bounding box center [382, 97] width 39 height 8
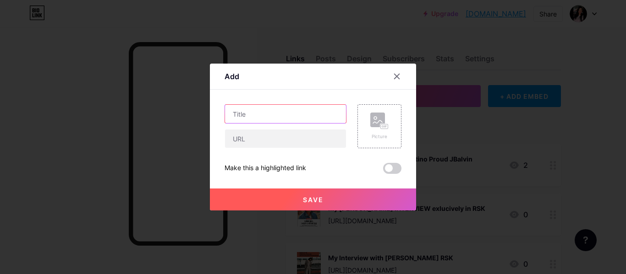
click at [287, 116] on input "text" at bounding box center [285, 114] width 121 height 18
paste input "My PR for [PERSON_NAME] in Panorama [GEOGRAPHIC_DATA]"
type input "My PR for [PERSON_NAME] in Panorama [GEOGRAPHIC_DATA]"
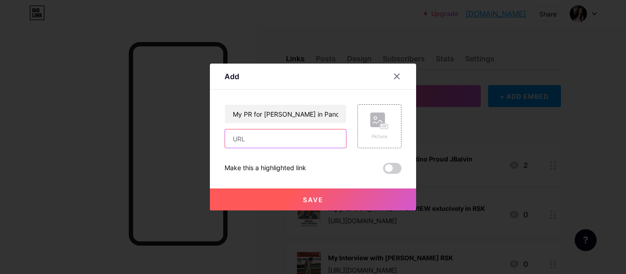
click at [278, 136] on input "text" at bounding box center [285, 139] width 121 height 18
paste input "[URL][DOMAIN_NAME][PERSON_NAME]"
type input "[URL][DOMAIN_NAME][PERSON_NAME]"
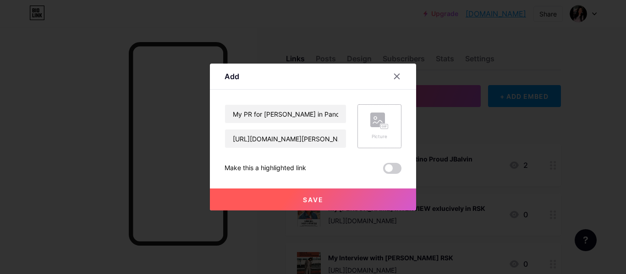
click at [370, 119] on rect at bounding box center [377, 120] width 15 height 15
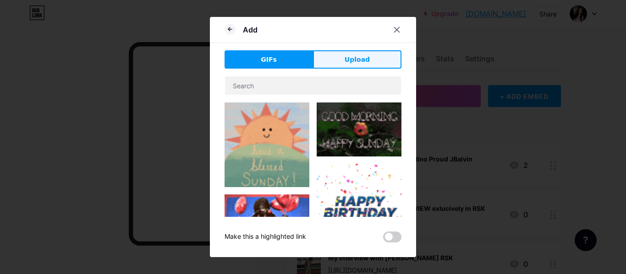
click at [370, 63] on button "Upload" at bounding box center [357, 59] width 88 height 18
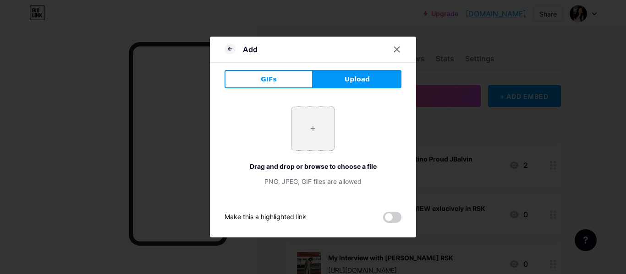
click at [322, 132] on input "file" at bounding box center [312, 128] width 43 height 43
type input "C:\fakepath\congrats-to-austin-brown-son-of-rebbie-jackson-for-his-2-v0-ogntlwo…"
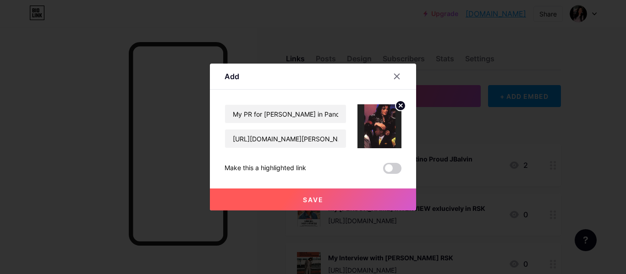
click at [308, 201] on span "Save" at bounding box center [313, 200] width 21 height 8
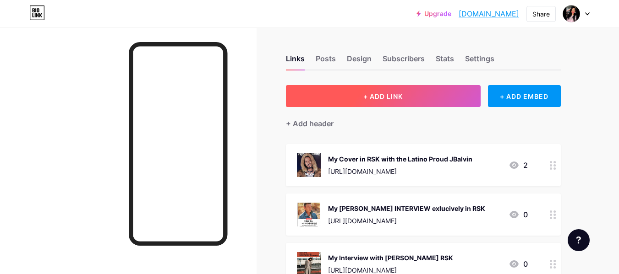
click at [351, 97] on button "+ ADD LINK" at bounding box center [383, 96] width 195 height 22
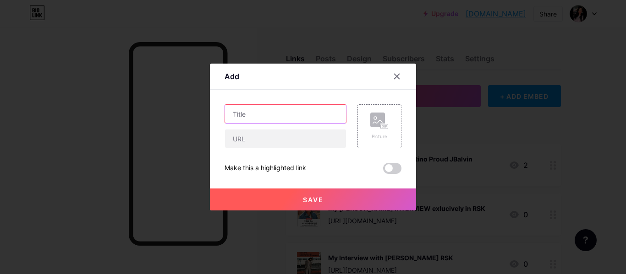
click at [279, 114] on input "text" at bounding box center [285, 114] width 121 height 18
paste input "My PR in [GEOGRAPHIC_DATA] for Park Bom from 2NE1"
type input "My PR in [GEOGRAPHIC_DATA] for Park Bom from 2NE1"
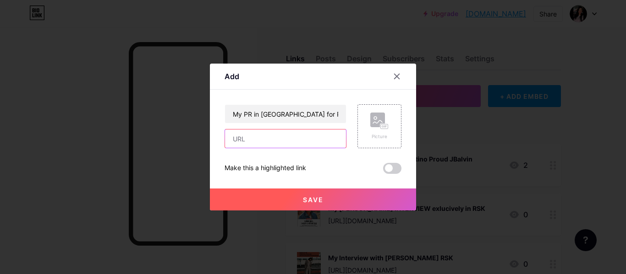
click at [283, 143] on input "text" at bounding box center [285, 139] width 121 height 18
paste input "[URL][DOMAIN_NAME]"
type input "[URL][DOMAIN_NAME]"
click at [370, 126] on div "Picture" at bounding box center [379, 126] width 44 height 44
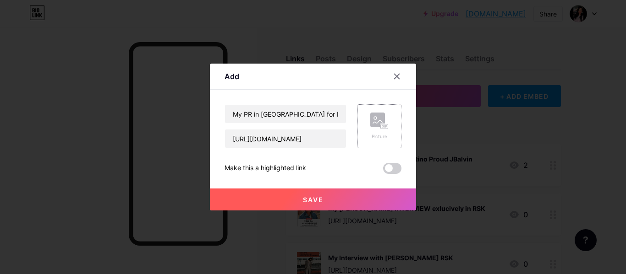
scroll to position [0, 0]
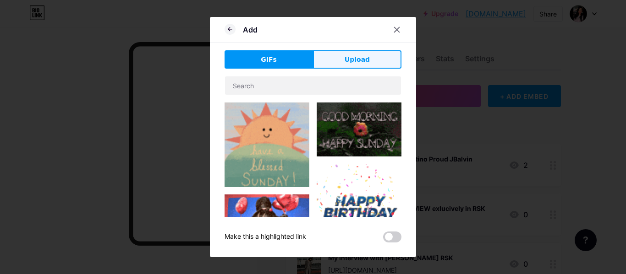
click at [350, 54] on button "Upload" at bounding box center [357, 59] width 88 height 18
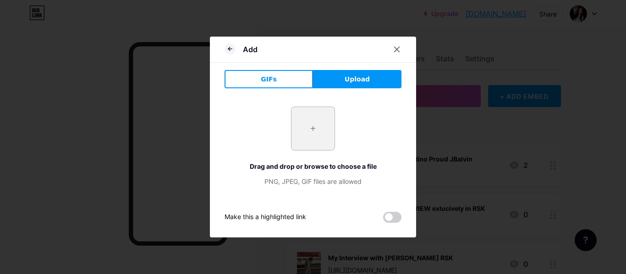
click at [307, 129] on input "file" at bounding box center [312, 128] width 43 height 43
type input "C:\fakepath\10313a153704423.Y3JvcCwxMzgwLDEwODAsMjcwLDA.png"
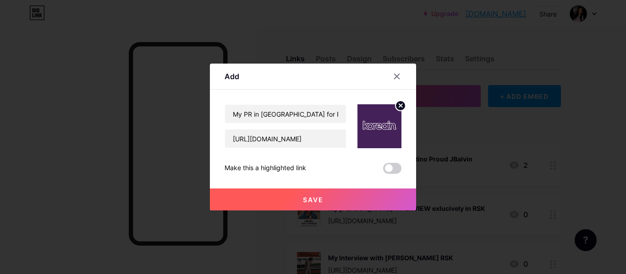
click at [350, 200] on button "Save" at bounding box center [313, 200] width 206 height 22
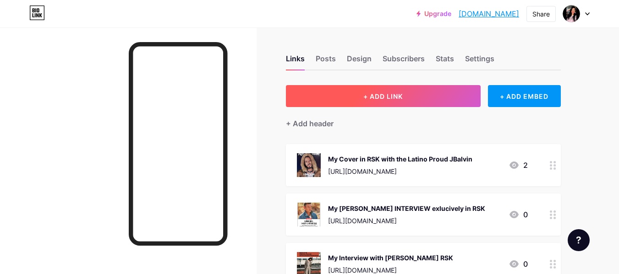
click at [352, 103] on button "+ ADD LINK" at bounding box center [383, 96] width 195 height 22
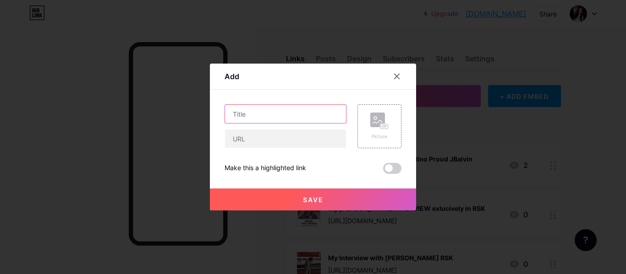
click at [301, 114] on input "text" at bounding box center [285, 114] width 121 height 18
paste input "My PR for [PERSON_NAME] from Artms in Red +"
type input "My PR for [PERSON_NAME] from Artms in Red +"
click at [370, 128] on icon at bounding box center [379, 121] width 18 height 17
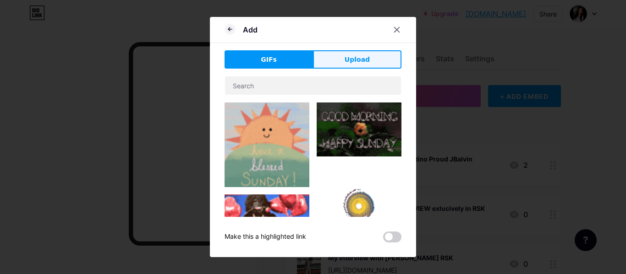
click at [371, 52] on button "Upload" at bounding box center [357, 59] width 88 height 18
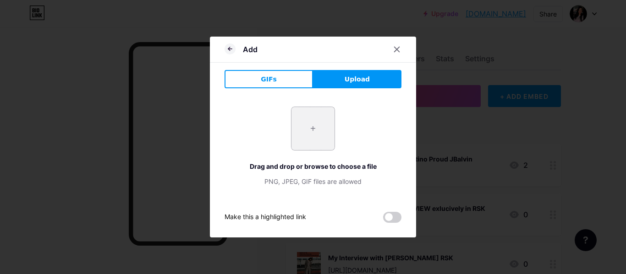
click at [315, 124] on input "file" at bounding box center [312, 128] width 43 height 43
type input "C:\fakepath\artms-loona-heejin-verified-beauty-profile-photo-v0-jwk2niq8xgta1.j…"
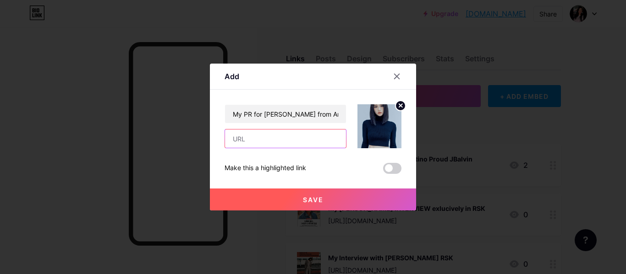
click at [246, 134] on input "text" at bounding box center [285, 139] width 121 height 18
paste input "[URL][DOMAIN_NAME][PERSON_NAME][PERSON_NAME]"
type input "[URL][DOMAIN_NAME][PERSON_NAME][PERSON_NAME]"
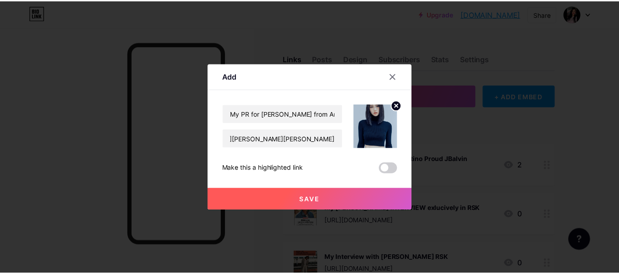
scroll to position [0, 0]
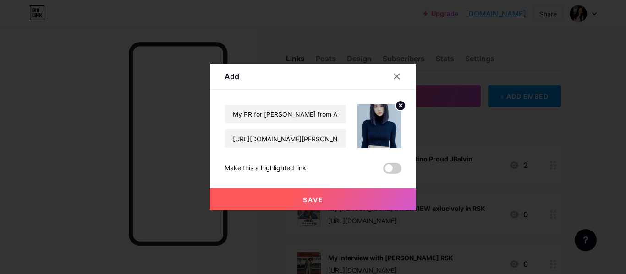
click at [321, 198] on span "Save" at bounding box center [313, 200] width 21 height 8
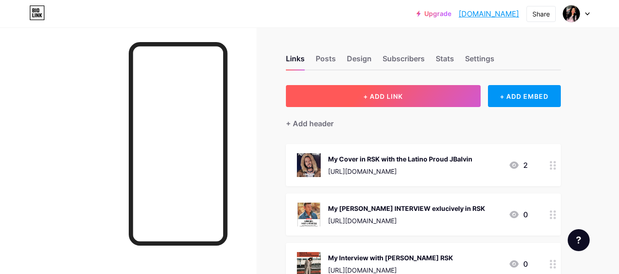
click at [361, 99] on button "+ ADD LINK" at bounding box center [383, 96] width 195 height 22
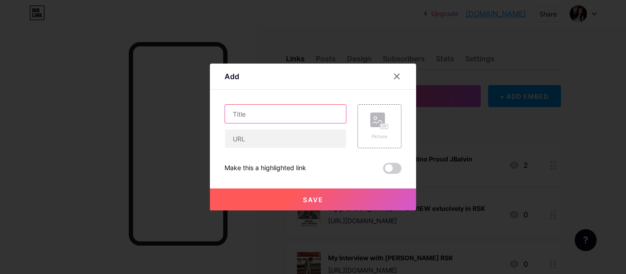
click at [294, 117] on input "text" at bounding box center [285, 114] width 121 height 18
paste input "My PR for Park Bom in [GEOGRAPHIC_DATA] Magazine"
type input "My PR for Park Bom in [GEOGRAPHIC_DATA] Magazine"
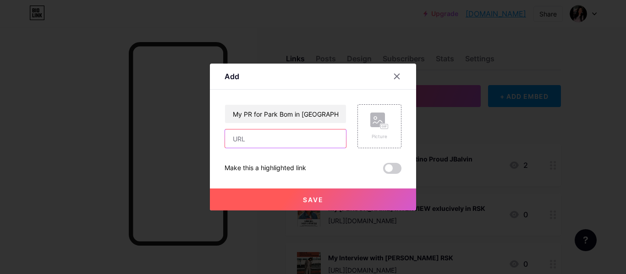
click at [273, 137] on input "text" at bounding box center [285, 139] width 121 height 18
paste input "[URL][DOMAIN_NAME]"
type input "[URL][DOMAIN_NAME]"
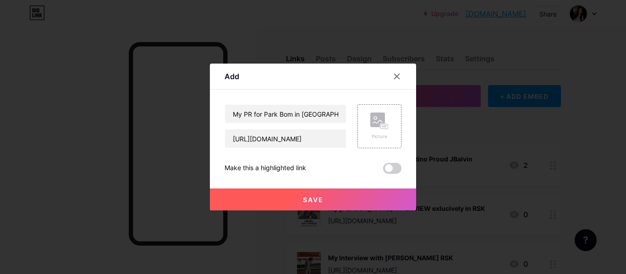
click at [308, 199] on span "Save" at bounding box center [313, 200] width 21 height 8
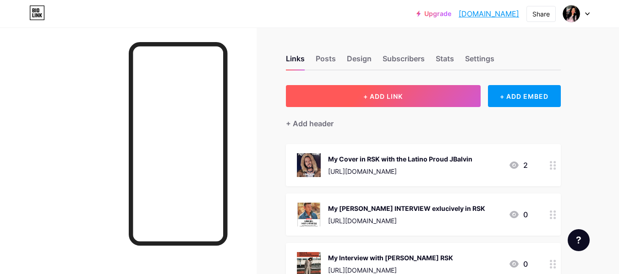
click at [394, 93] on span "+ ADD LINK" at bounding box center [382, 97] width 39 height 8
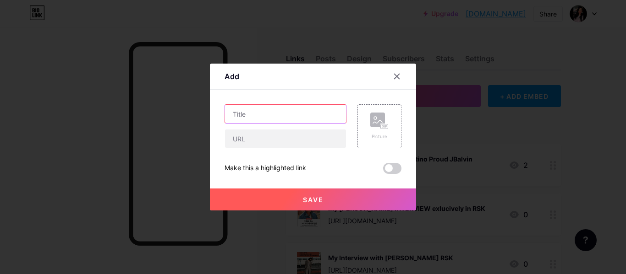
click at [290, 109] on input "text" at bounding box center [285, 114] width 121 height 18
paste input "English ver My PR for [PERSON_NAME] in Panorama [GEOGRAPHIC_DATA]"
type input "English ver My PR for [PERSON_NAME] in Panorama [GEOGRAPHIC_DATA]"
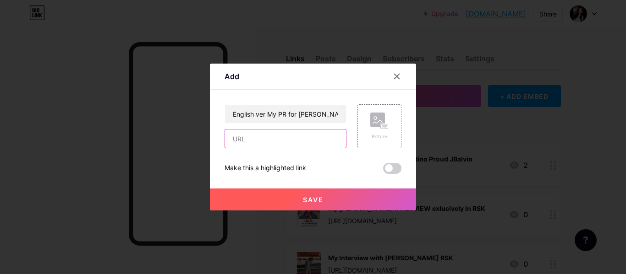
click at [323, 135] on input "text" at bounding box center [285, 139] width 121 height 18
paste input "[URL][DOMAIN_NAME][PERSON_NAME]"
type input "[URL][DOMAIN_NAME][PERSON_NAME]"
click at [373, 131] on div "Picture" at bounding box center [379, 126] width 18 height 27
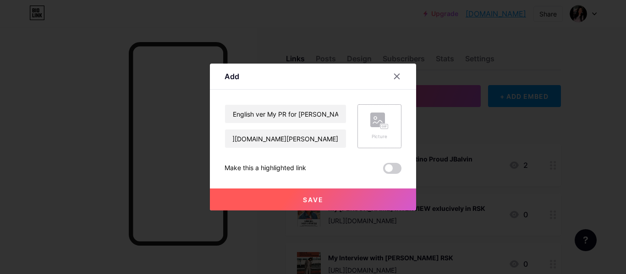
scroll to position [0, 0]
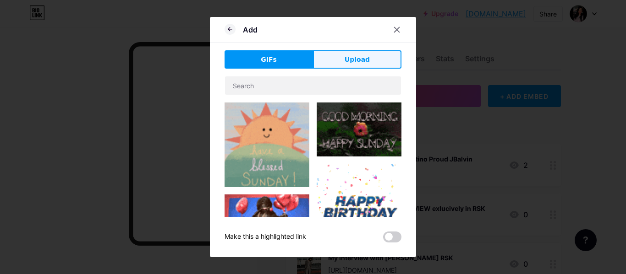
click at [372, 55] on button "Upload" at bounding box center [357, 59] width 88 height 18
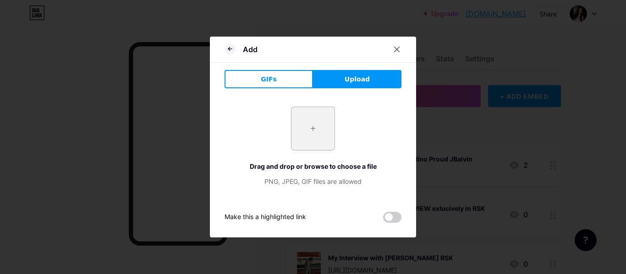
click at [317, 128] on input "file" at bounding box center [312, 128] width 43 height 43
type input "C:\fakepath\images (9).jpeg"
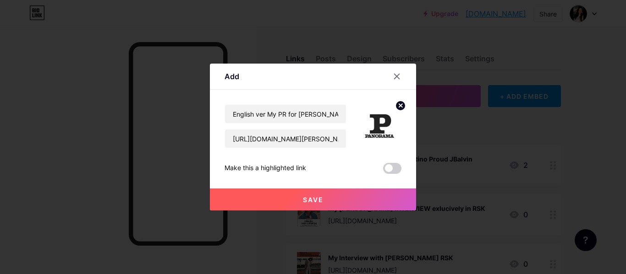
click at [338, 197] on button "Save" at bounding box center [313, 200] width 206 height 22
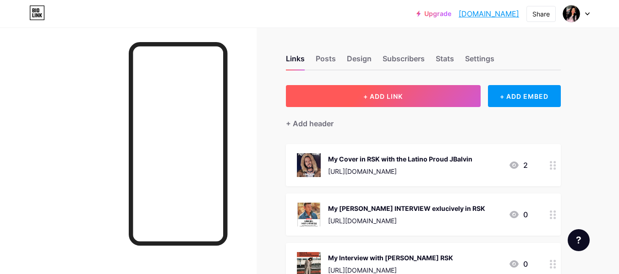
click at [324, 97] on button "+ ADD LINK" at bounding box center [383, 96] width 195 height 22
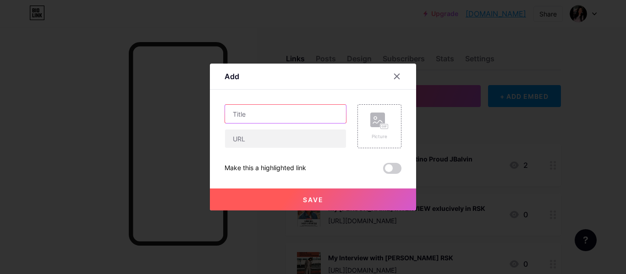
click at [266, 107] on input "text" at bounding box center [285, 114] width 121 height 18
paste input "My PR fpor [PERSON_NAME] in Panorama [GEOGRAPHIC_DATA]"
type input "My PR fpor [PERSON_NAME] in Panorama [GEOGRAPHIC_DATA]"
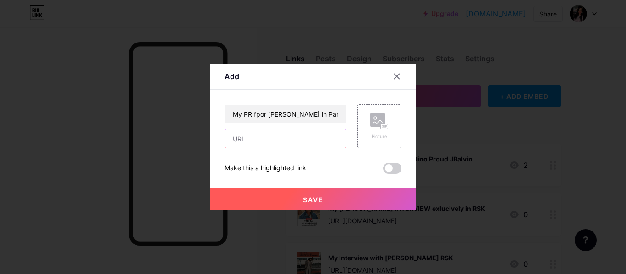
click at [279, 137] on input "text" at bounding box center [285, 139] width 121 height 18
paste input "[URL][DOMAIN_NAME]"
type input "[URL][DOMAIN_NAME]"
click at [376, 117] on circle at bounding box center [375, 118] width 3 height 3
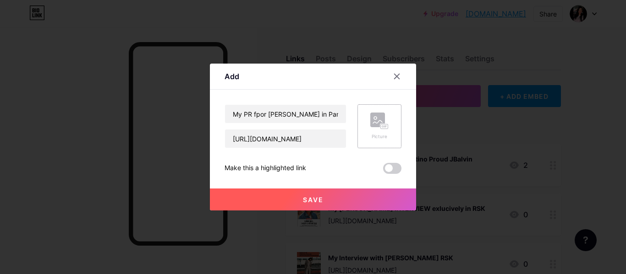
scroll to position [0, 0]
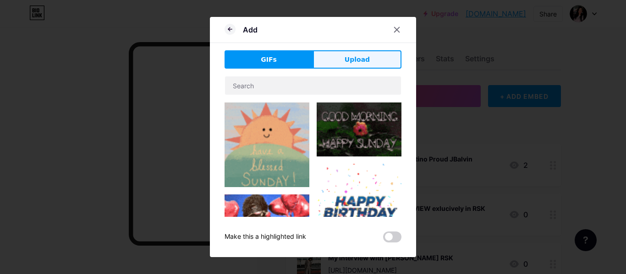
click at [368, 55] on span "Upload" at bounding box center [357, 60] width 25 height 10
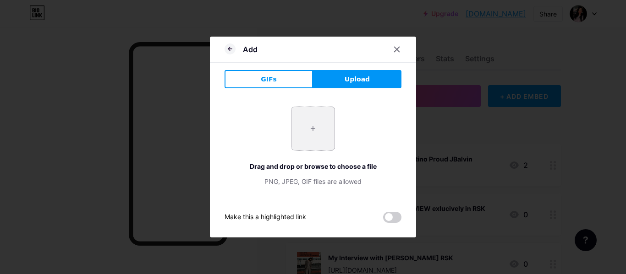
click at [312, 130] on input "file" at bounding box center [312, 128] width 43 height 43
type input "C:\fakepath\images (9).jpeg"
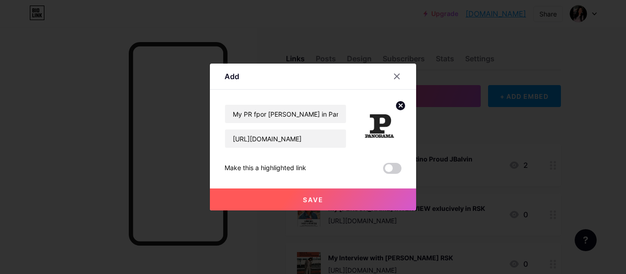
click at [344, 194] on button "Save" at bounding box center [313, 200] width 206 height 22
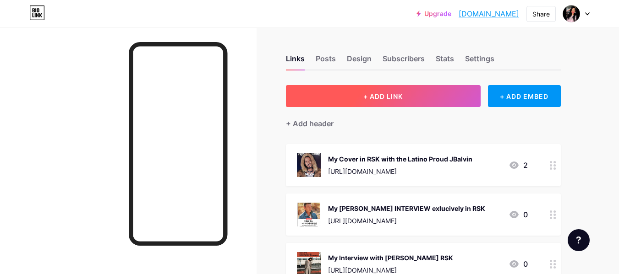
click at [331, 87] on button "+ ADD LINK" at bounding box center [383, 96] width 195 height 22
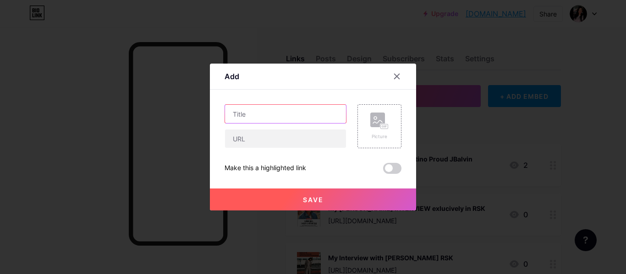
click at [267, 111] on input "text" at bounding box center [285, 114] width 121 height 18
paste input "Italian Ver My Pr for [PERSON_NAME] in Panorama [GEOGRAPHIC_DATA]"
type input "Italian Ver My Pr for [PERSON_NAME] in Panorama [GEOGRAPHIC_DATA]"
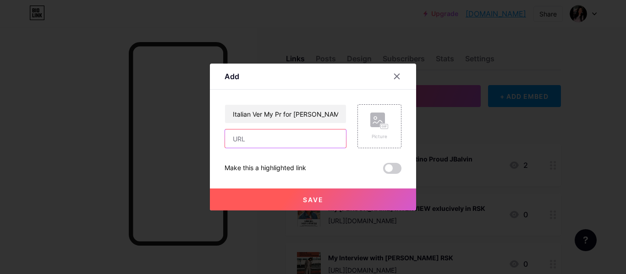
click at [262, 140] on input "text" at bounding box center [285, 139] width 121 height 18
paste input "[URL][DOMAIN_NAME]"
type input "[URL][DOMAIN_NAME]"
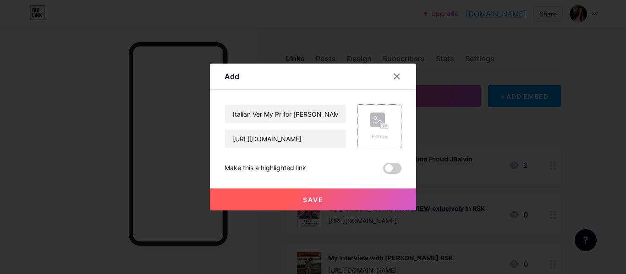
click at [371, 125] on rect at bounding box center [377, 120] width 15 height 15
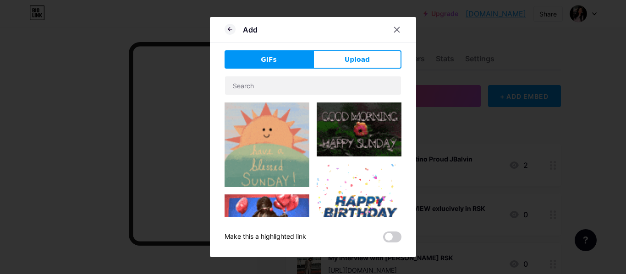
click at [352, 47] on div "Add GIFs Upload Content YouTube Play YouTube video without leaving your page. A…" at bounding box center [313, 137] width 206 height 241
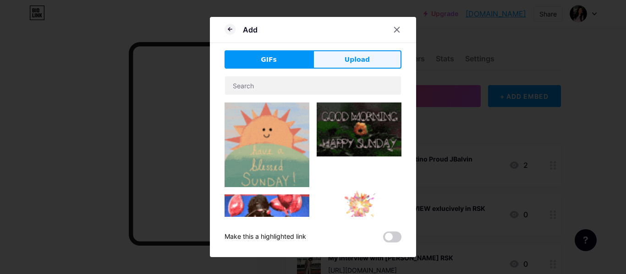
click at [349, 54] on button "Upload" at bounding box center [357, 59] width 88 height 18
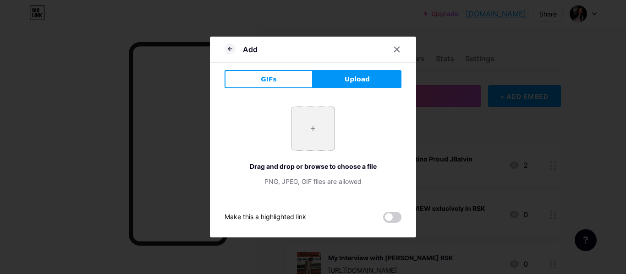
click at [318, 121] on input "file" at bounding box center [312, 128] width 43 height 43
type input "C:\fakepath\images (9).jpeg"
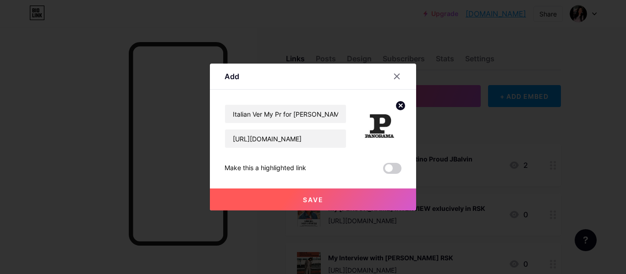
click at [342, 193] on button "Save" at bounding box center [313, 200] width 206 height 22
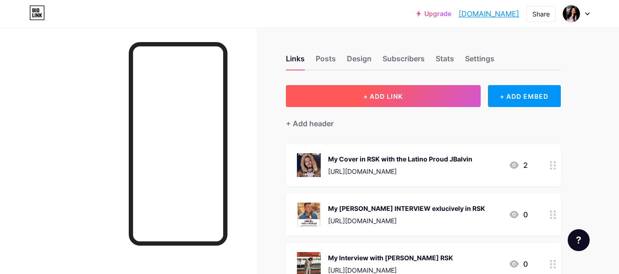
click at [369, 101] on button "+ ADD LINK" at bounding box center [383, 96] width 195 height 22
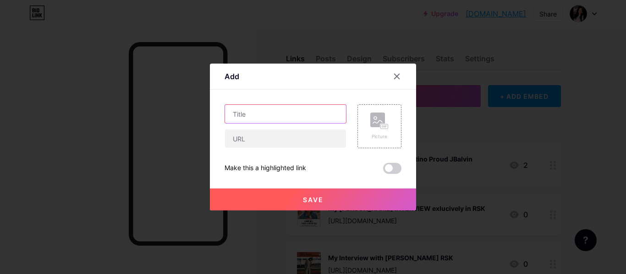
click at [287, 113] on input "text" at bounding box center [285, 114] width 121 height 18
paste input "My PR for [PERSON_NAME] in Red + Publication"
type input "My PR for [PERSON_NAME] in Red + Publication"
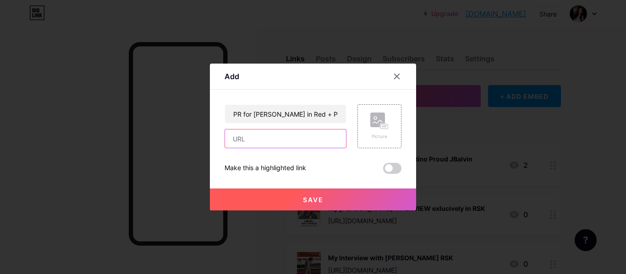
scroll to position [0, 0]
click at [276, 144] on input "text" at bounding box center [285, 139] width 121 height 18
click at [285, 136] on input "text" at bounding box center [285, 139] width 121 height 18
paste input "[URL][DOMAIN_NAME]"
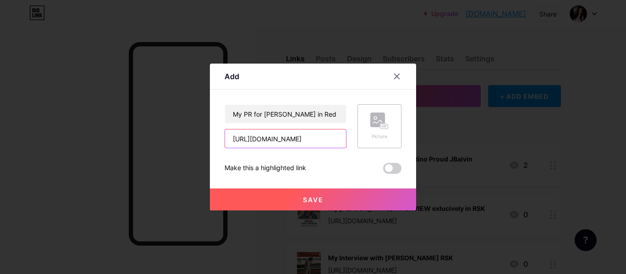
type input "[URL][DOMAIN_NAME]"
click at [370, 129] on icon at bounding box center [379, 121] width 18 height 17
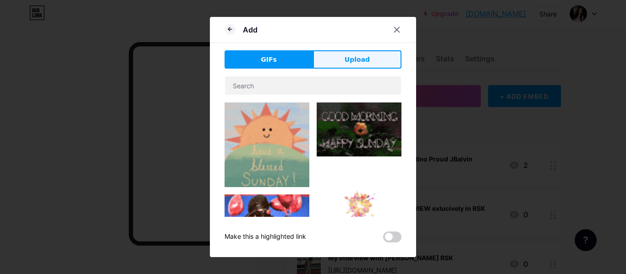
click at [346, 62] on span "Upload" at bounding box center [357, 60] width 25 height 10
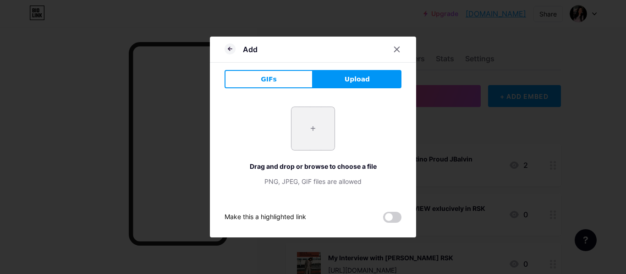
click at [318, 128] on input "file" at bounding box center [312, 128] width 43 height 43
type input "C:\fakepath\facebook_1200x630.webp"
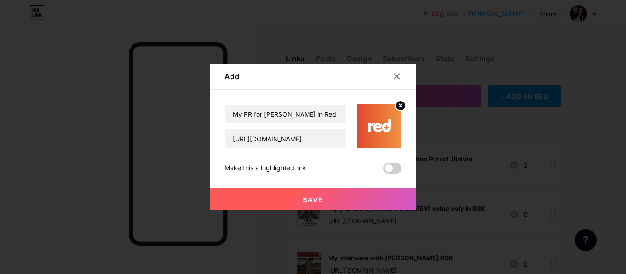
click at [325, 198] on button "Save" at bounding box center [313, 200] width 206 height 22
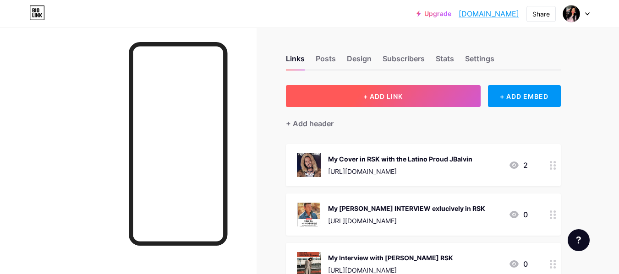
click at [411, 91] on button "+ ADD LINK" at bounding box center [383, 96] width 195 height 22
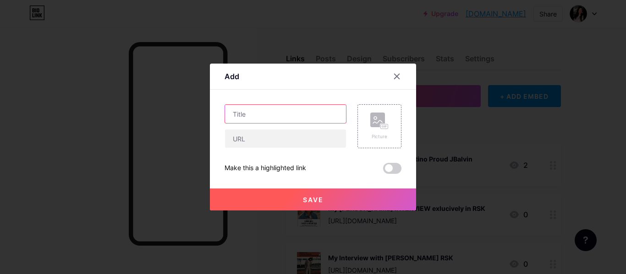
click at [321, 115] on input "text" at bounding box center [285, 114] width 121 height 18
paste input "My PR for 8Turn in [GEOGRAPHIC_DATA]"
type input "My PR for 8Turn in [GEOGRAPHIC_DATA]"
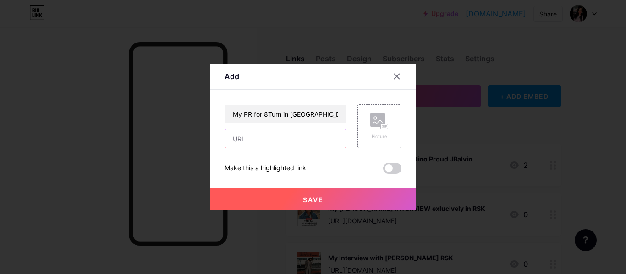
click at [232, 136] on input "text" at bounding box center [285, 139] width 121 height 18
paste input "[URL][DOMAIN_NAME]"
type input "[URL][DOMAIN_NAME]"
click at [381, 116] on rect at bounding box center [377, 120] width 15 height 15
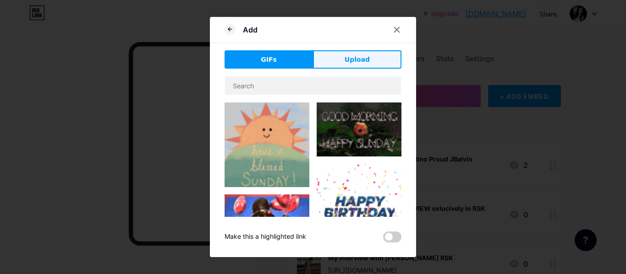
click at [351, 54] on button "Upload" at bounding box center [357, 59] width 88 height 18
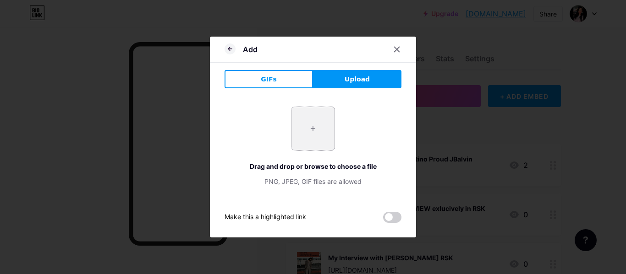
click at [312, 132] on input "file" at bounding box center [312, 128] width 43 height 43
type input "C:\fakepath\default-cinescape.jpg"
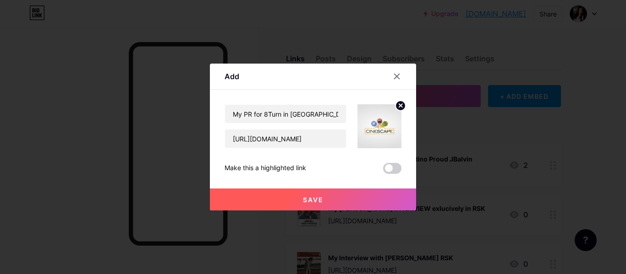
click at [318, 192] on button "Save" at bounding box center [313, 200] width 206 height 22
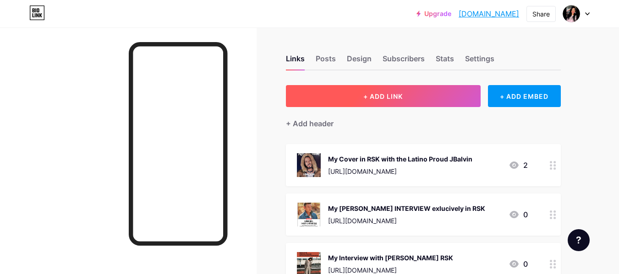
click at [319, 100] on button "+ ADD LINK" at bounding box center [383, 96] width 195 height 22
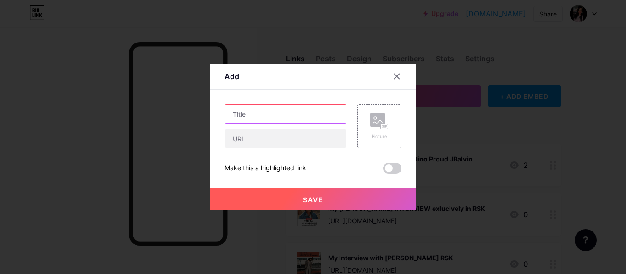
click at [272, 114] on input "text" at bounding box center [285, 114] width 121 height 18
paste input "My PR for 8Turn Interview [GEOGRAPHIC_DATA]"
type input "My PR for 8Turn Interview [GEOGRAPHIC_DATA]"
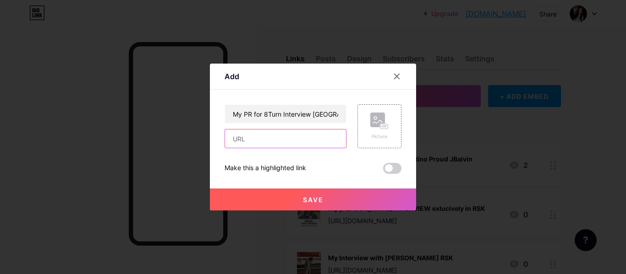
click at [279, 135] on input "text" at bounding box center [285, 139] width 121 height 18
paste input "[URL][DOMAIN_NAME]"
type input "[URL][DOMAIN_NAME]"
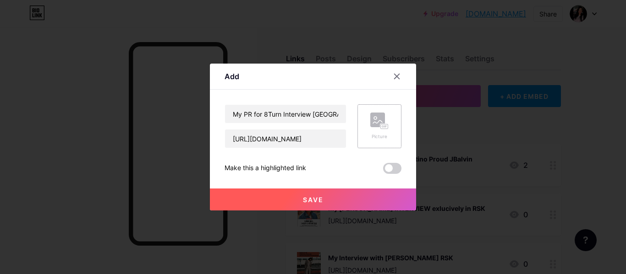
click at [378, 127] on rect at bounding box center [377, 120] width 15 height 15
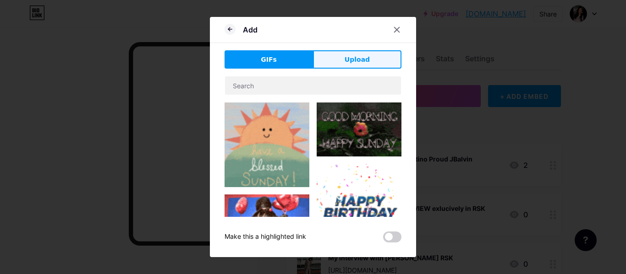
click at [353, 53] on button "Upload" at bounding box center [357, 59] width 88 height 18
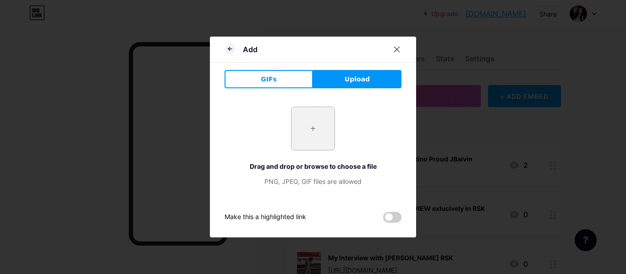
click at [312, 124] on input "file" at bounding box center [312, 128] width 43 height 43
type input "C:\fakepath\default-cinescape.jpg"
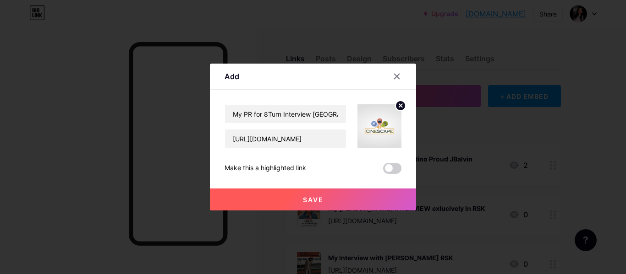
click at [318, 194] on button "Save" at bounding box center [313, 200] width 206 height 22
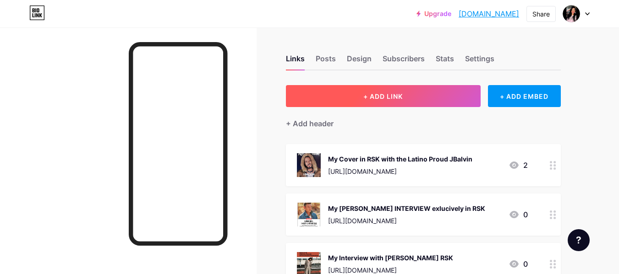
click at [349, 90] on button "+ ADD LINK" at bounding box center [383, 96] width 195 height 22
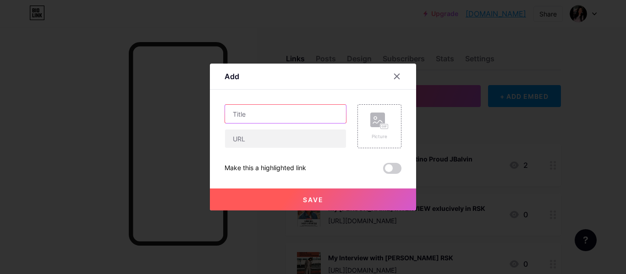
click at [289, 106] on input "text" at bounding box center [285, 114] width 121 height 18
paste input "My PR fpr [PERSON_NAME] in El Popular [GEOGRAPHIC_DATA]"
type input "My PR fpr [PERSON_NAME] in El Popular [GEOGRAPHIC_DATA]"
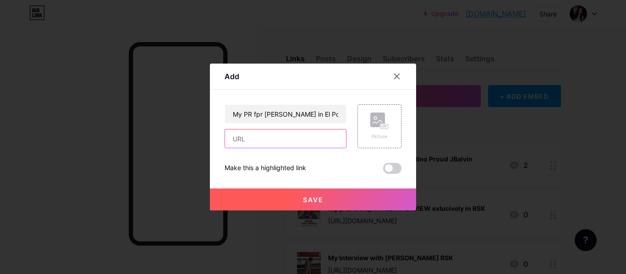
click at [296, 142] on input "text" at bounding box center [285, 139] width 121 height 18
paste input "[URL][DOMAIN_NAME]"
type input "[URL][DOMAIN_NAME]"
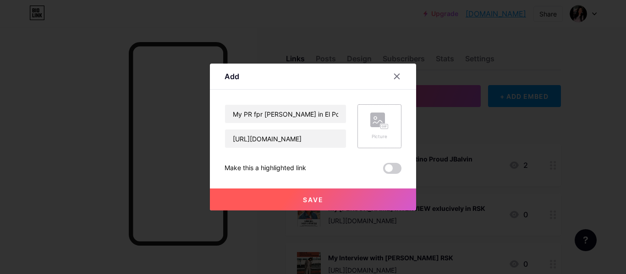
click at [393, 127] on div "Picture" at bounding box center [379, 126] width 44 height 44
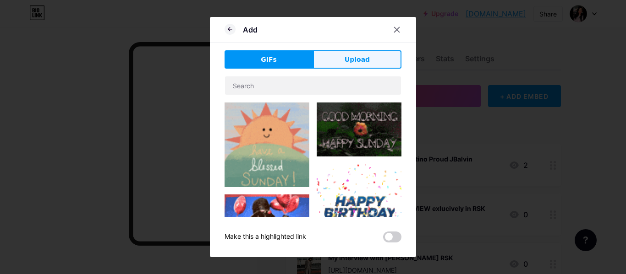
click at [349, 61] on span "Upload" at bounding box center [357, 60] width 25 height 10
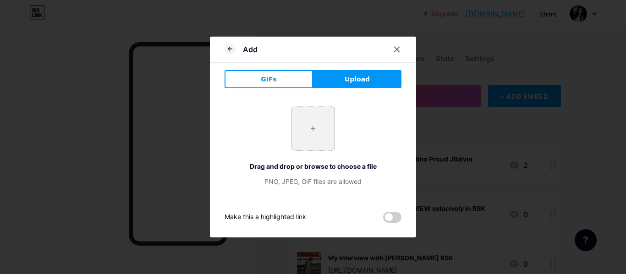
click at [319, 123] on input "file" at bounding box center [312, 128] width 43 height 43
type input "C:\fakepath\images (1).png"
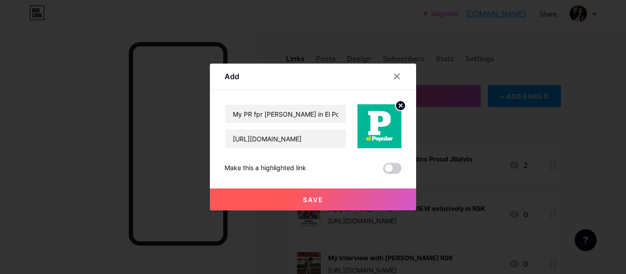
click at [324, 200] on button "Save" at bounding box center [313, 200] width 206 height 22
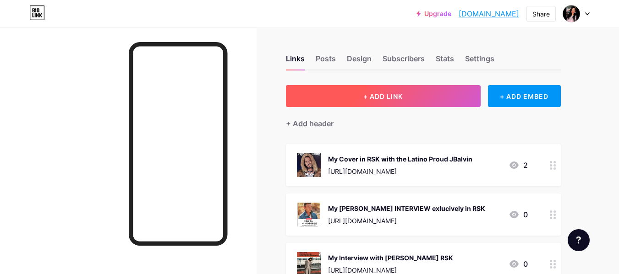
click at [348, 96] on button "+ ADD LINK" at bounding box center [383, 96] width 195 height 22
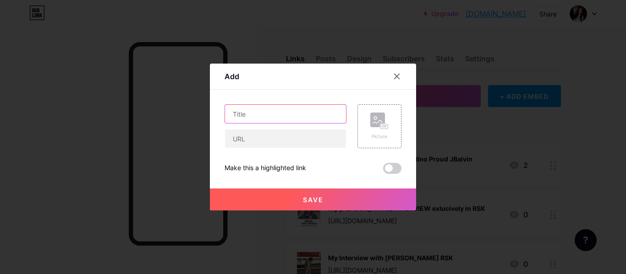
click at [309, 111] on input "text" at bounding box center [285, 114] width 121 height 18
paste input "My Rolling Stone Korea Greeting ft [PERSON_NAME]"
type input "My Rolling Stone Korea Greeting ft [PERSON_NAME]"
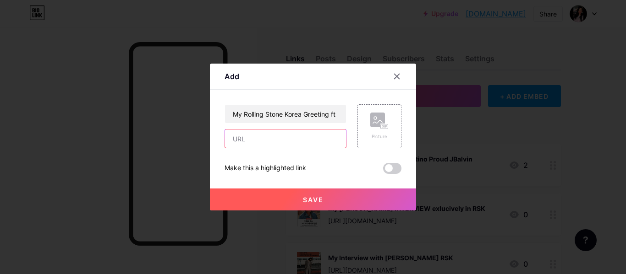
click at [273, 141] on input "text" at bounding box center [285, 139] width 121 height 18
paste input "[URL][DOMAIN_NAME]"
type input "[URL][DOMAIN_NAME]"
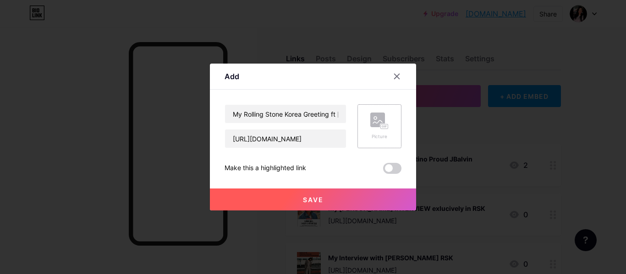
click at [386, 130] on div "Picture" at bounding box center [379, 126] width 18 height 27
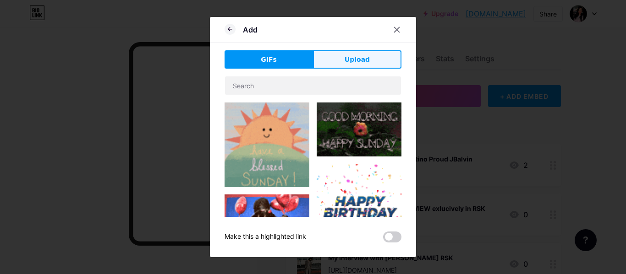
click at [339, 57] on button "Upload" at bounding box center [357, 59] width 88 height 18
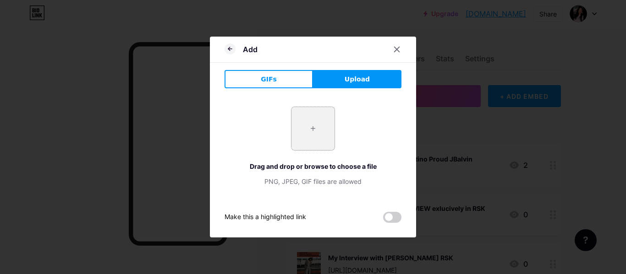
click at [317, 125] on input "file" at bounding box center [312, 128] width 43 height 43
type input "C:\fakepath\PuIE4Gzo_400x400 (1).jpg"
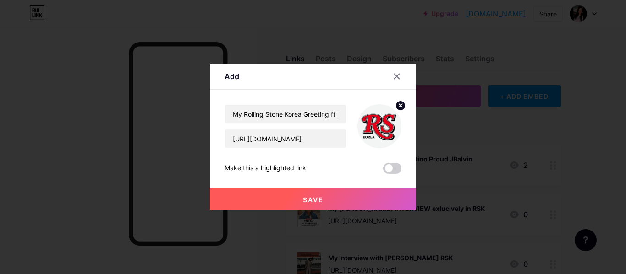
click at [307, 197] on span "Save" at bounding box center [313, 200] width 21 height 8
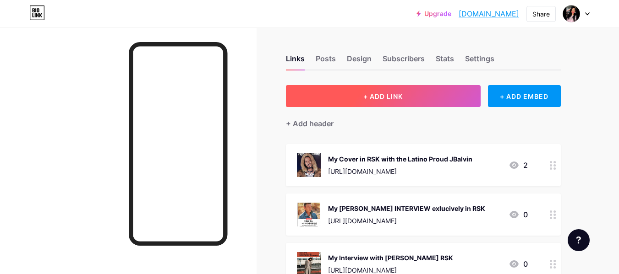
click at [349, 101] on button "+ ADD LINK" at bounding box center [383, 96] width 195 height 22
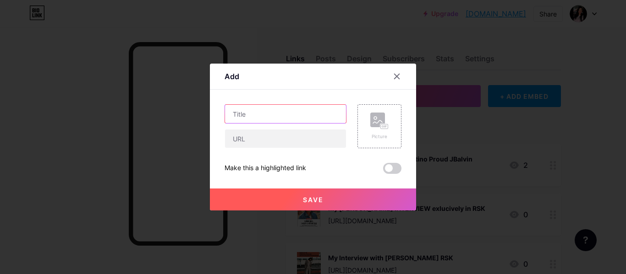
click at [272, 121] on input "text" at bounding box center [285, 114] width 121 height 18
paste input "My Rolling Stone Korea Greeting ft [PERSON_NAME]"
type input "My Rolling Stone Korea Greeting ft [PERSON_NAME]"
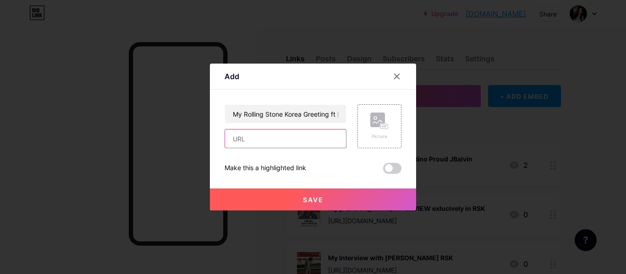
click at [285, 140] on input "text" at bounding box center [285, 139] width 121 height 18
paste input "[URL][DOMAIN_NAME]"
type input "[URL][DOMAIN_NAME]"
click at [379, 126] on rect at bounding box center [377, 120] width 15 height 15
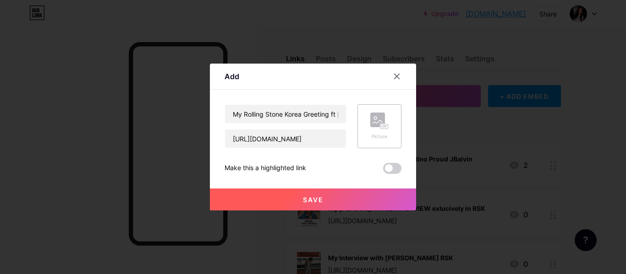
scroll to position [0, 0]
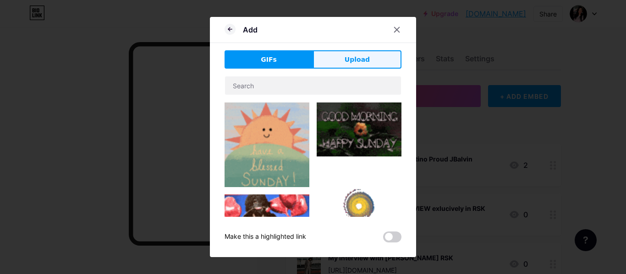
click at [348, 58] on span "Upload" at bounding box center [357, 60] width 25 height 10
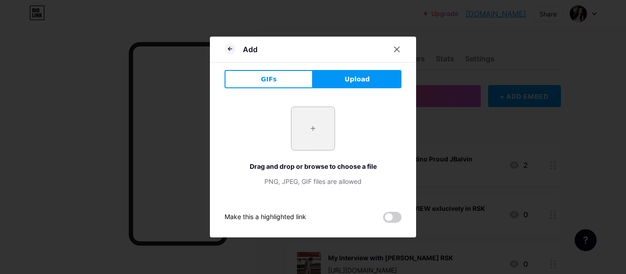
click at [312, 130] on input "file" at bounding box center [312, 128] width 43 height 43
type input "C:\fakepath\PuIE4Gzo_400x400 (1).jpg"
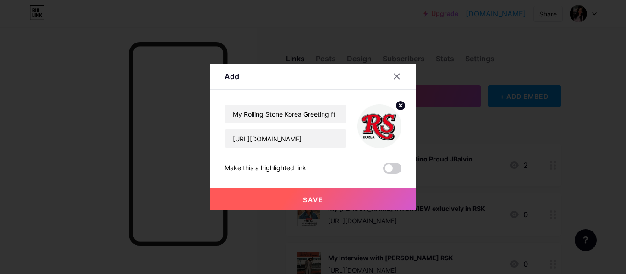
click at [292, 197] on button "Save" at bounding box center [313, 200] width 206 height 22
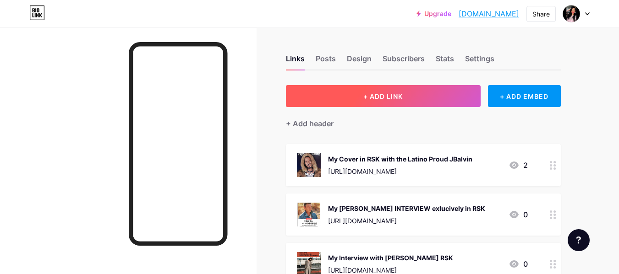
click at [402, 101] on button "+ ADD LINK" at bounding box center [383, 96] width 195 height 22
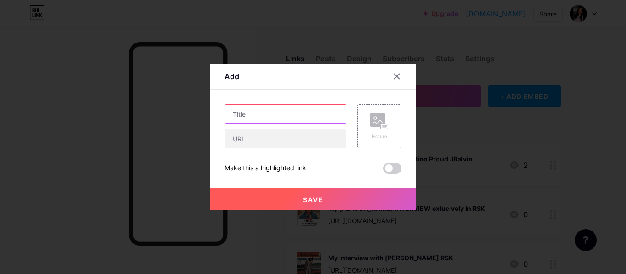
click at [288, 120] on input "text" at bounding box center [285, 114] width 121 height 18
paste input "My Rolling Stone Korea Greeting ft [PERSON_NAME]"
type input "My Rolling Stone Korea Greeting ft [PERSON_NAME]"
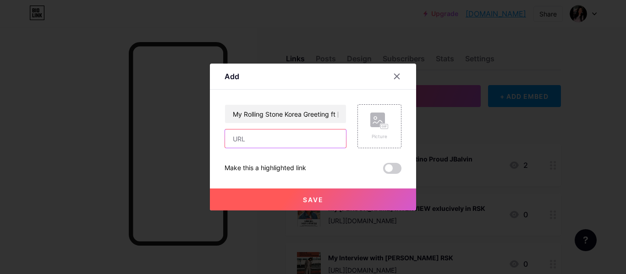
click at [287, 140] on input "text" at bounding box center [285, 139] width 121 height 18
paste input "[URL][DOMAIN_NAME]"
type input "[URL][DOMAIN_NAME]"
click at [385, 118] on icon at bounding box center [379, 121] width 18 height 17
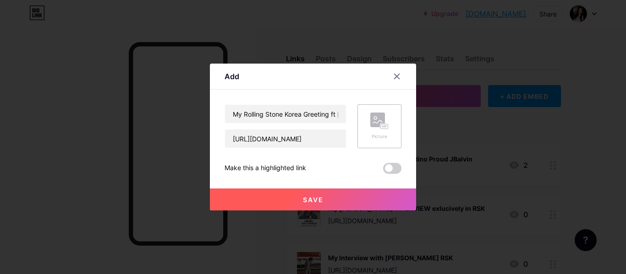
scroll to position [0, 0]
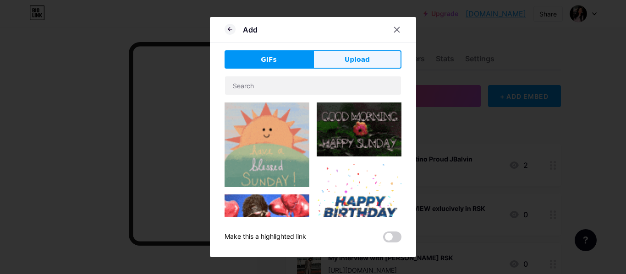
click at [350, 63] on span "Upload" at bounding box center [357, 60] width 25 height 10
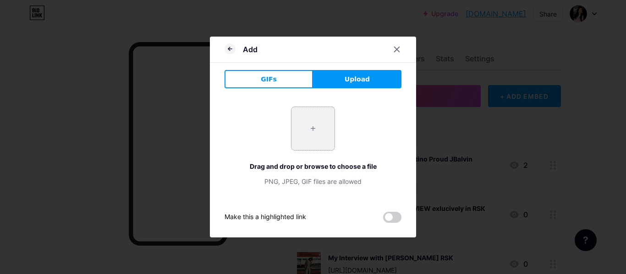
click at [316, 128] on input "file" at bounding box center [312, 128] width 43 height 43
type input "C:\fakepath\PuIE4Gzo_400x400 (1).jpg"
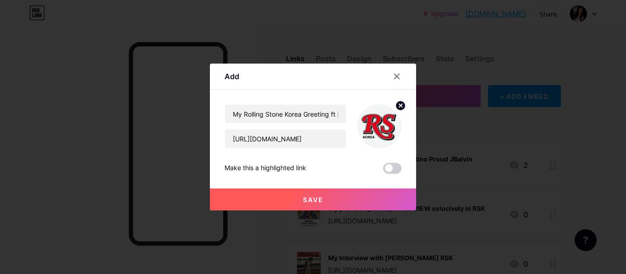
click at [337, 193] on button "Save" at bounding box center [313, 200] width 206 height 22
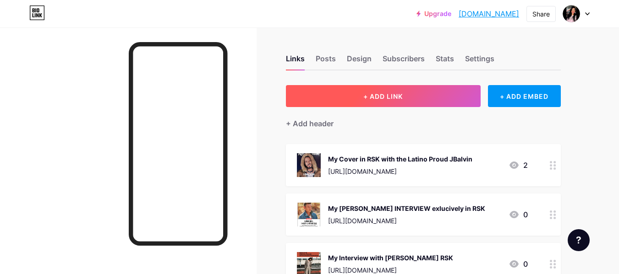
click at [313, 88] on button "+ ADD LINK" at bounding box center [383, 96] width 195 height 22
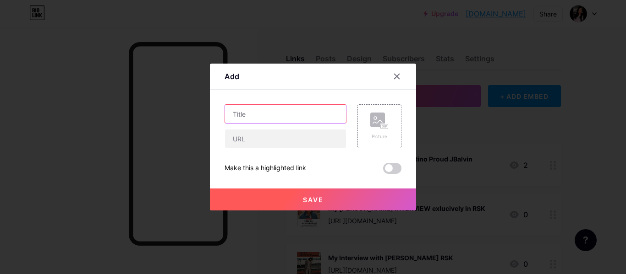
click at [266, 112] on input "text" at bounding box center [285, 114] width 121 height 18
paste input "My Rolling Stone Korea Greeting ft 82 MAJOR"
type input "My Rolling Stone Korea Greeting ft 82 MAJOR"
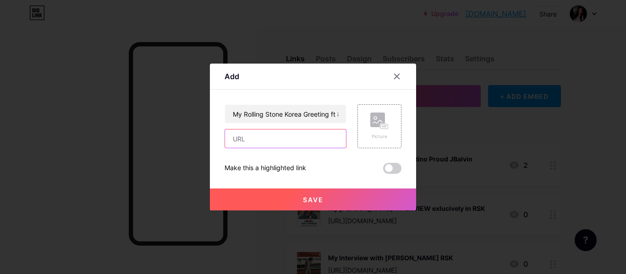
click at [280, 133] on input "text" at bounding box center [285, 139] width 121 height 18
paste input "[URL][DOMAIN_NAME]"
type input "[URL][DOMAIN_NAME]"
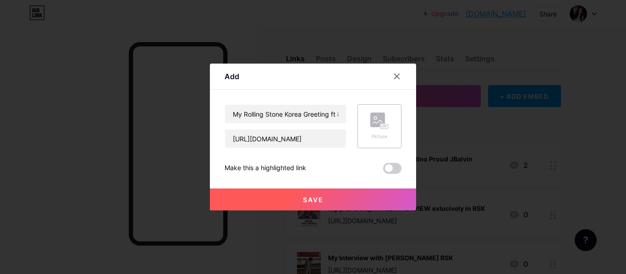
click at [383, 115] on rect at bounding box center [377, 120] width 15 height 15
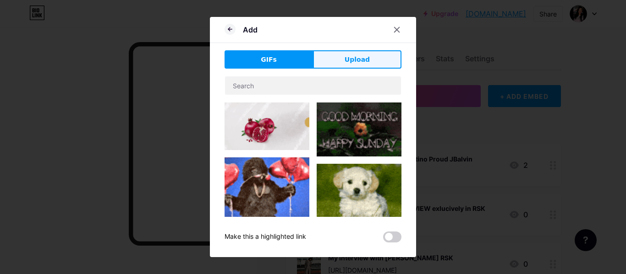
click at [343, 63] on button "Upload" at bounding box center [357, 59] width 88 height 18
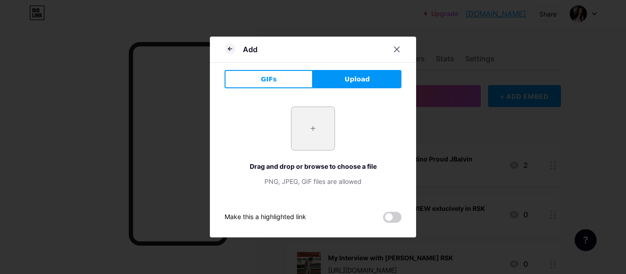
click at [310, 127] on input "file" at bounding box center [312, 128] width 43 height 43
type input "C:\fakepath\PuIE4Gzo_400x400 (1).jpg"
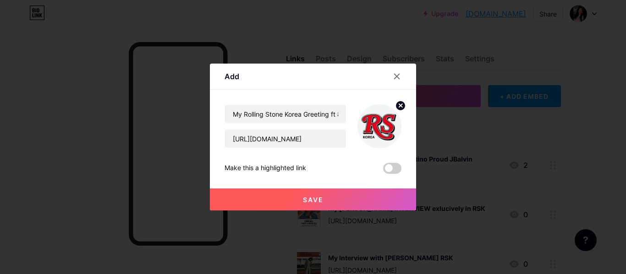
click at [316, 201] on span "Save" at bounding box center [313, 200] width 21 height 8
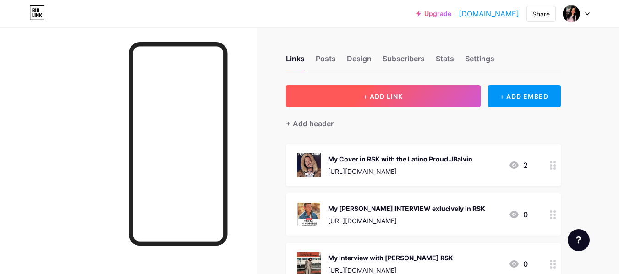
click at [316, 98] on button "+ ADD LINK" at bounding box center [383, 96] width 195 height 22
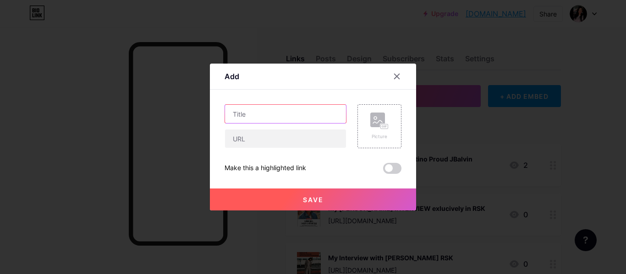
click at [268, 113] on input "text" at bounding box center [285, 114] width 121 height 18
paste input "My Rolling Stone Korea Greeting ft [PERSON_NAME]"
type input "My Rolling Stone Korea Greeting ft [PERSON_NAME]"
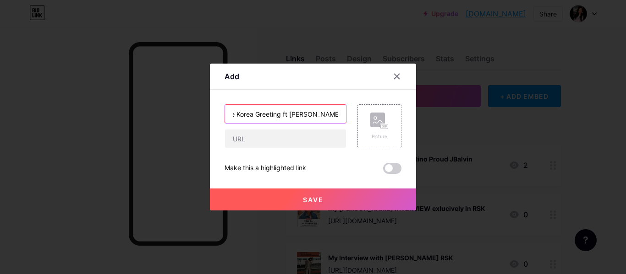
scroll to position [0, 0]
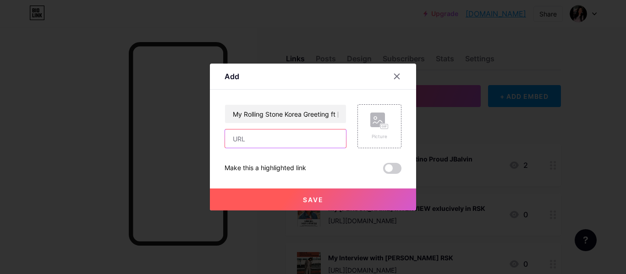
click at [314, 131] on input "text" at bounding box center [285, 139] width 121 height 18
paste input "[URL][DOMAIN_NAME]"
type input "[URL][DOMAIN_NAME]"
click at [395, 126] on div "Picture" at bounding box center [379, 126] width 44 height 44
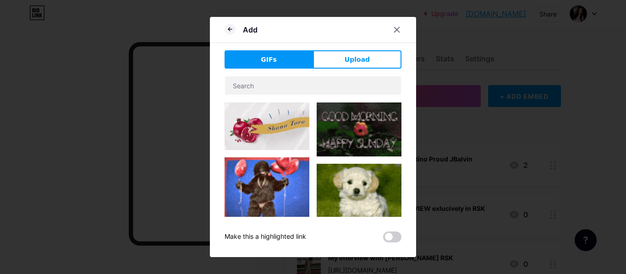
click at [358, 49] on div "Add GIFs Upload Content YouTube Play YouTube video without leaving your page. A…" at bounding box center [313, 137] width 206 height 241
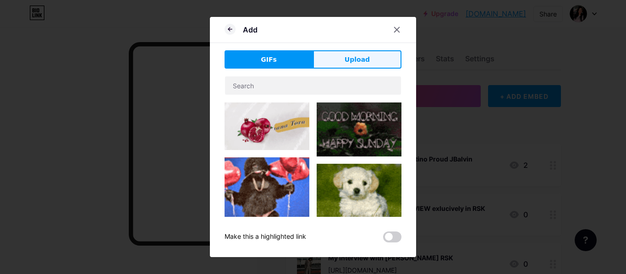
click at [353, 58] on span "Upload" at bounding box center [357, 60] width 25 height 10
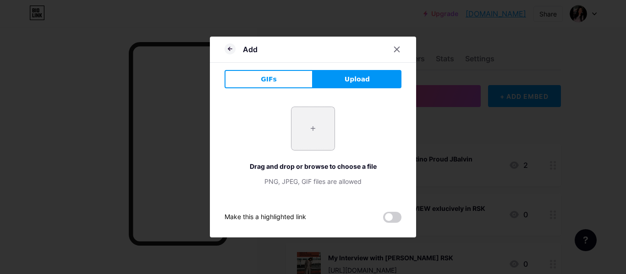
click at [315, 129] on input "file" at bounding box center [312, 128] width 43 height 43
type input "C:\fakepath\PuIE4Gzo_400x400 (1).jpg"
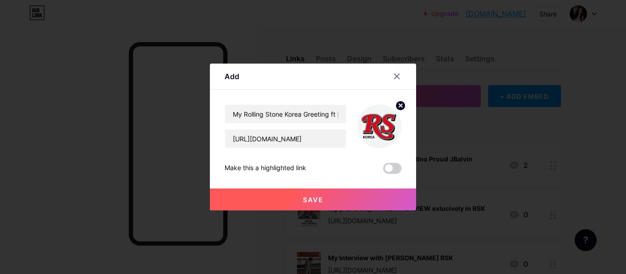
click at [318, 204] on button "Save" at bounding box center [313, 200] width 206 height 22
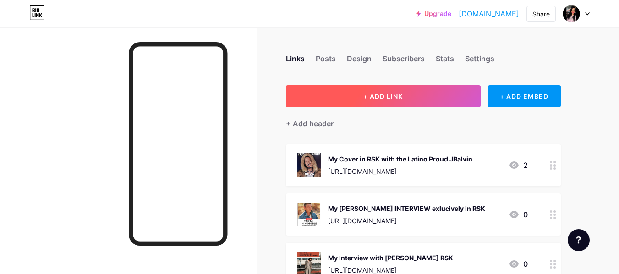
click at [383, 88] on button "+ ADD LINK" at bounding box center [383, 96] width 195 height 22
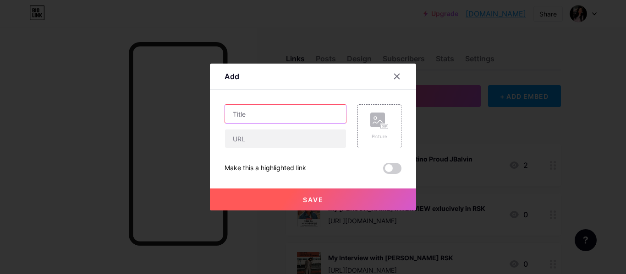
click at [314, 109] on input "text" at bounding box center [285, 114] width 121 height 18
paste input "My Rolling Stone [GEOGRAPHIC_DATA] Greeting ft [GEOGRAPHIC_DATA] Os"
type input "My Rolling Stone [GEOGRAPHIC_DATA] Greeting ft [GEOGRAPHIC_DATA] Os"
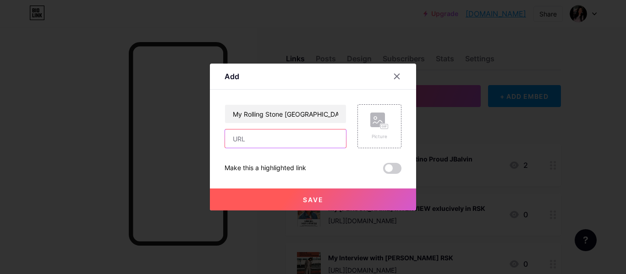
click at [293, 134] on input "text" at bounding box center [285, 139] width 121 height 18
paste input "[URL][DOMAIN_NAME]"
type input "[URL][DOMAIN_NAME]"
click at [384, 112] on div "Picture" at bounding box center [379, 126] width 44 height 44
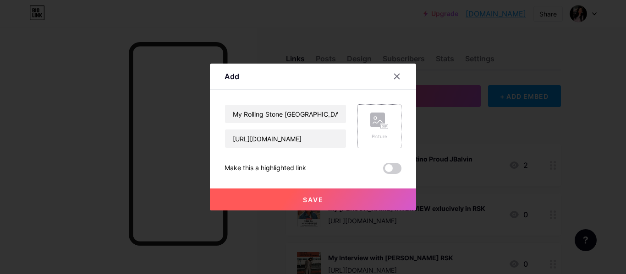
scroll to position [0, 0]
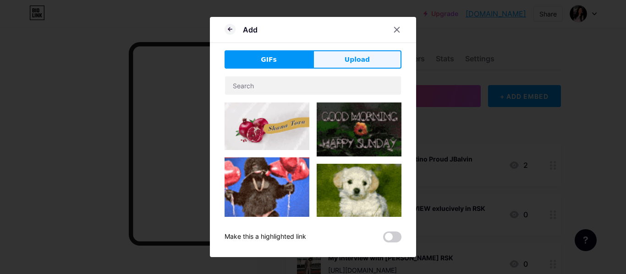
click at [366, 65] on button "Upload" at bounding box center [357, 59] width 88 height 18
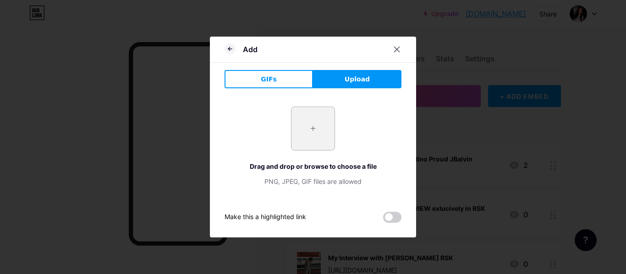
click at [305, 131] on input "file" at bounding box center [312, 128] width 43 height 43
type input "C:\fakepath\PuIE4Gzo_400x400 (1).jpg"
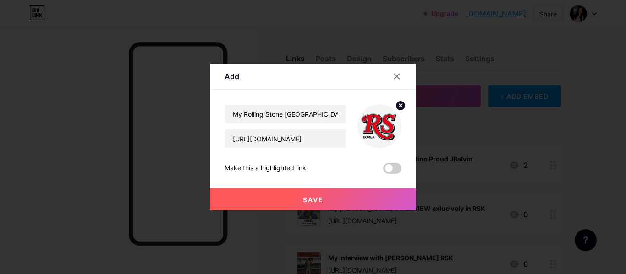
click at [304, 202] on span "Save" at bounding box center [313, 200] width 21 height 8
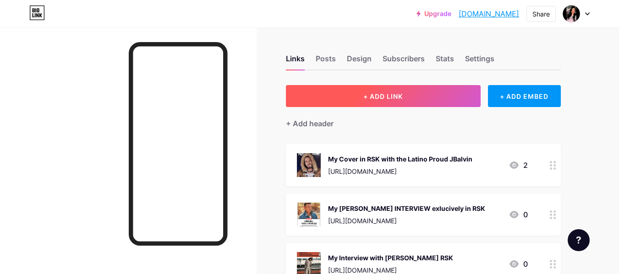
click at [317, 100] on button "+ ADD LINK" at bounding box center [383, 96] width 195 height 22
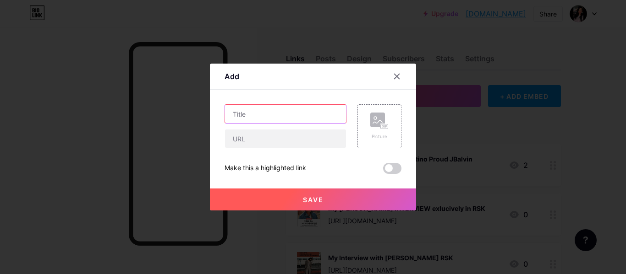
click at [281, 114] on input "text" at bounding box center [285, 114] width 121 height 18
paste input "My Rolling Stone Korea Greeting ft Dhani"
type input "My Rolling Stone Korea Greeting ft [PERSON_NAME]"
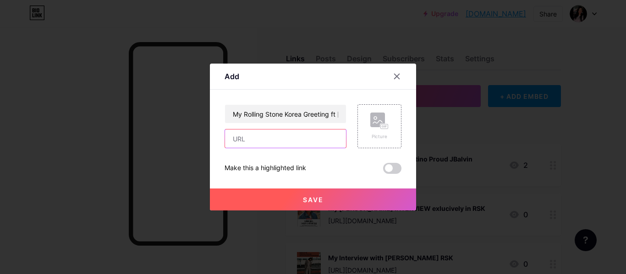
click at [304, 133] on input "text" at bounding box center [285, 139] width 121 height 18
paste input "[URL][DOMAIN_NAME]"
type input "[URL][DOMAIN_NAME]"
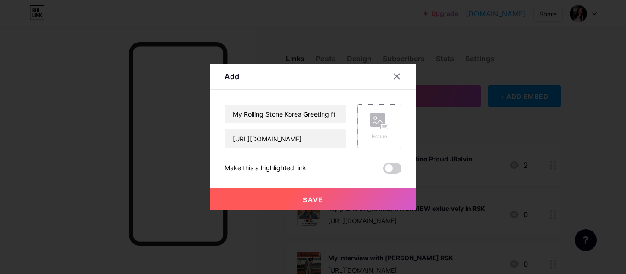
click at [369, 125] on div "Picture" at bounding box center [379, 126] width 44 height 44
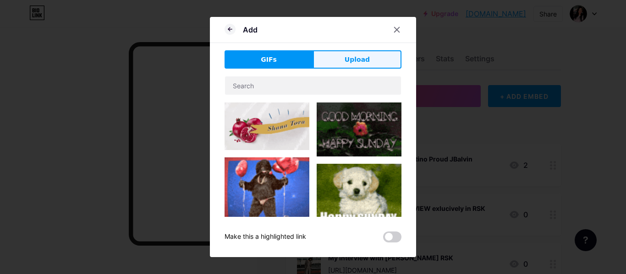
click at [334, 64] on button "Upload" at bounding box center [357, 59] width 88 height 18
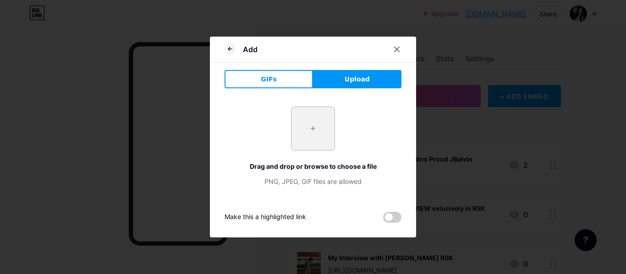
click at [316, 130] on input "file" at bounding box center [312, 128] width 43 height 43
type input "C:\fakepath\PuIE4Gzo_400x400 (1).jpg"
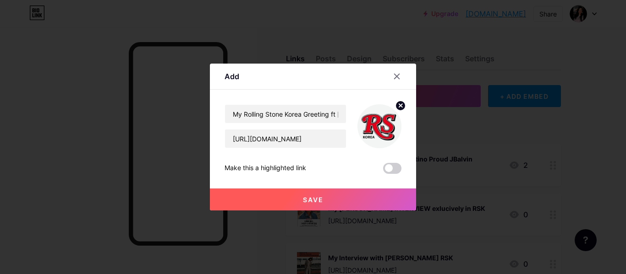
click at [327, 203] on button "Save" at bounding box center [313, 200] width 206 height 22
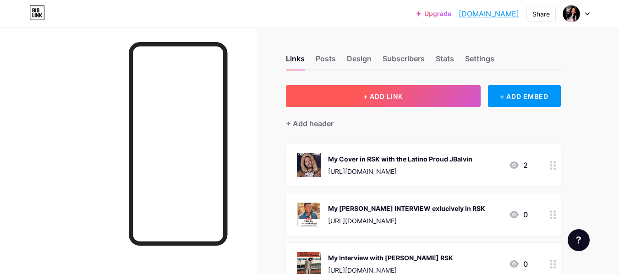
click at [308, 94] on button "+ ADD LINK" at bounding box center [383, 96] width 195 height 22
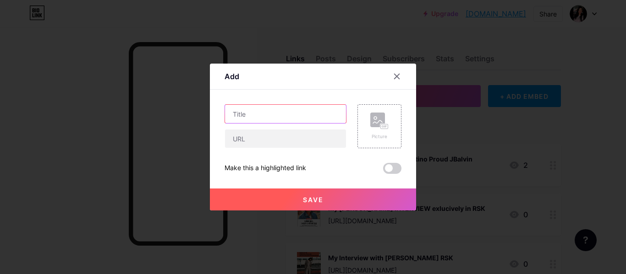
click at [281, 110] on input "text" at bounding box center [285, 114] width 121 height 18
paste input "My JBalvin Interview Video Rolling Stone Korea"
type input "My JBalvin Interview Video Rolling Stone Korea"
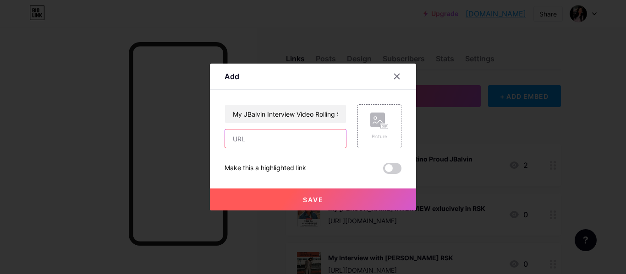
click at [319, 141] on input "text" at bounding box center [285, 139] width 121 height 18
paste input "[URL][DOMAIN_NAME]"
type input "[URL][DOMAIN_NAME]"
click at [384, 117] on rect at bounding box center [377, 120] width 15 height 15
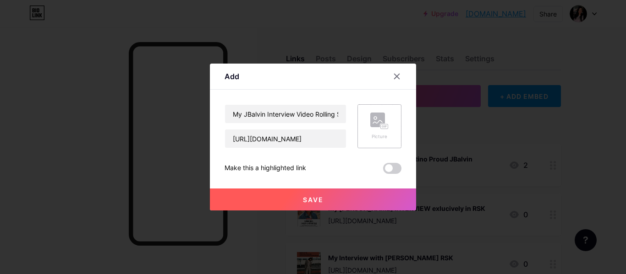
scroll to position [0, 0]
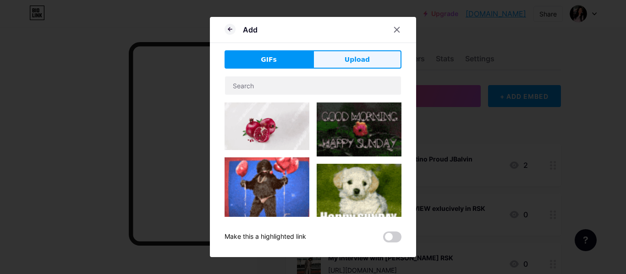
click at [356, 63] on span "Upload" at bounding box center [357, 60] width 25 height 10
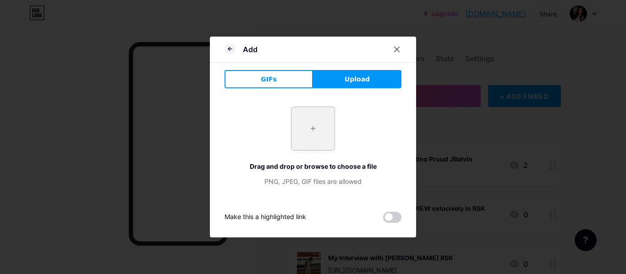
click at [314, 131] on input "file" at bounding box center [312, 128] width 43 height 43
type input "C:\fakepath\PuIE4Gzo_400x400 (1).jpg"
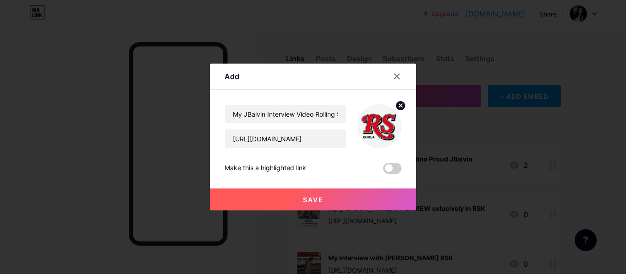
click at [324, 196] on button "Save" at bounding box center [313, 200] width 206 height 22
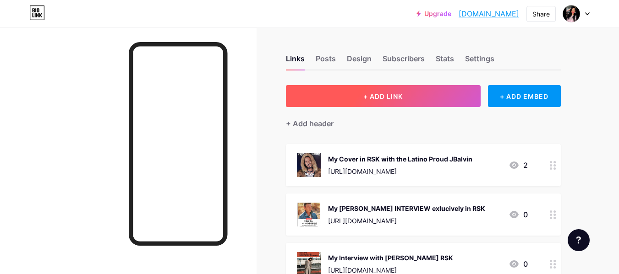
click at [360, 97] on button "+ ADD LINK" at bounding box center [383, 96] width 195 height 22
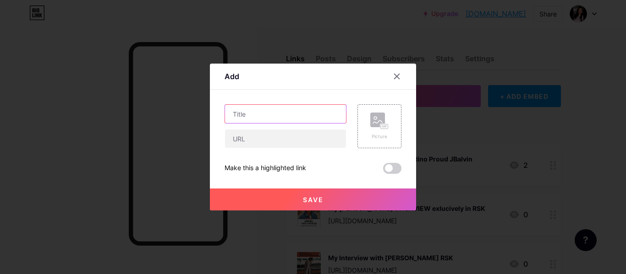
click at [296, 112] on input "text" at bounding box center [285, 114] width 121 height 18
paste input "My Rolling Stone Korea Greeting ft My TOKIO HOTEL Boys"
type input "My Rolling Stone Korea Greeting ft My TOKIO HOTEL Boys"
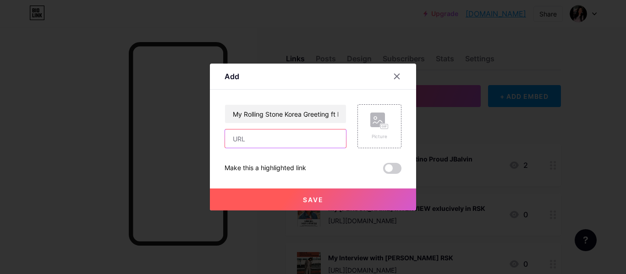
click at [276, 135] on input "text" at bounding box center [285, 139] width 121 height 18
paste input "[URL][DOMAIN_NAME]"
type input "[URL][DOMAIN_NAME]"
click at [379, 126] on rect at bounding box center [377, 120] width 15 height 15
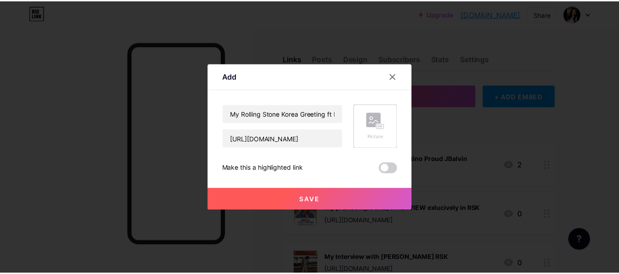
scroll to position [0, 0]
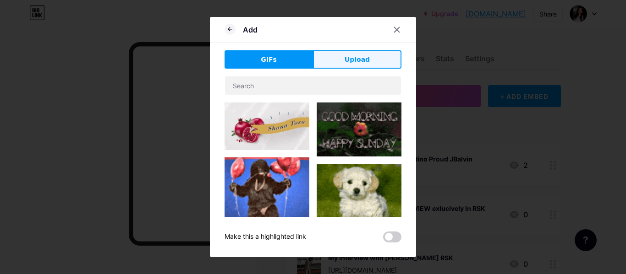
click at [341, 57] on button "Upload" at bounding box center [357, 59] width 88 height 18
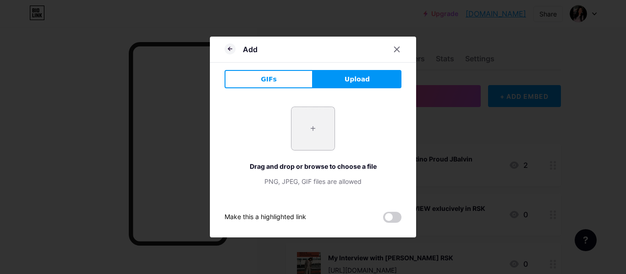
click at [312, 126] on input "file" at bounding box center [312, 128] width 43 height 43
type input "C:\fakepath\PuIE4Gzo_400x400 (1).jpg"
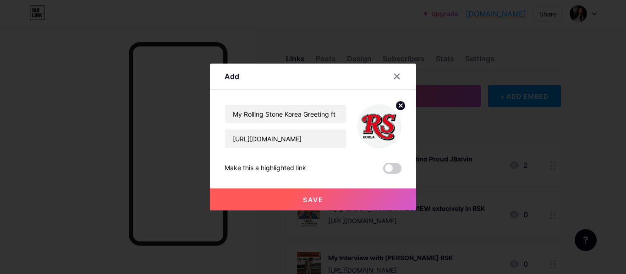
click at [310, 197] on span "Save" at bounding box center [313, 200] width 21 height 8
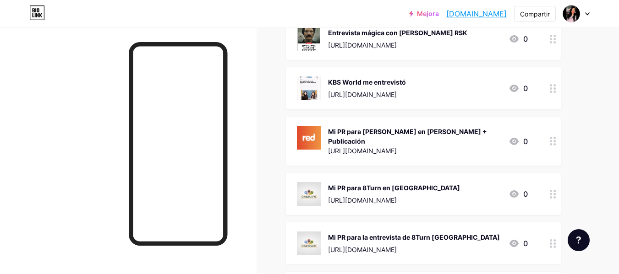
scroll to position [493, 0]
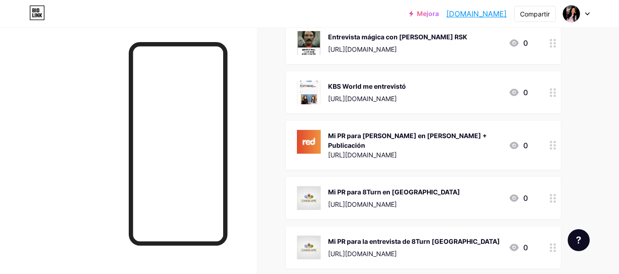
click at [361, 132] on font "Mi PR para [PERSON_NAME] en [PERSON_NAME] + Publicación" at bounding box center [407, 140] width 159 height 17
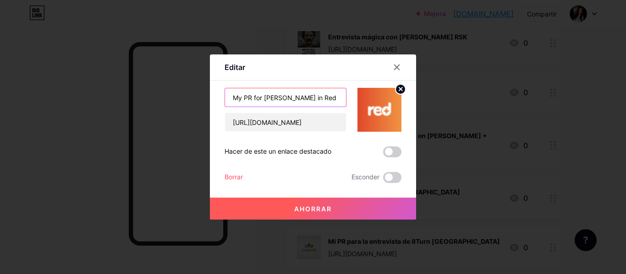
click at [274, 104] on input "My PR for [PERSON_NAME] in Red + Publication" at bounding box center [285, 97] width 121 height 18
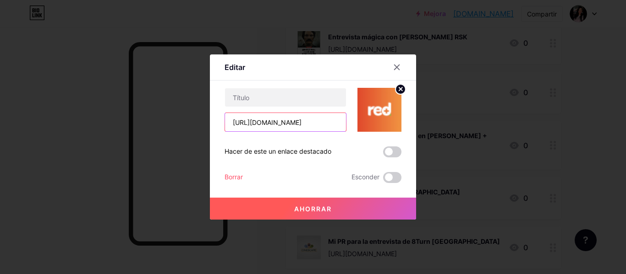
click at [263, 125] on input "[URL][DOMAIN_NAME]" at bounding box center [285, 122] width 121 height 18
click at [233, 176] on font "Borrar" at bounding box center [233, 177] width 18 height 8
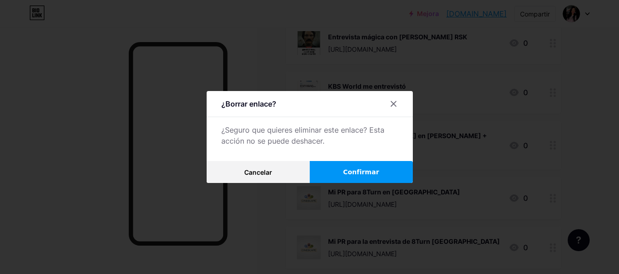
click at [342, 177] on button "Confirmar" at bounding box center [361, 172] width 103 height 22
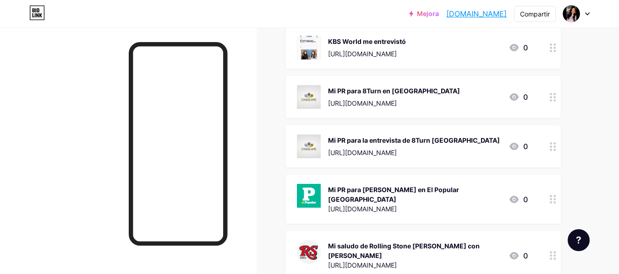
scroll to position [539, 0]
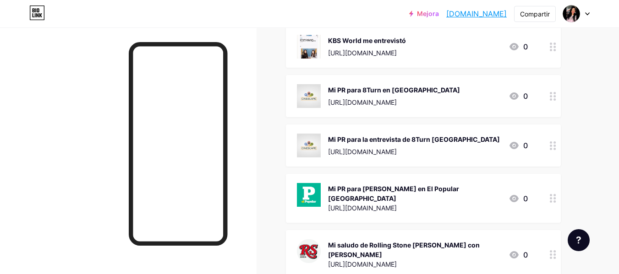
click at [354, 87] on div "Mi PR para 8Turn en [GEOGRAPHIC_DATA]" at bounding box center [394, 90] width 132 height 10
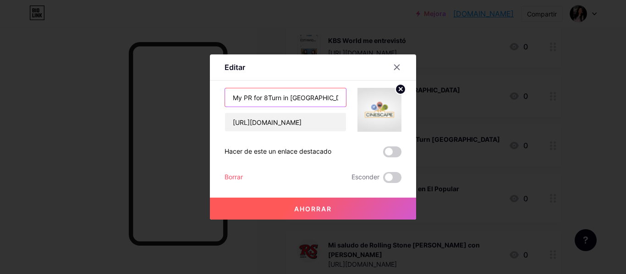
click at [271, 101] on input "My PR for 8Turn in [GEOGRAPHIC_DATA]" at bounding box center [285, 97] width 121 height 18
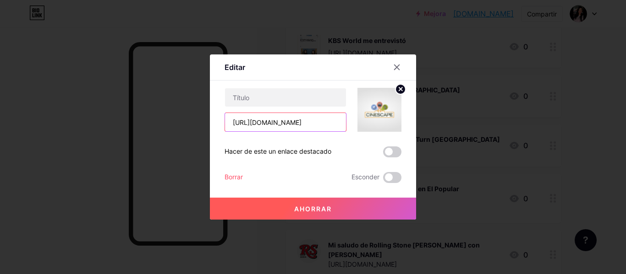
click at [267, 130] on input "[URL][DOMAIN_NAME]" at bounding box center [285, 122] width 121 height 18
click at [240, 177] on font "Borrar" at bounding box center [233, 177] width 18 height 8
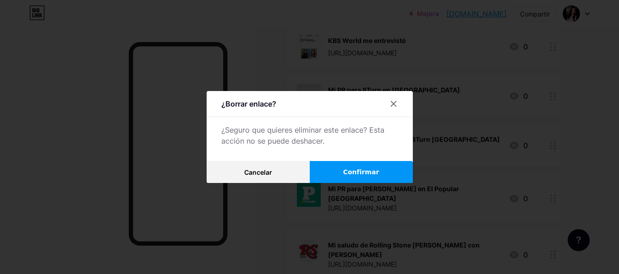
click at [381, 176] on button "Confirmar" at bounding box center [361, 172] width 103 height 22
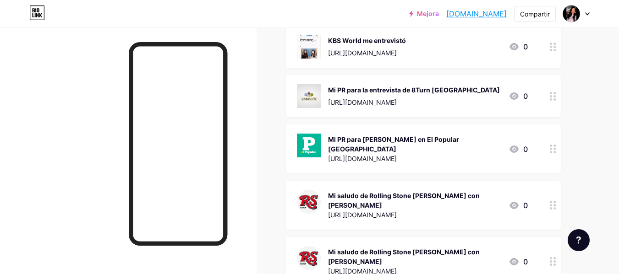
click at [389, 86] on font "Mi PR para la entrevista de 8Turn [GEOGRAPHIC_DATA]" at bounding box center [414, 90] width 172 height 8
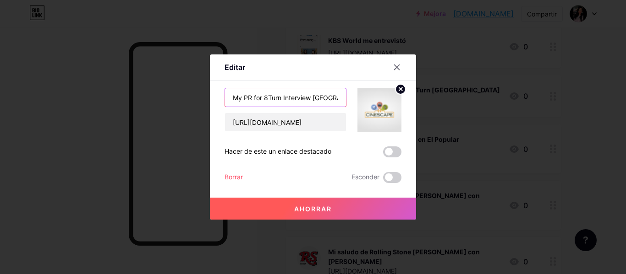
click at [280, 104] on input "My PR for 8Turn Interview [GEOGRAPHIC_DATA]" at bounding box center [285, 97] width 121 height 18
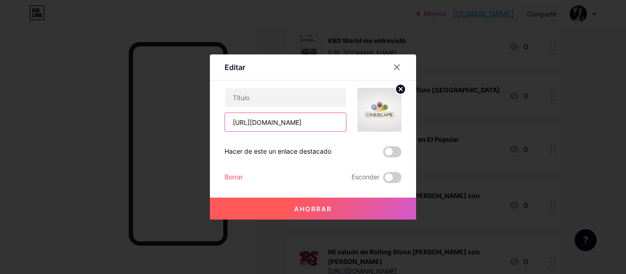
click at [263, 122] on input "[URL][DOMAIN_NAME]" at bounding box center [285, 122] width 121 height 18
click at [235, 179] on font "Borrar" at bounding box center [233, 177] width 18 height 8
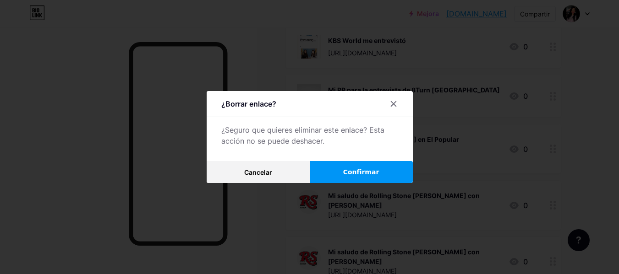
click at [355, 169] on font "Confirmar" at bounding box center [361, 172] width 36 height 7
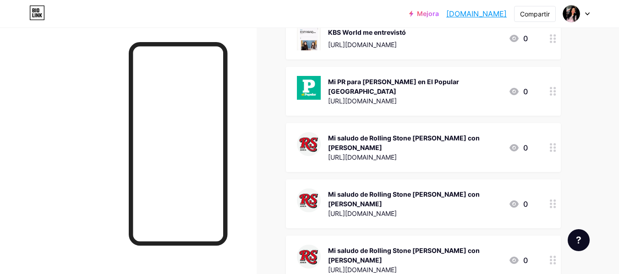
scroll to position [552, 0]
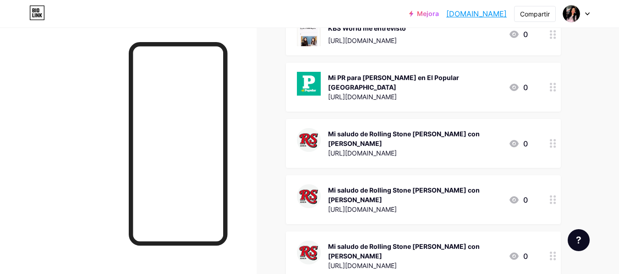
click at [303, 77] on img at bounding box center [309, 84] width 24 height 24
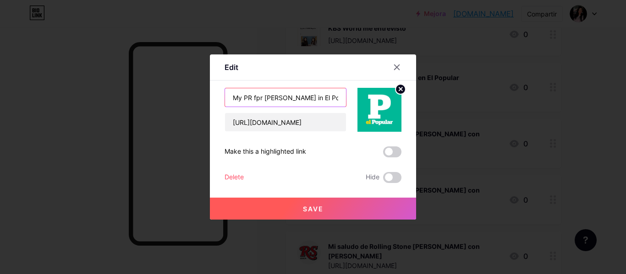
click at [290, 99] on input "My PR fpr [PERSON_NAME] in El Popular [GEOGRAPHIC_DATA]" at bounding box center [285, 97] width 121 height 18
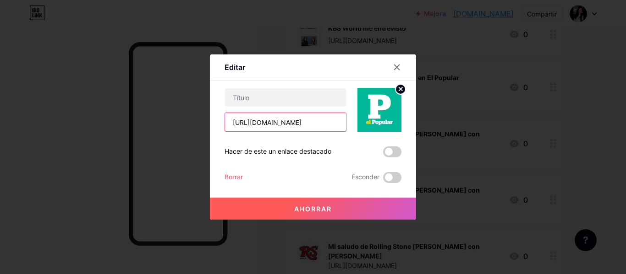
click at [256, 131] on input "[URL][DOMAIN_NAME]" at bounding box center [285, 122] width 121 height 18
click at [235, 175] on font "Borrar" at bounding box center [233, 177] width 18 height 8
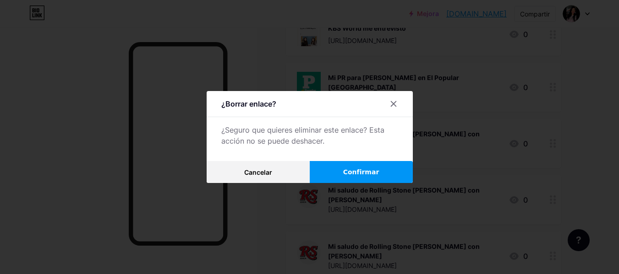
click at [361, 169] on font "Confirmar" at bounding box center [361, 172] width 36 height 7
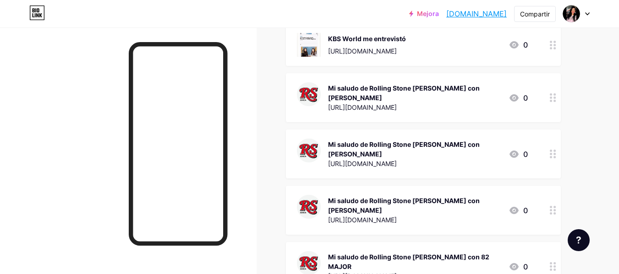
scroll to position [489, 0]
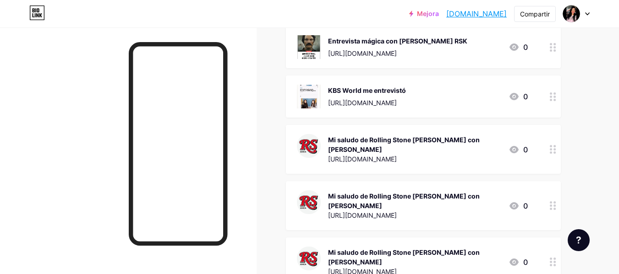
click at [378, 138] on div "Mi saludo de Rolling Stone Corea con Xolo Maridueña https://www.instagram.com/r…" at bounding box center [414, 149] width 173 height 31
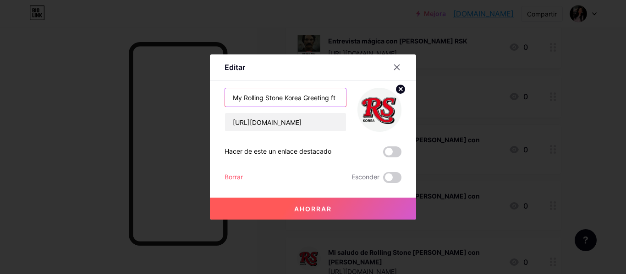
click at [277, 101] on input "My Rolling Stone Korea Greeting ft [PERSON_NAME]" at bounding box center [285, 97] width 121 height 18
click at [254, 124] on input "[URL][DOMAIN_NAME]" at bounding box center [285, 122] width 121 height 18
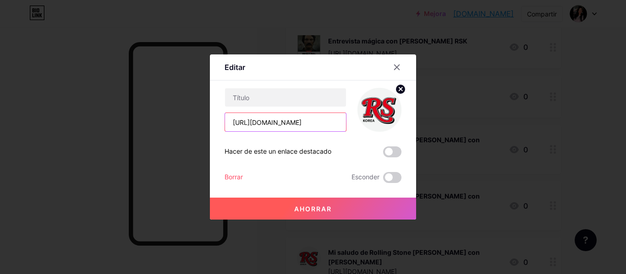
click at [254, 124] on input "[URL][DOMAIN_NAME]" at bounding box center [285, 122] width 121 height 18
click at [235, 175] on font "Borrar" at bounding box center [233, 177] width 18 height 8
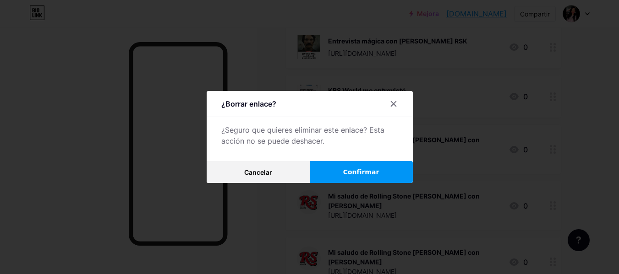
click at [333, 172] on button "Confirmar" at bounding box center [361, 172] width 103 height 22
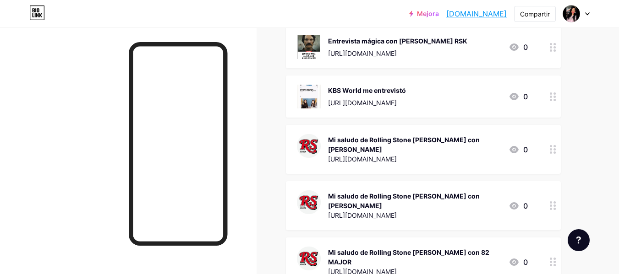
click at [388, 136] on font "Mi saludo de Rolling Stone [PERSON_NAME] con [PERSON_NAME]" at bounding box center [404, 144] width 152 height 17
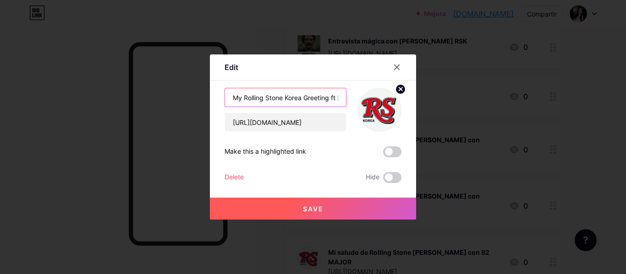
click at [296, 94] on input "My Rolling Stone Korea Greeting ft [PERSON_NAME]" at bounding box center [285, 97] width 121 height 18
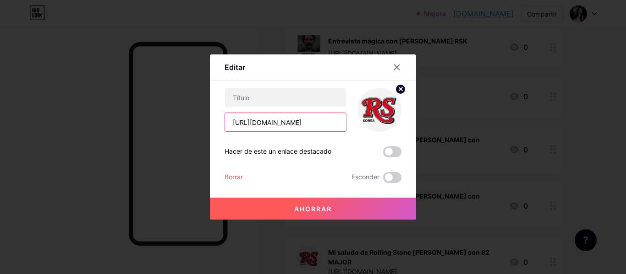
click at [247, 125] on input "[URL][DOMAIN_NAME]" at bounding box center [285, 122] width 121 height 18
click at [230, 176] on font "Borrar" at bounding box center [233, 177] width 18 height 8
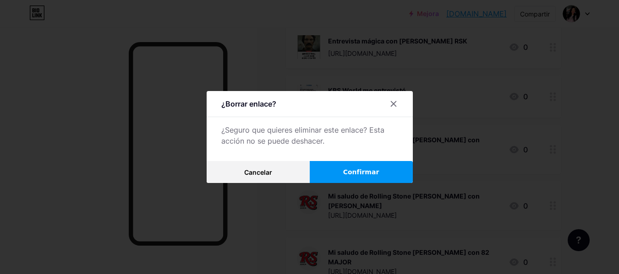
click at [328, 175] on button "Confirmar" at bounding box center [361, 172] width 103 height 22
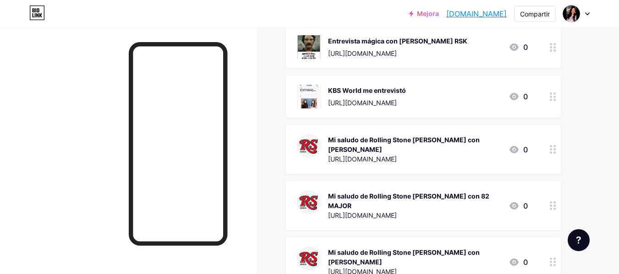
click at [377, 136] on font "Mi saludo de Rolling Stone [PERSON_NAME] con [PERSON_NAME]" at bounding box center [404, 144] width 152 height 17
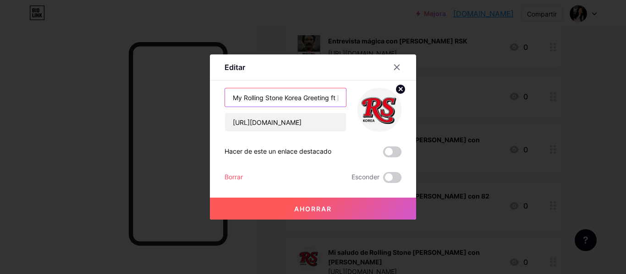
click at [292, 98] on input "My Rolling Stone Korea Greeting ft [PERSON_NAME]" at bounding box center [285, 97] width 121 height 18
click at [251, 121] on input "[URL][DOMAIN_NAME]" at bounding box center [285, 122] width 121 height 18
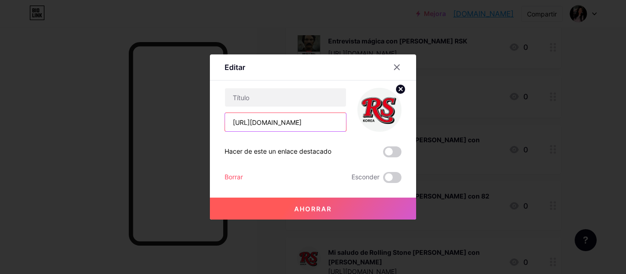
click at [251, 121] on input "[URL][DOMAIN_NAME]" at bounding box center [285, 122] width 121 height 18
click at [231, 175] on font "Borrar" at bounding box center [233, 177] width 18 height 8
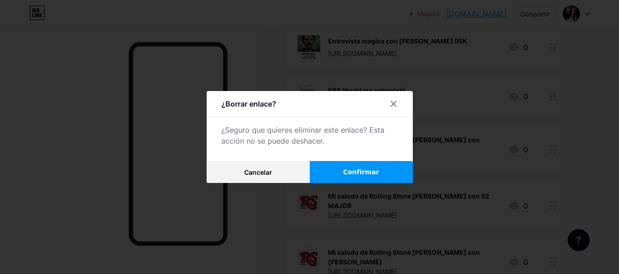
click at [337, 173] on button "Confirmar" at bounding box center [361, 172] width 103 height 22
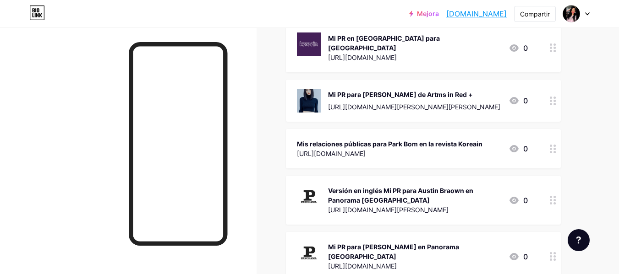
scroll to position [3148, 0]
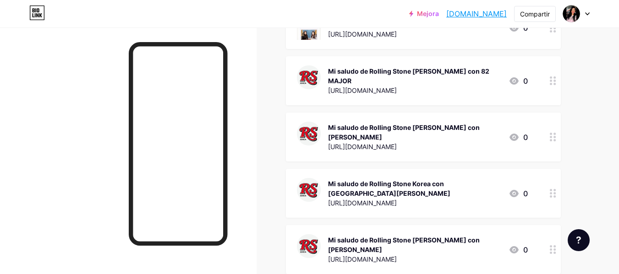
scroll to position [558, 0]
click at [365, 68] on div "Mi saludo de Rolling Stone [PERSON_NAME] con 82 MAJOR [URL][DOMAIN_NAME]" at bounding box center [414, 80] width 173 height 31
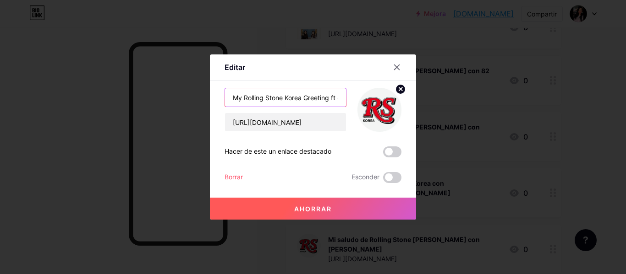
click at [277, 95] on input "My Rolling Stone Korea Greeting ft 82 MAJOR" at bounding box center [285, 97] width 121 height 18
click at [255, 125] on input "[URL][DOMAIN_NAME]" at bounding box center [285, 122] width 121 height 18
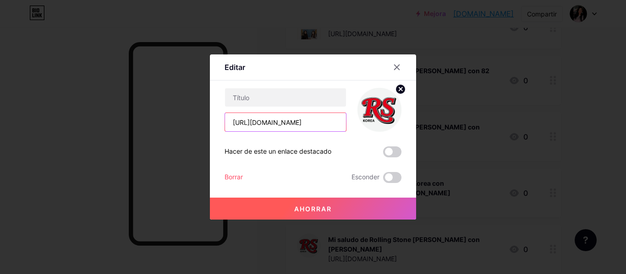
click at [255, 125] on input "[URL][DOMAIN_NAME]" at bounding box center [285, 122] width 121 height 18
click at [236, 178] on font "Borrar" at bounding box center [233, 177] width 18 height 8
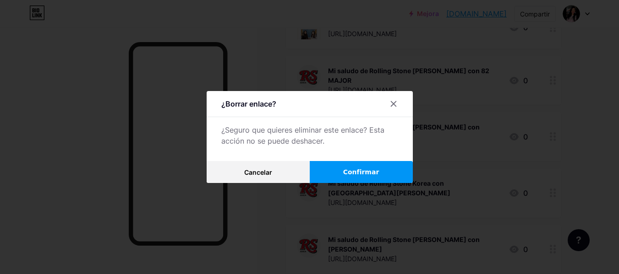
click at [342, 168] on button "Confirmar" at bounding box center [361, 172] width 103 height 22
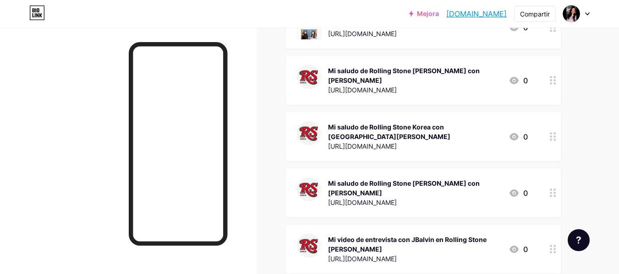
click at [345, 86] on font "[URL][DOMAIN_NAME]" at bounding box center [362, 90] width 69 height 8
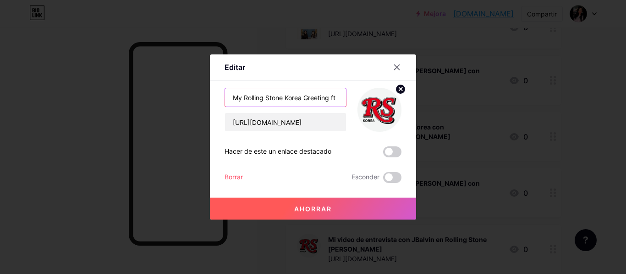
click at [272, 97] on input "My Rolling Stone Korea Greeting ft [PERSON_NAME]" at bounding box center [285, 97] width 121 height 18
click at [248, 125] on input "[URL][DOMAIN_NAME]" at bounding box center [285, 122] width 121 height 18
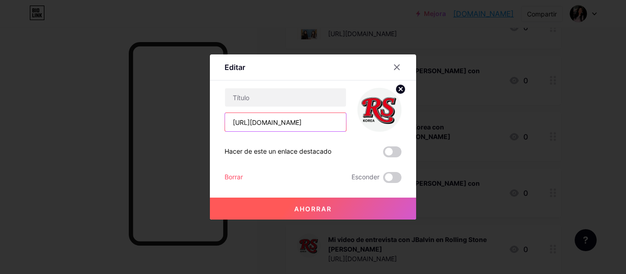
click at [248, 125] on input "[URL][DOMAIN_NAME]" at bounding box center [285, 122] width 121 height 18
click at [240, 176] on font "Borrar" at bounding box center [233, 177] width 18 height 8
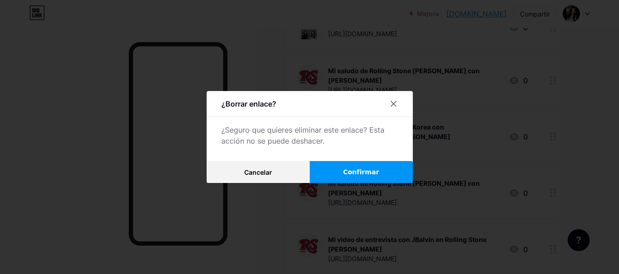
click at [343, 177] on button "Confirmar" at bounding box center [361, 172] width 103 height 22
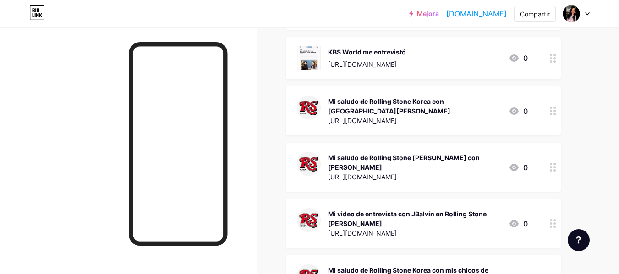
scroll to position [557, 0]
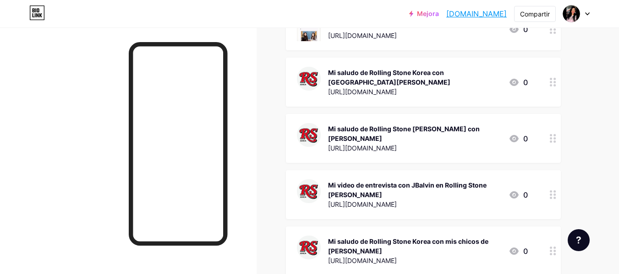
click at [378, 88] on font "[URL][DOMAIN_NAME]" at bounding box center [362, 92] width 69 height 8
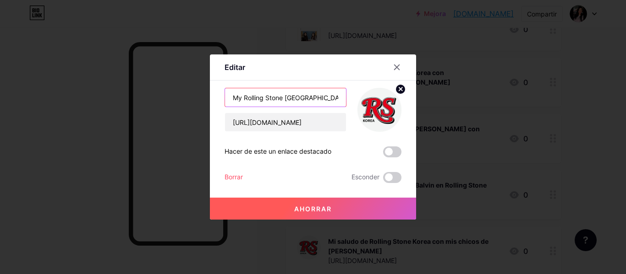
click at [302, 93] on input "My Rolling Stone [GEOGRAPHIC_DATA] Greeting ft [GEOGRAPHIC_DATA] Os" at bounding box center [285, 97] width 121 height 18
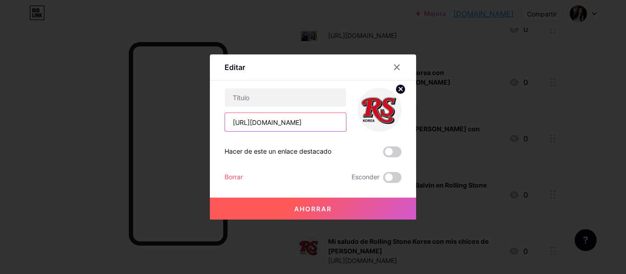
click at [251, 120] on input "[URL][DOMAIN_NAME]" at bounding box center [285, 122] width 121 height 18
click at [238, 181] on font "Borrar" at bounding box center [233, 177] width 18 height 8
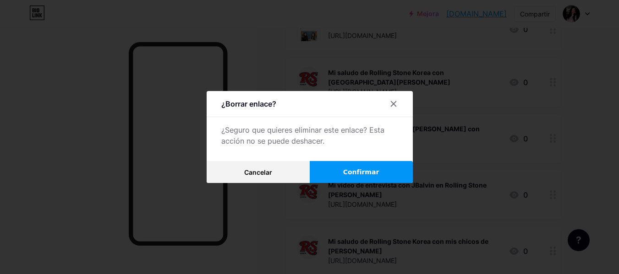
click at [339, 167] on button "Confirmar" at bounding box center [361, 172] width 103 height 22
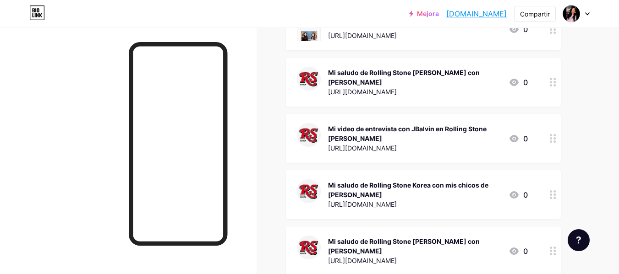
click at [389, 71] on div "Mi saludo de Rolling Stone [PERSON_NAME] con [PERSON_NAME] [URL][DOMAIN_NAME]" at bounding box center [414, 82] width 173 height 31
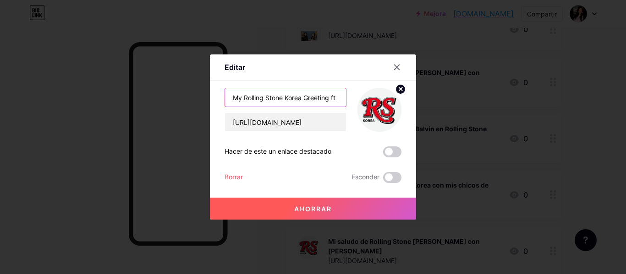
click at [300, 96] on input "My Rolling Stone Korea Greeting ft [PERSON_NAME]" at bounding box center [285, 97] width 121 height 18
click at [246, 119] on input "[URL][DOMAIN_NAME]" at bounding box center [285, 122] width 121 height 18
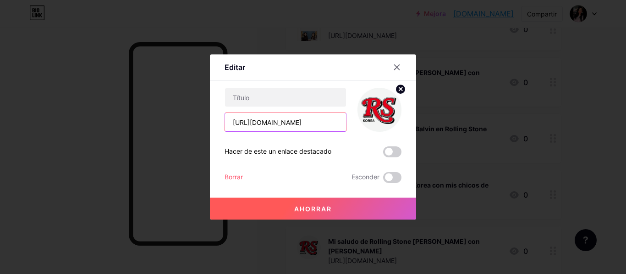
click at [246, 119] on input "[URL][DOMAIN_NAME]" at bounding box center [285, 122] width 121 height 18
click at [241, 176] on font "Borrar" at bounding box center [233, 177] width 18 height 8
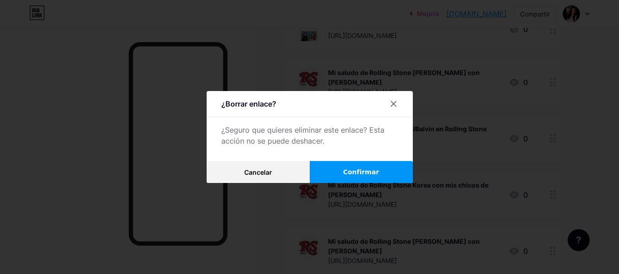
click at [361, 170] on font "Confirmar" at bounding box center [361, 172] width 36 height 7
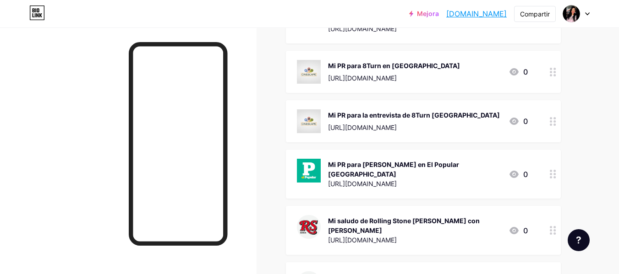
scroll to position [3296, 0]
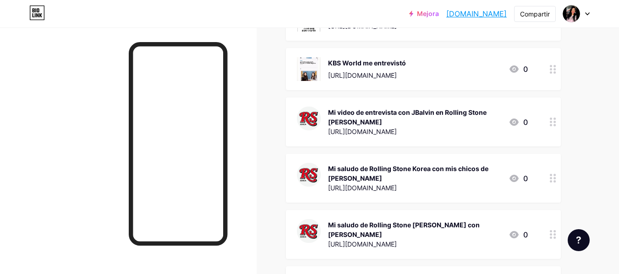
scroll to position [520, 0]
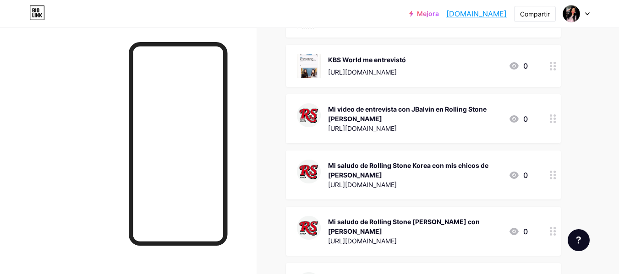
click at [349, 113] on div "Mi video de entrevista con JBalvin en Rolling Stone [PERSON_NAME]" at bounding box center [414, 113] width 173 height 19
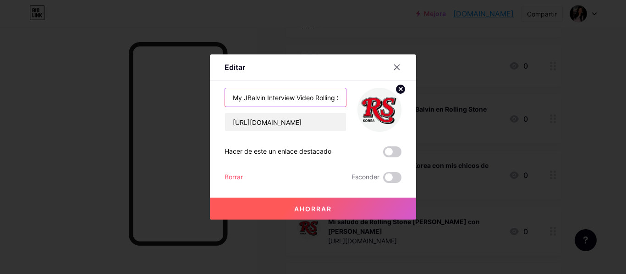
click at [315, 97] on input "My JBalvin Interview Video Rolling Stone Korea" at bounding box center [285, 97] width 121 height 18
click at [255, 124] on input "[URL][DOMAIN_NAME]" at bounding box center [285, 122] width 121 height 18
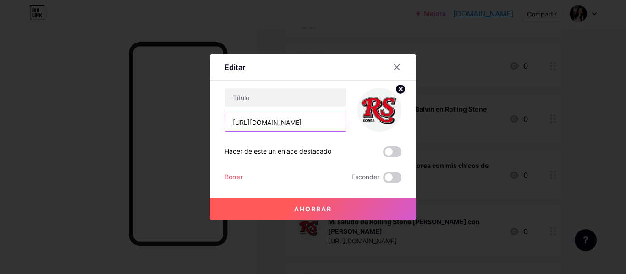
click at [255, 124] on input "[URL][DOMAIN_NAME]" at bounding box center [285, 122] width 121 height 18
click at [236, 181] on font "Borrar" at bounding box center [233, 177] width 18 height 8
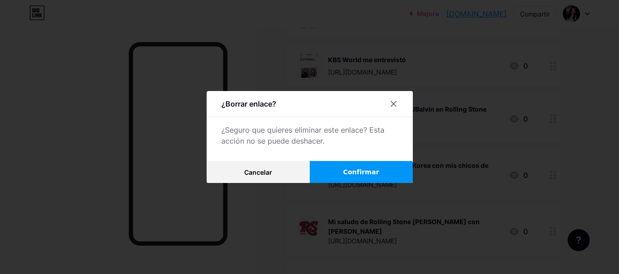
click at [354, 166] on button "Confirmar" at bounding box center [361, 172] width 103 height 22
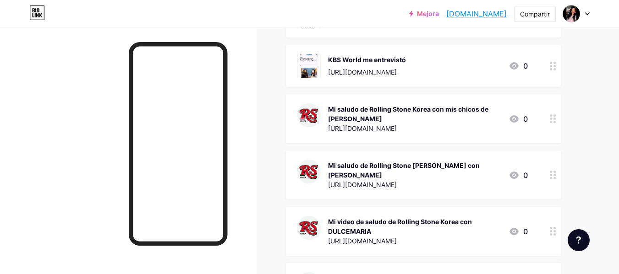
click at [385, 113] on div "Mi saludo de Rolling Stone Korea con mis chicos de [PERSON_NAME]" at bounding box center [414, 113] width 173 height 19
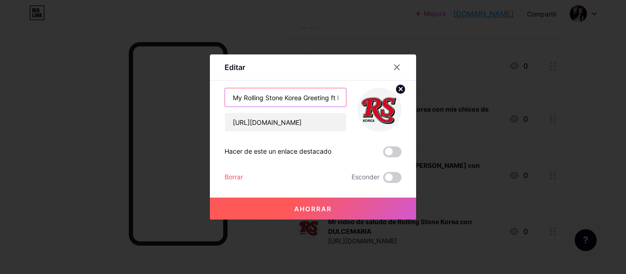
click at [297, 96] on input "My Rolling Stone Korea Greeting ft My TOKIO HOTEL Boys" at bounding box center [285, 97] width 121 height 18
click at [252, 124] on input "[URL][DOMAIN_NAME]" at bounding box center [285, 122] width 121 height 18
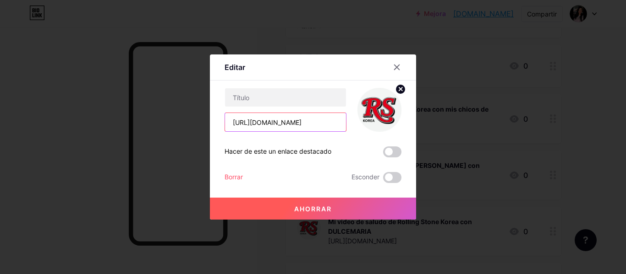
click at [252, 124] on input "[URL][DOMAIN_NAME]" at bounding box center [285, 122] width 121 height 18
click at [241, 175] on font "Borrar" at bounding box center [233, 177] width 18 height 8
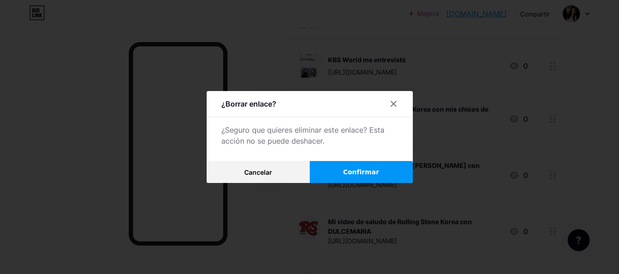
click at [329, 174] on button "Confirmar" at bounding box center [361, 172] width 103 height 22
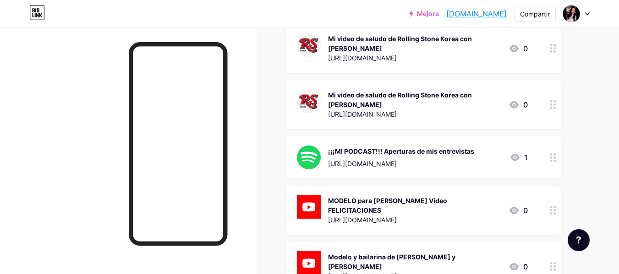
scroll to position [760, 0]
